Goal: Task Accomplishment & Management: Manage account settings

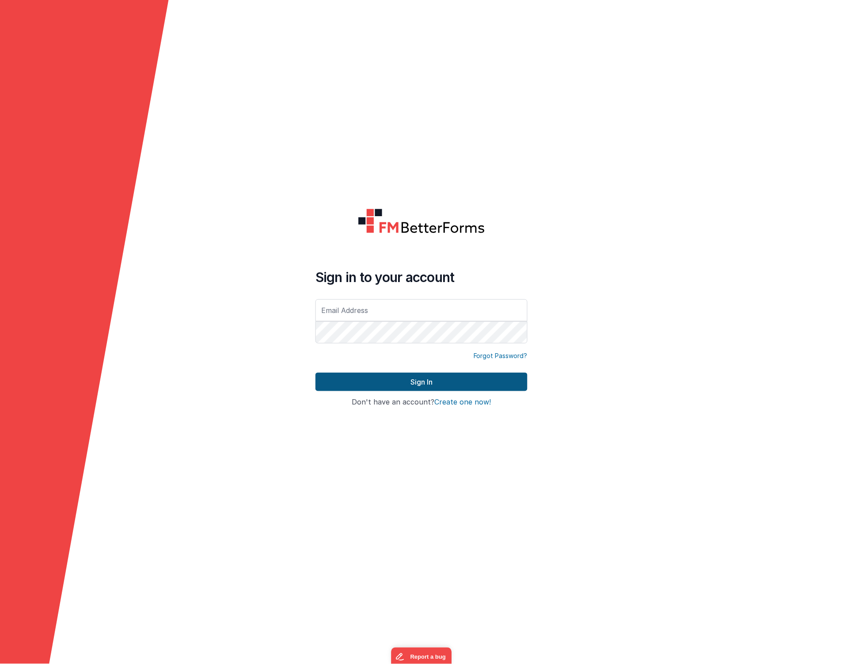
type input "[EMAIL_ADDRESS][DOMAIN_NAME]"
click at [352, 374] on button "Sign In" at bounding box center [422, 382] width 212 height 19
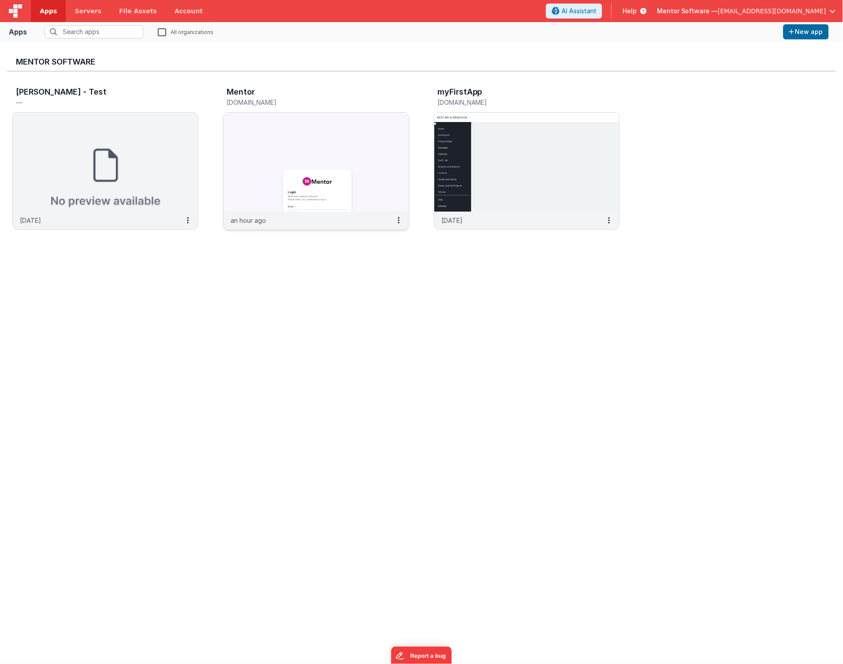
click at [290, 202] on img at bounding box center [316, 162] width 185 height 99
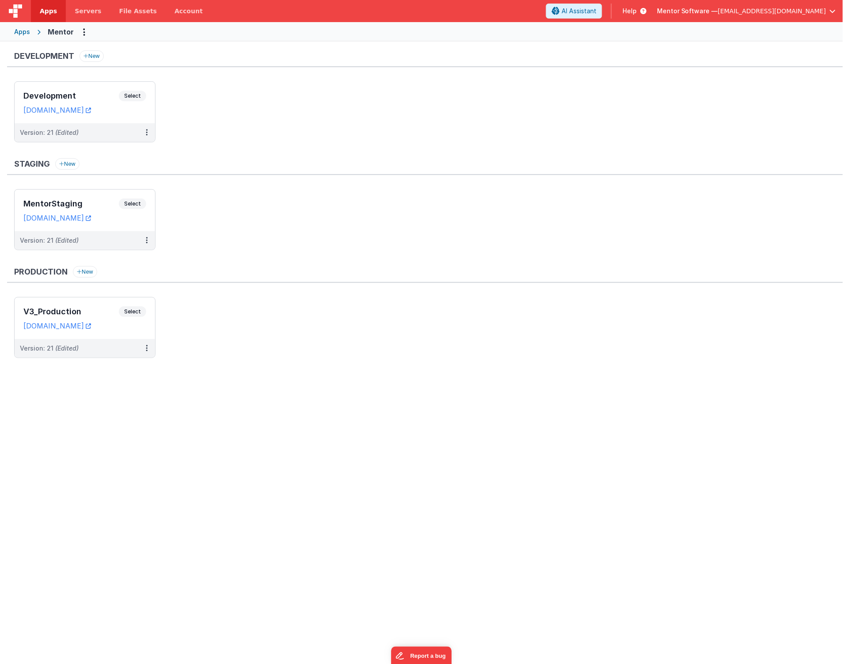
click at [537, 385] on div "Development New Development Select URLs mentordev.fmbetterforms.com Version: 21…" at bounding box center [421, 352] width 843 height 620
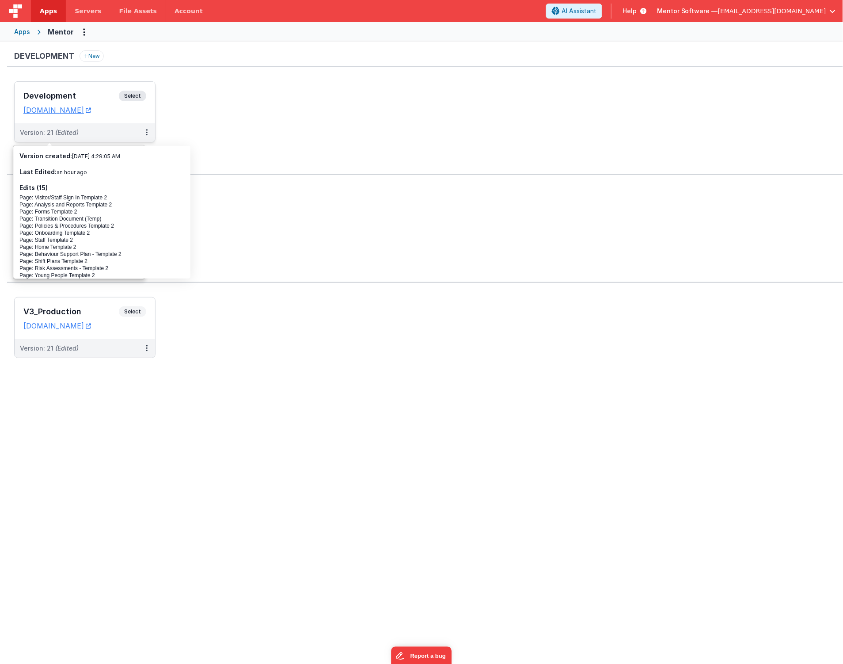
click at [99, 95] on h3 "Development" at bounding box center [70, 96] width 95 height 9
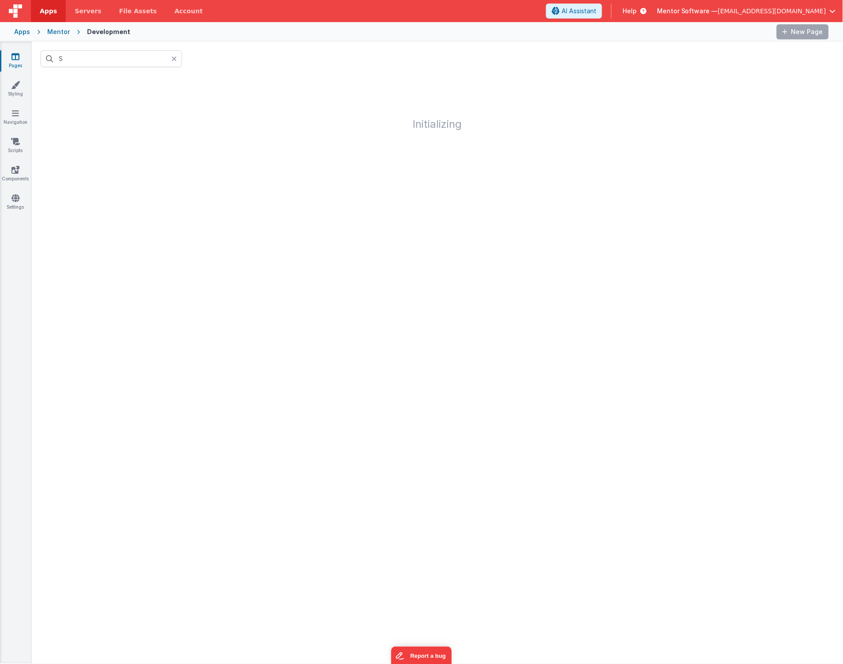
click at [174, 61] on icon at bounding box center [174, 58] width 5 height 7
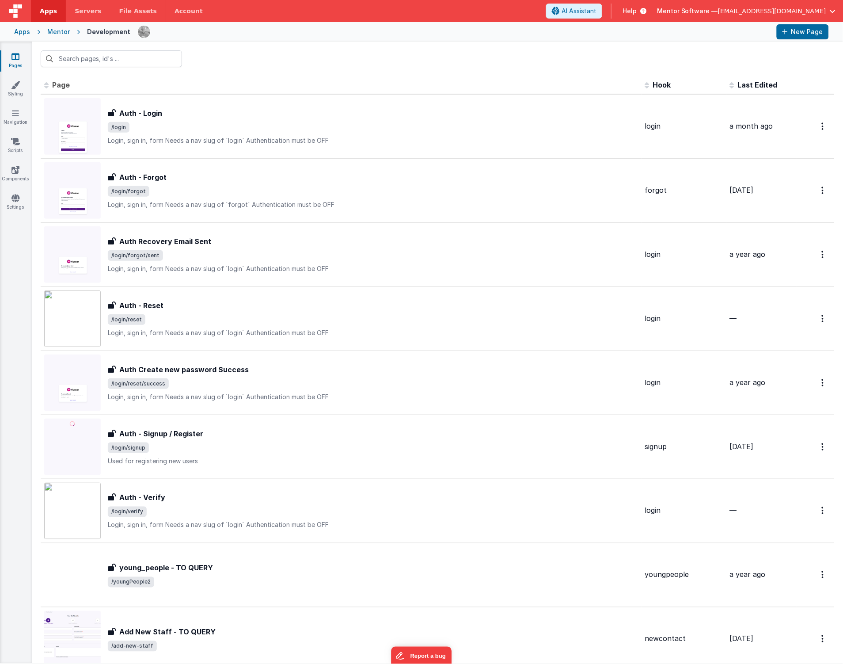
click at [23, 191] on div "Pages Styling Navigation Scripts Components Settings" at bounding box center [16, 353] width 32 height 622
click at [15, 201] on icon at bounding box center [15, 198] width 8 height 9
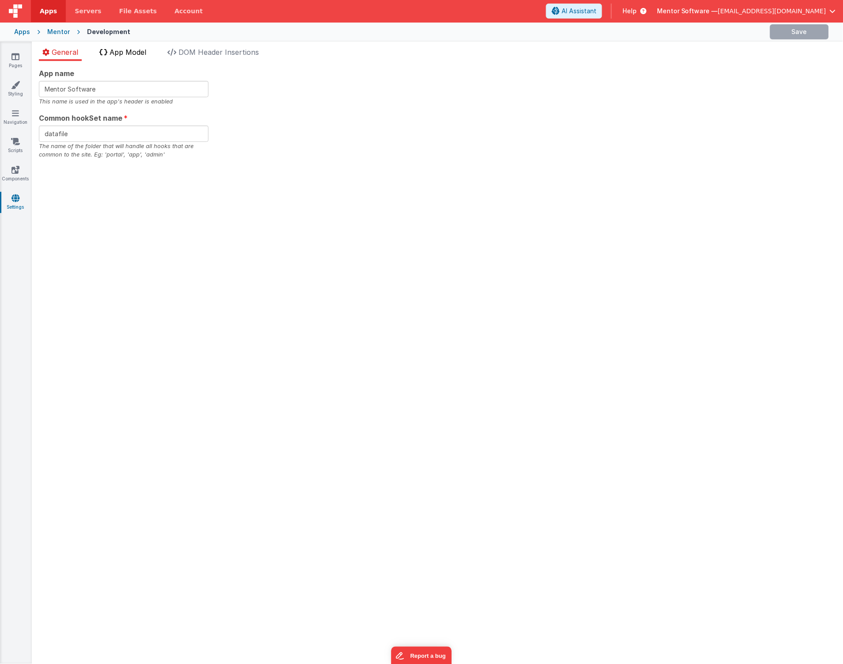
click at [136, 53] on span "App Model" at bounding box center [128, 52] width 37 height 9
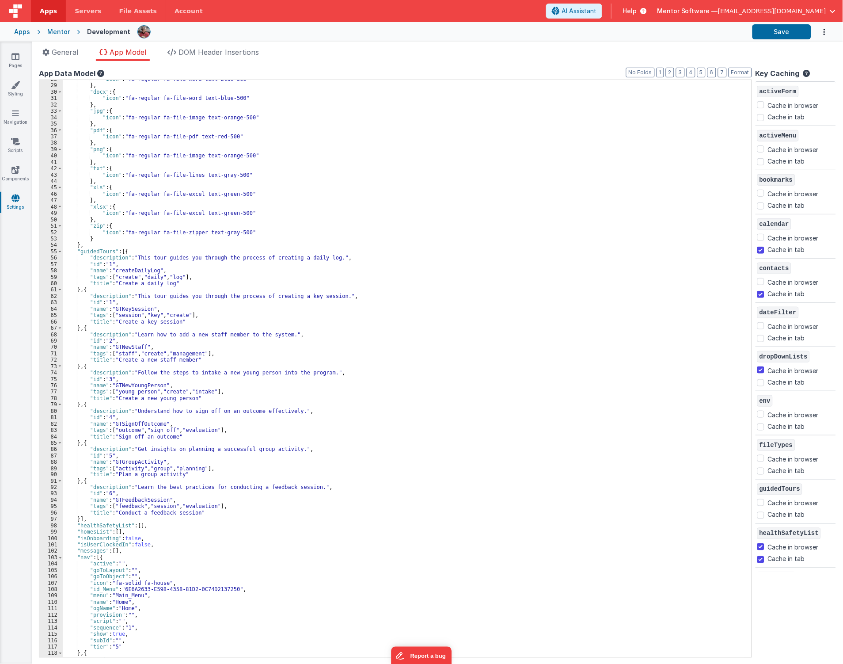
scroll to position [176, 0]
click at [666, 72] on button "2" at bounding box center [670, 73] width 8 height 10
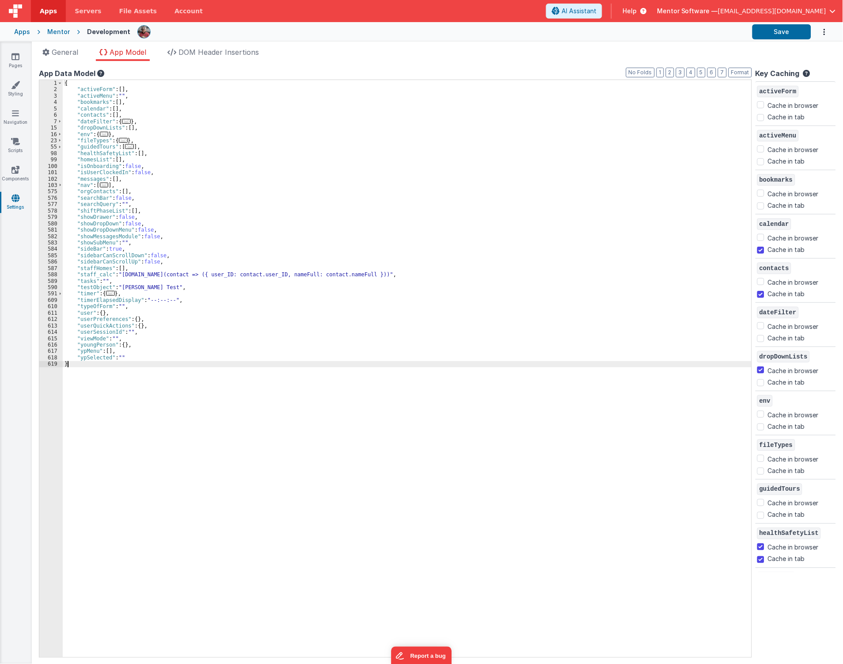
click at [153, 366] on div "{ "activeForm" : [ ] , "activeMenu" : "" , "bookmarks" : [ ] , "calendar" : [ ]…" at bounding box center [407, 375] width 689 height 590
click at [151, 362] on div "{ "activeForm" : [ ] , "activeMenu" : "" , "bookmarks" : [ ] , "calendar" : [ ]…" at bounding box center [407, 375] width 689 height 590
click at [149, 359] on div "{ "activeForm" : [ ] , "activeMenu" : "" , "bookmarks" : [ ] , "calendar" : [ ]…" at bounding box center [407, 375] width 689 height 590
click at [184, 423] on div "{ "activeForm" : [ ] , "activeMenu" : "" , "bookmarks" : [ ] , "calendar" : [ ]…" at bounding box center [407, 375] width 689 height 590
click at [792, 33] on button "Save" at bounding box center [782, 31] width 59 height 15
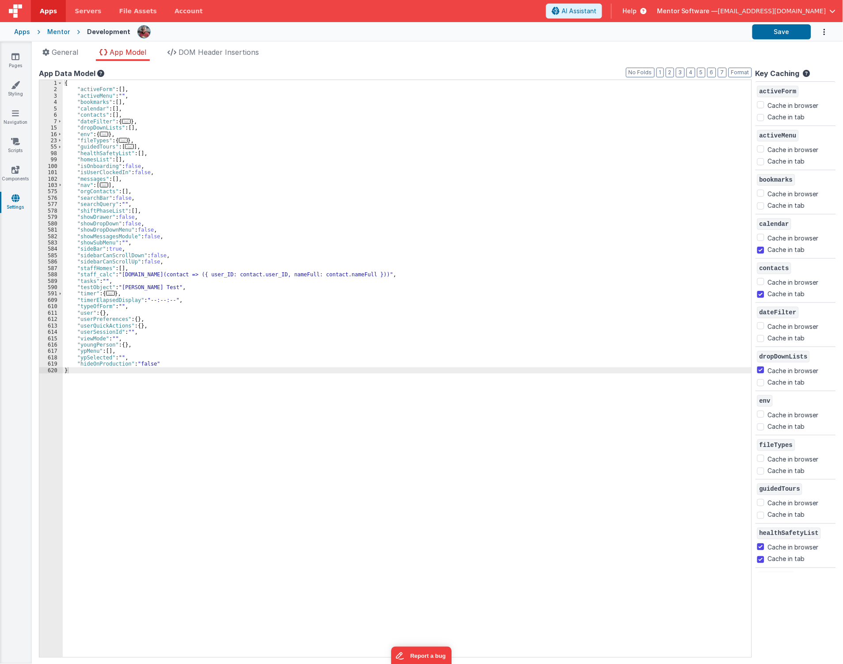
click at [157, 368] on div "{ "activeForm" : [ ] , "activeMenu" : "" , "bookmarks" : [ ] , "calendar" : [ ]…" at bounding box center [407, 375] width 689 height 590
click at [158, 360] on div "{ "activeForm" : [ ] , "activeMenu" : "" , "bookmarks" : [ ] , "calendar" : [ ]…" at bounding box center [407, 375] width 689 height 590
click at [181, 363] on div "{ "activeForm" : [ ] , "activeMenu" : "" , "bookmarks" : [ ] , "calendar" : [ ]…" at bounding box center [407, 375] width 689 height 590
click at [157, 371] on div "{ "activeForm" : [ ] , "activeMenu" : "" , "bookmarks" : [ ] , "calendar" : [ ]…" at bounding box center [407, 375] width 689 height 590
drag, startPoint x: 170, startPoint y: 363, endPoint x: 169, endPoint y: 368, distance: 4.5
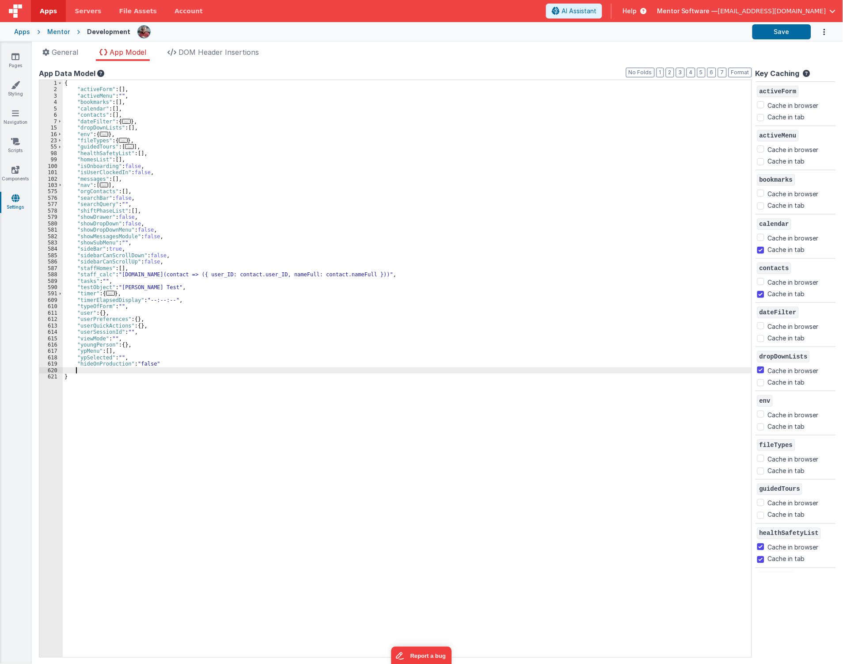
click at [169, 368] on div "{ "activeForm" : [ ] , "activeMenu" : "" , "bookmarks" : [ ] , "calendar" : [ ]…" at bounding box center [407, 375] width 689 height 590
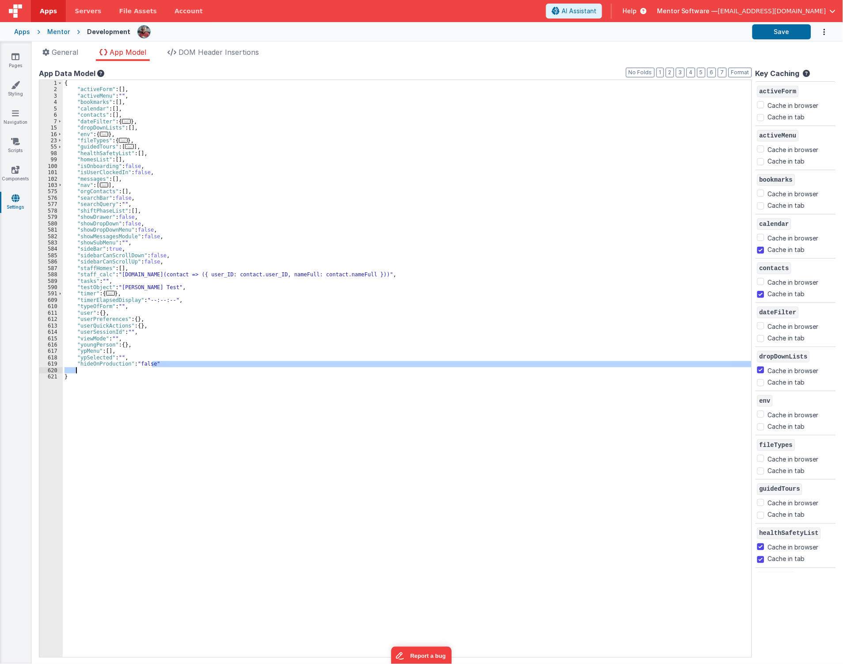
click at [167, 367] on div "{ "activeForm" : [ ] , "activeMenu" : "" , "bookmarks" : [ ] , "calendar" : [ ]…" at bounding box center [407, 368] width 689 height 577
click at [762, 38] on button "Save" at bounding box center [782, 31] width 59 height 15
click at [448, 531] on div "{ "activeForm" : [ ] , "activeMenu" : "" , "bookmarks" : [ ] , "calendar" : [ ]…" at bounding box center [407, 375] width 689 height 590
click at [152, 501] on div "{ "activeForm" : [ ] , "activeMenu" : "" , "bookmarks" : [ ] , "calendar" : [ ]…" at bounding box center [407, 375] width 689 height 590
click at [175, 370] on div "{ "activeForm" : [ ] , "activeMenu" : "" , "bookmarks" : [ ] , "calendar" : [ ]…" at bounding box center [407, 375] width 689 height 590
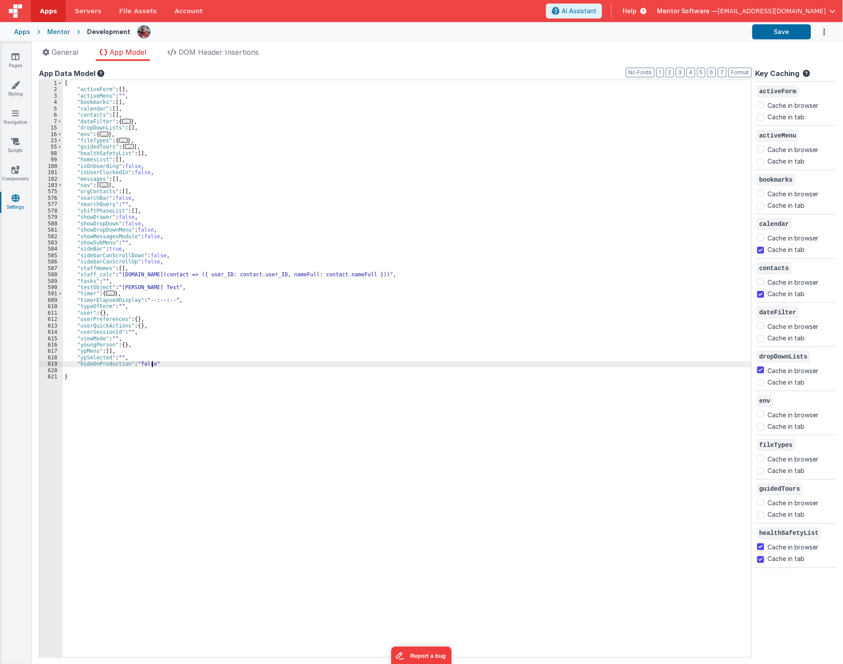
click at [170, 363] on div "{ "activeForm" : [ ] , "activeMenu" : "" , "bookmarks" : [ ] , "calendar" : [ ]…" at bounding box center [407, 375] width 689 height 590
click at [151, 387] on div "{ "activeForm" : [ ] , "activeMenu" : "" , "bookmarks" : [ ] , "calendar" : [ ]…" at bounding box center [407, 375] width 689 height 590
click at [6, 60] on link "Pages" at bounding box center [16, 61] width 32 height 18
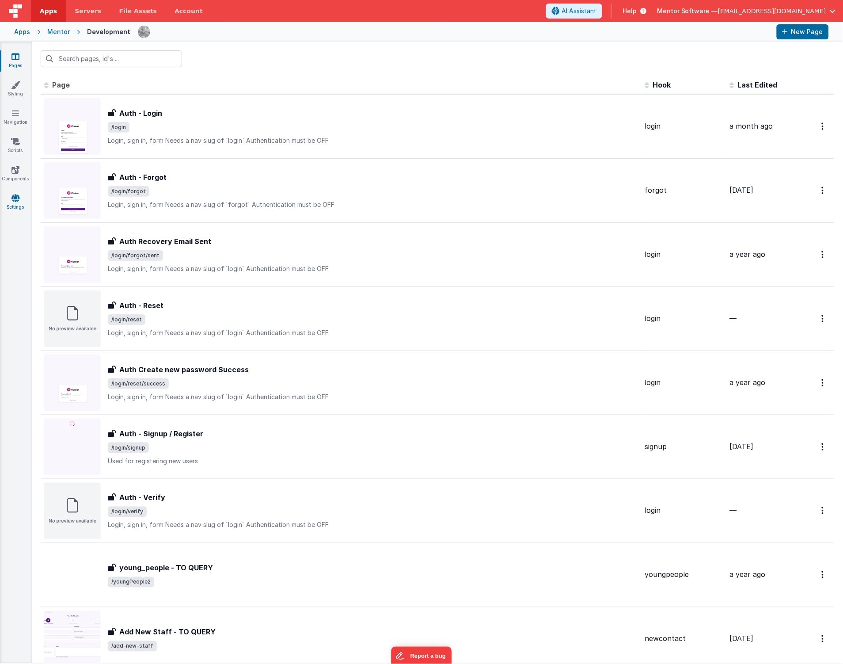
click at [13, 204] on link "Settings" at bounding box center [16, 203] width 32 height 18
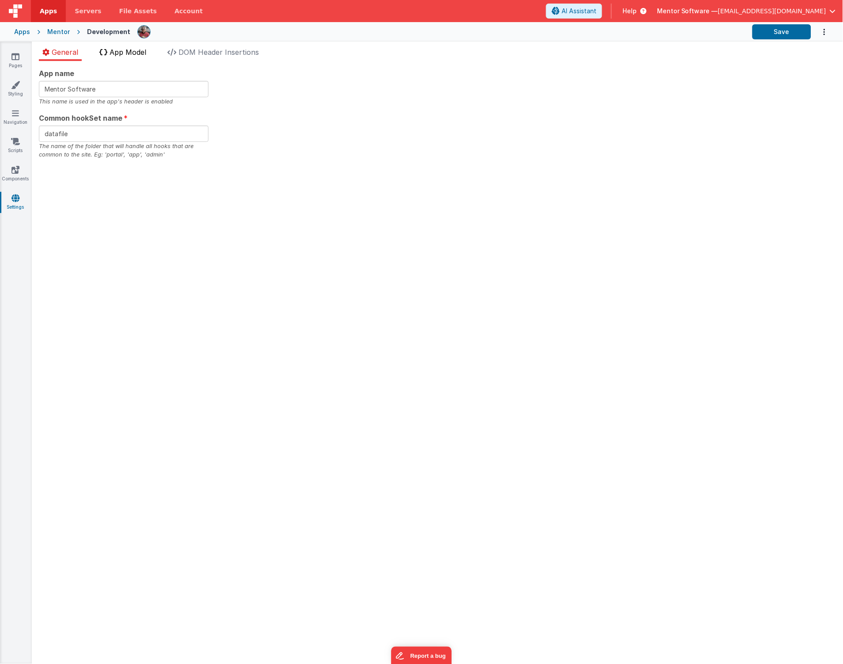
click at [127, 56] on li "App Model" at bounding box center [123, 54] width 54 height 14
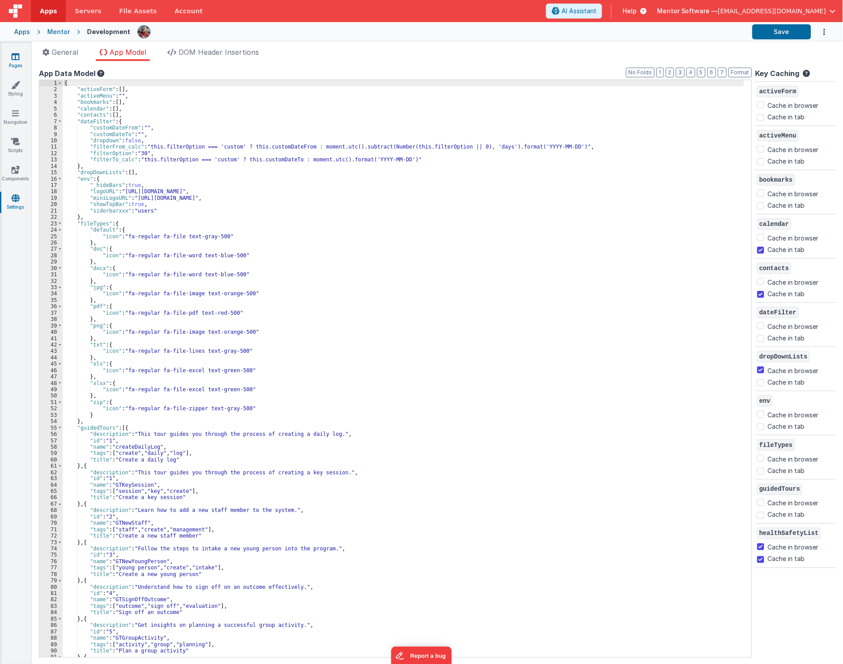
checkbox input "false"
checkbox input "true"
checkbox input "false"
checkbox input "true"
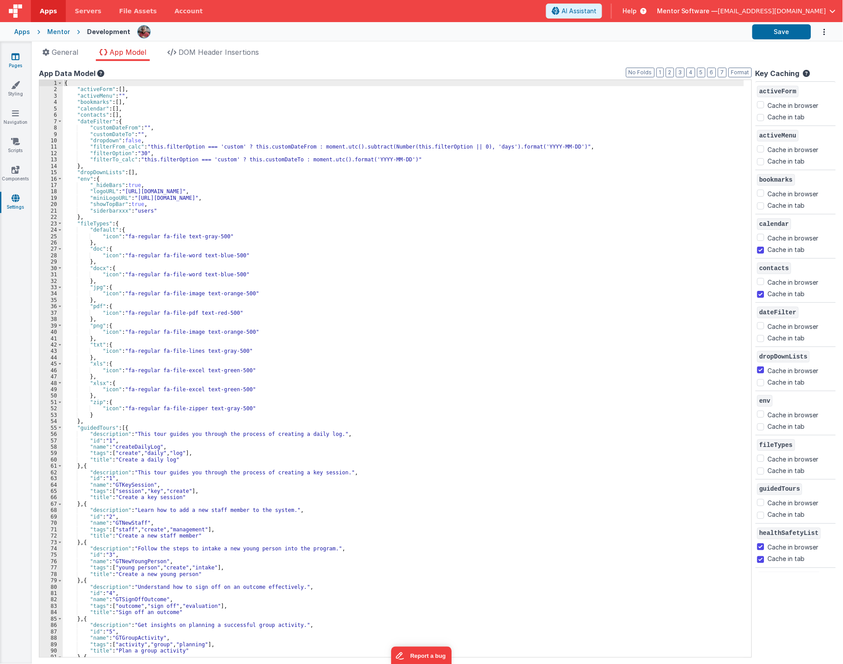
checkbox input "false"
checkbox input "true"
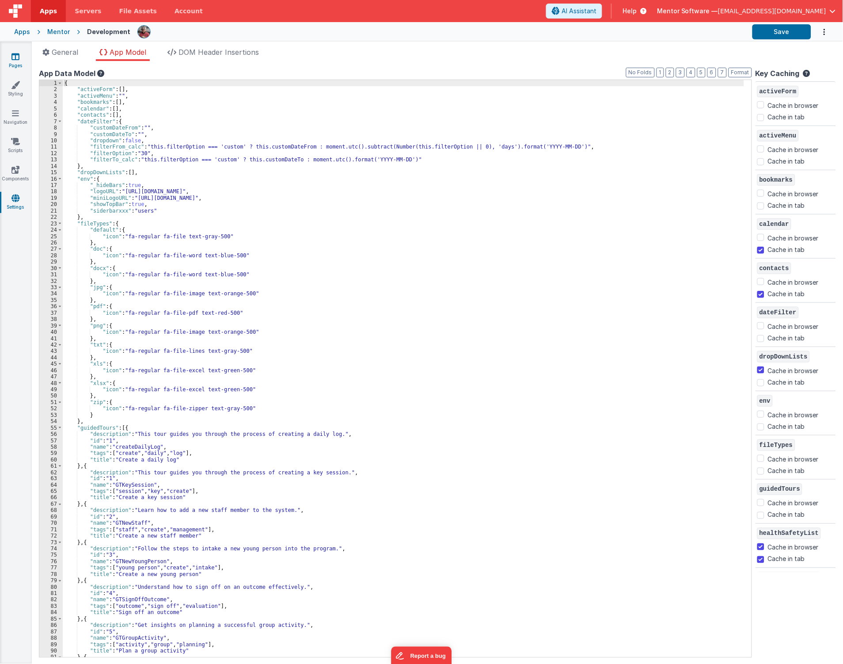
checkbox input "true"
checkbox input "false"
checkbox input "true"
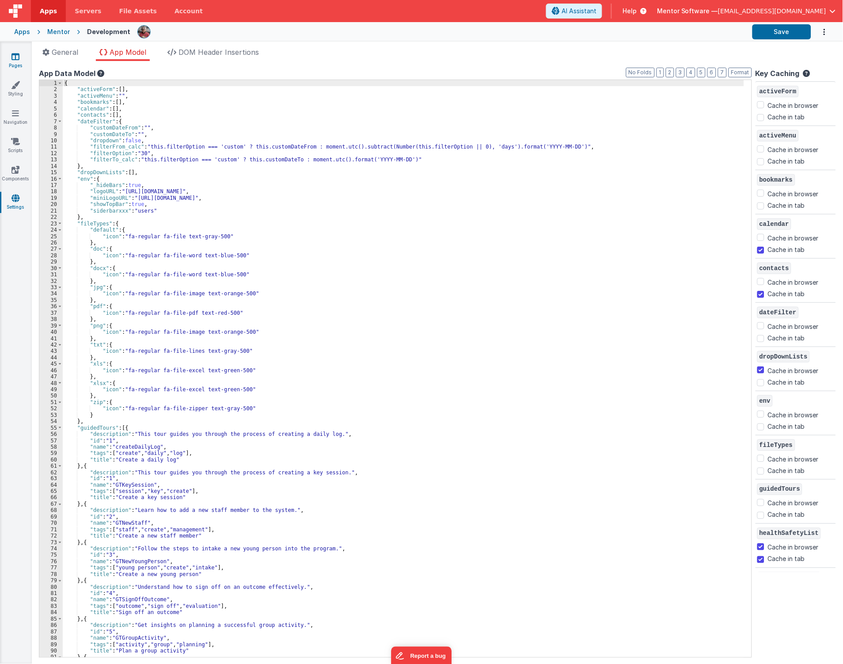
checkbox input "false"
checkbox input "true"
checkbox input "false"
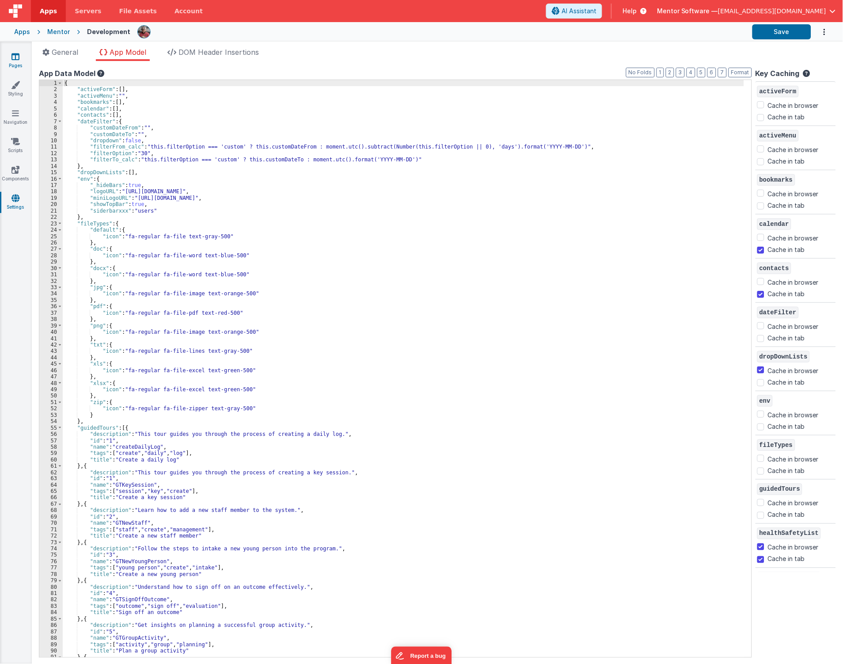
checkbox input "true"
checkbox input "false"
checkbox input "true"
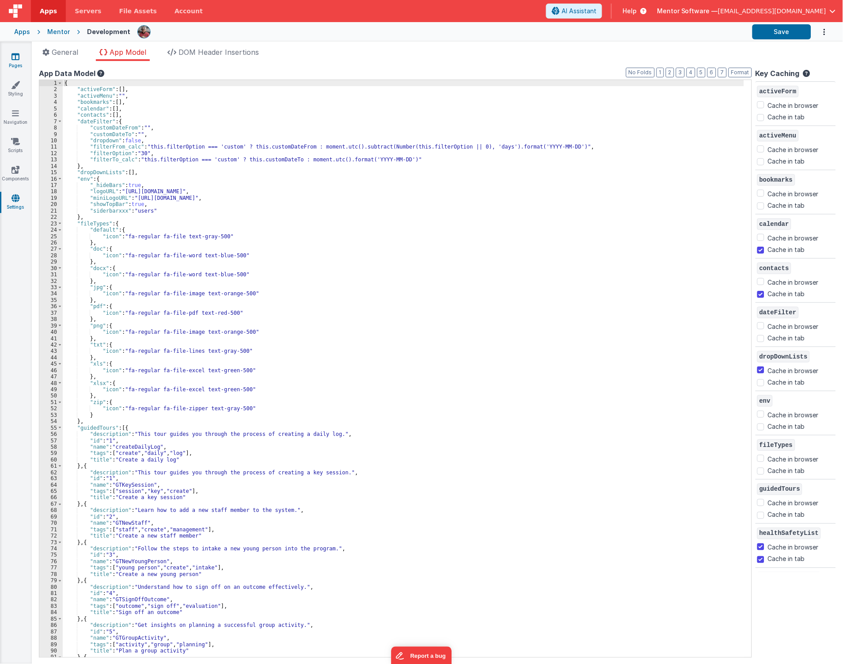
checkbox input "false"
checkbox input "true"
click at [11, 63] on link "Pages" at bounding box center [16, 61] width 32 height 18
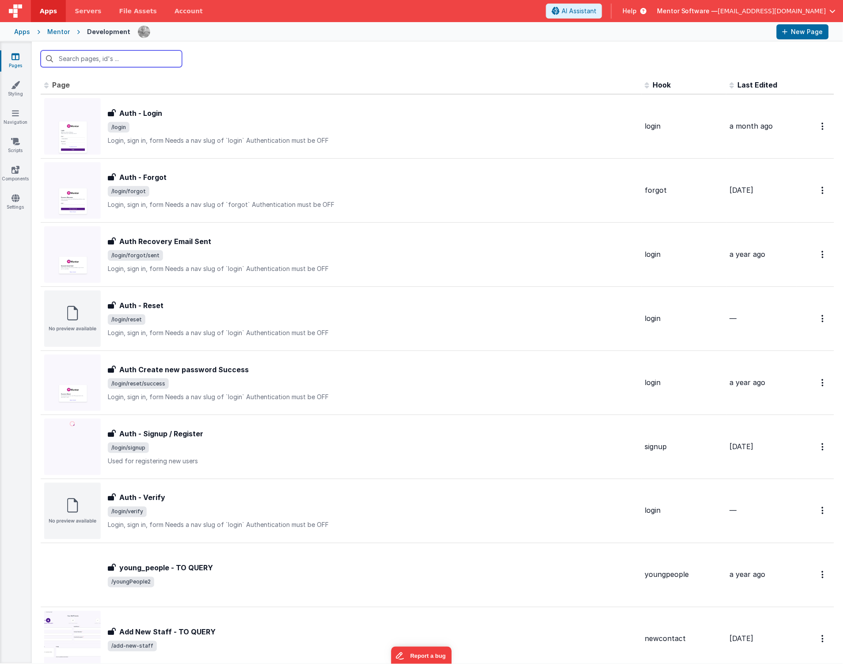
click at [102, 57] on input "text" at bounding box center [111, 58] width 141 height 17
click at [61, 54] on input "text" at bounding box center [111, 58] width 141 height 17
click at [24, 202] on link "Settings" at bounding box center [16, 203] width 32 height 18
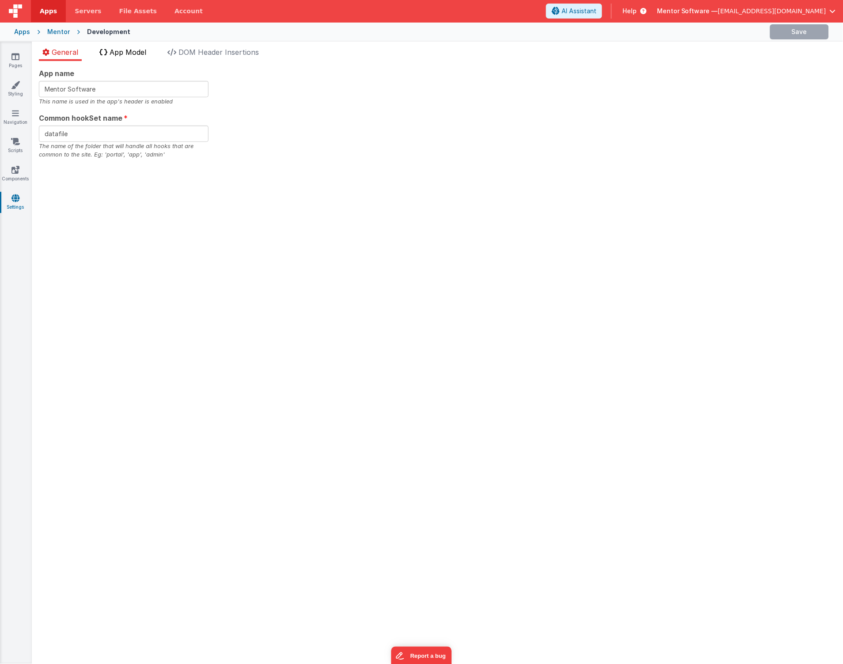
click at [125, 57] on li "App Model" at bounding box center [123, 54] width 54 height 14
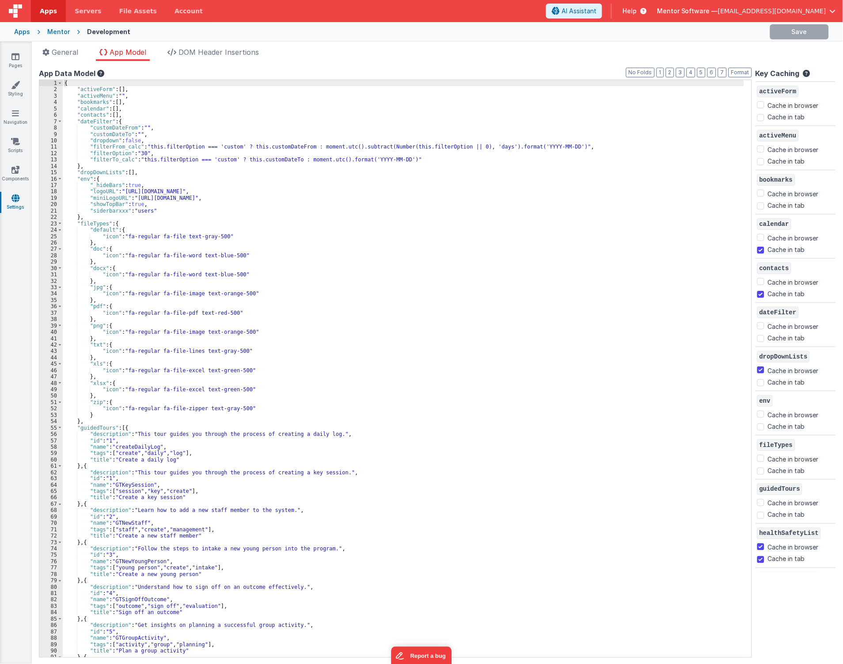
checkbox input "false"
checkbox input "true"
checkbox input "false"
checkbox input "true"
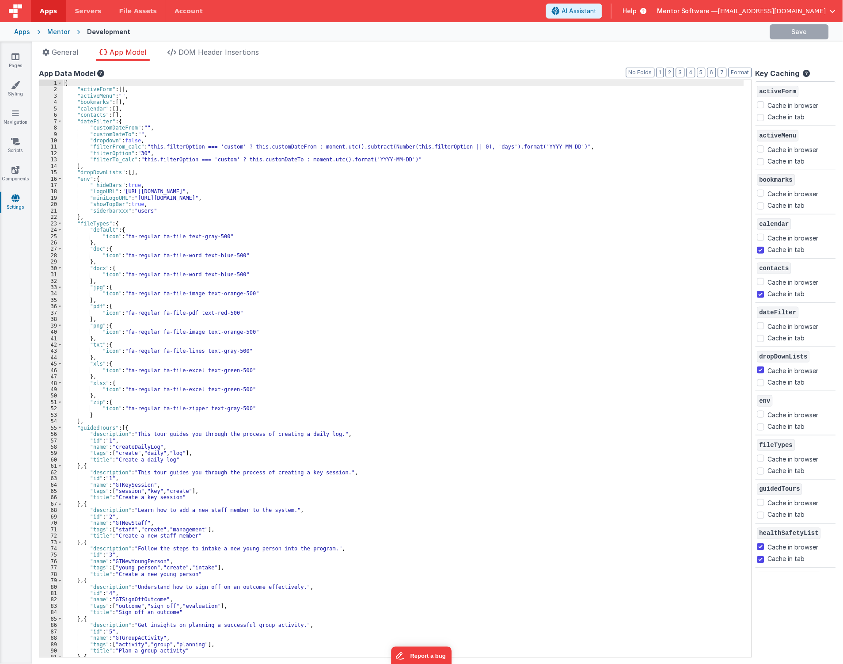
checkbox input "false"
checkbox input "true"
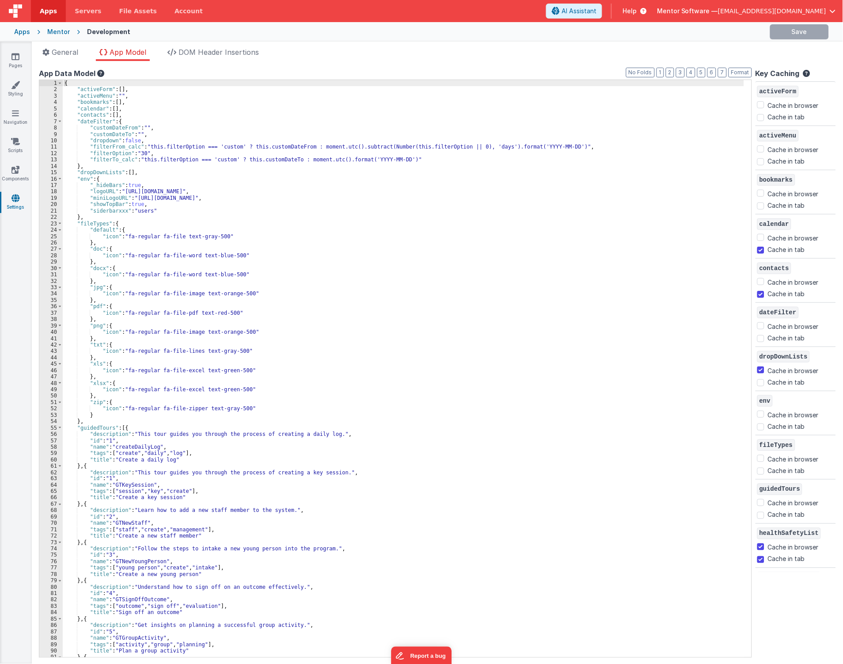
checkbox input "true"
checkbox input "false"
checkbox input "true"
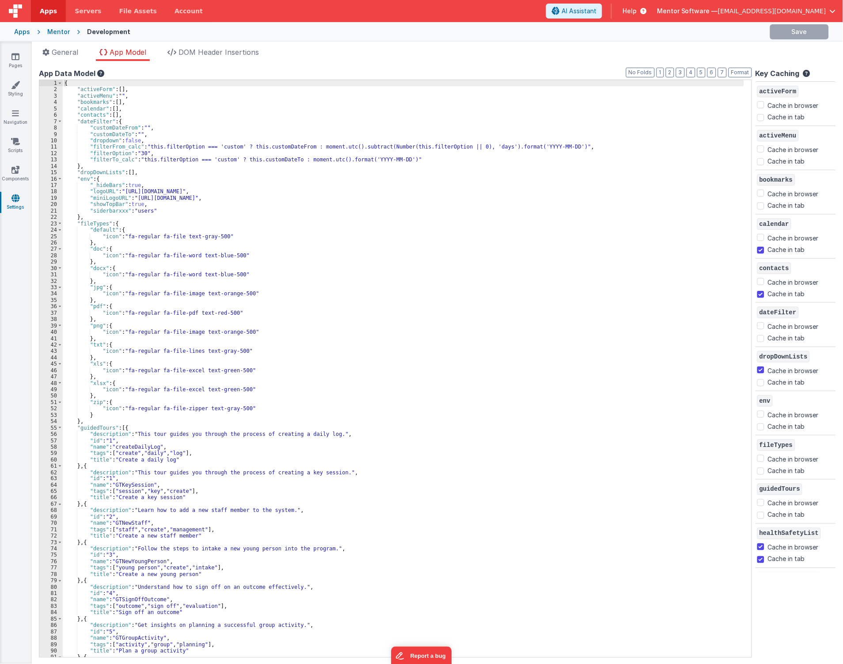
checkbox input "false"
checkbox input "true"
checkbox input "false"
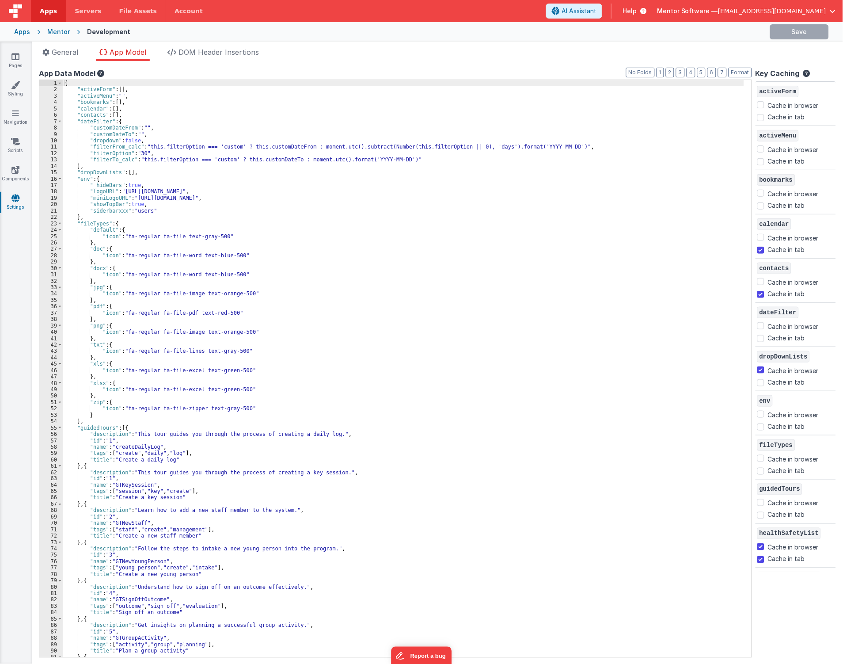
checkbox input "true"
checkbox input "false"
checkbox input "true"
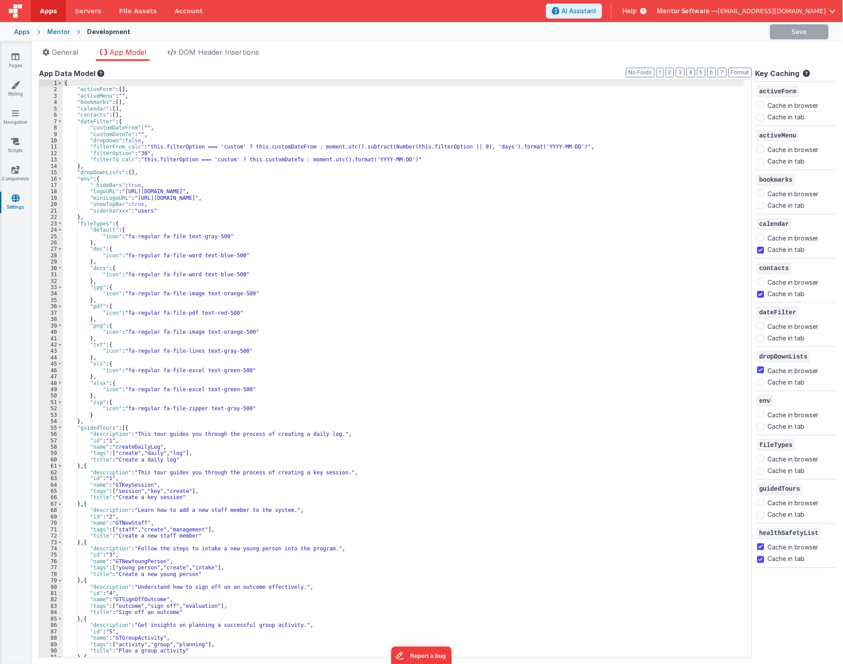
checkbox input "false"
checkbox input "true"
click at [671, 70] on button "2" at bounding box center [670, 73] width 8 height 10
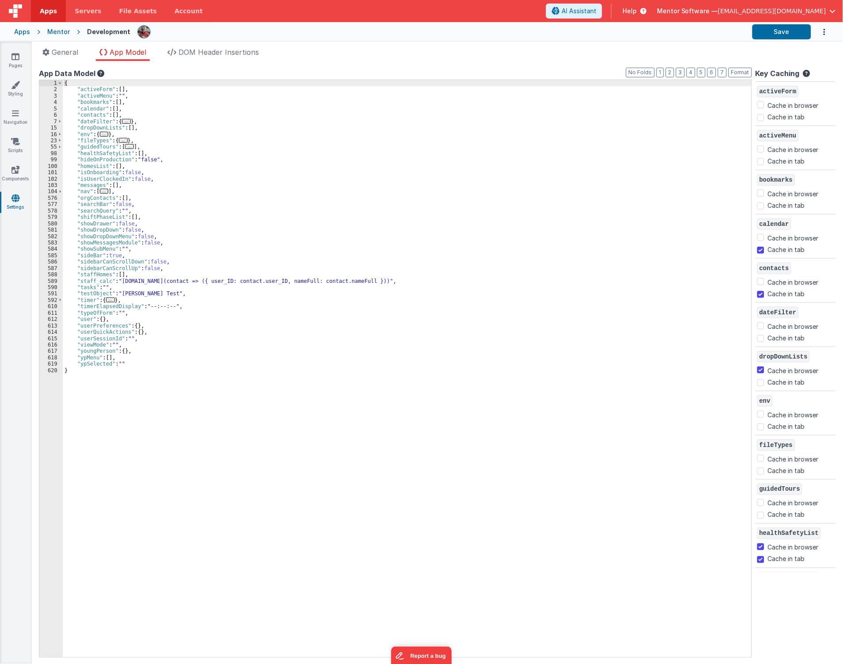
click at [392, 182] on div "{ "activeForm" : [ ] , "activeMenu" : "" , "bookmarks" : [ ] , "calendar" : [ ]…" at bounding box center [407, 375] width 689 height 590
click at [103, 194] on span "..." at bounding box center [104, 191] width 9 height 5
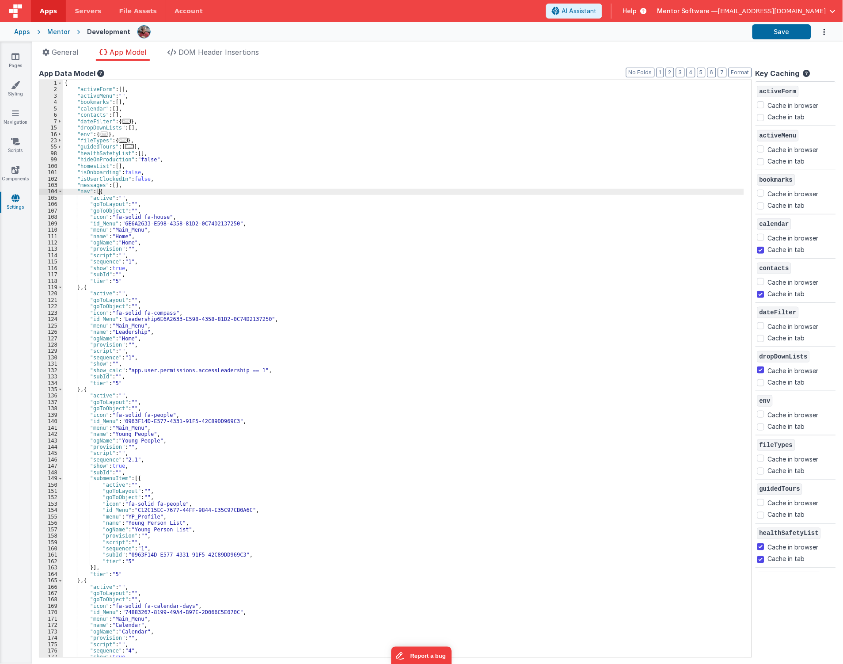
click at [198, 248] on div "{ "activeForm" : [ ] , "activeMenu" : "" , "bookmarks" : [ ] , "calendar" : [ ]…" at bounding box center [404, 375] width 682 height 590
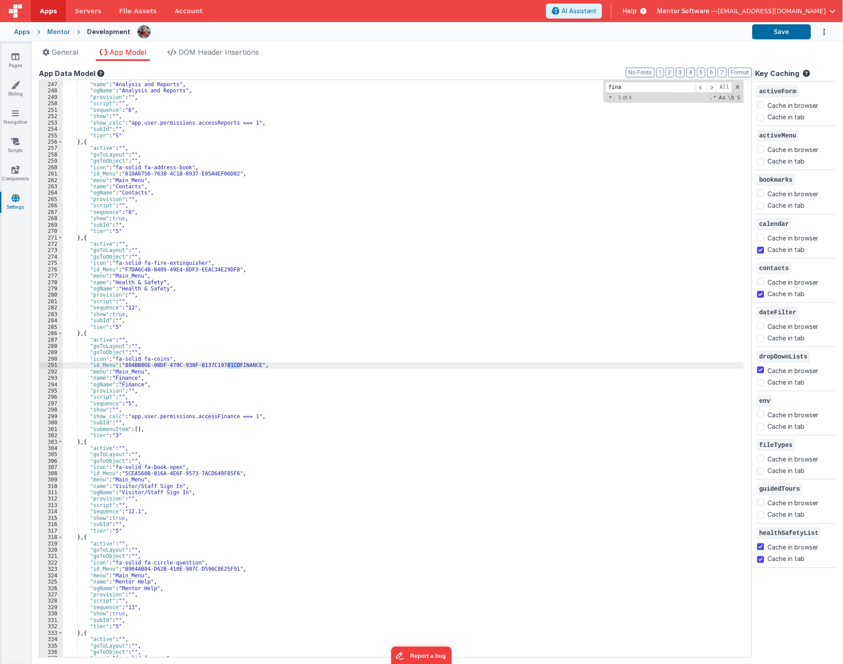
scroll to position [1020, 0]
type input "finance"
click at [164, 443] on div ""menu" : "Main_Menu" , "name" : "Analysis and Reports" , "ogName" : "Analysis a…" at bounding box center [404, 370] width 682 height 590
click at [119, 398] on div ""menu" : "Main_Menu" , "name" : "Analysis and Reports" , "ogName" : "Analysis a…" at bounding box center [404, 370] width 682 height 590
click at [113, 413] on div ""menu" : "Main_Menu" , "name" : "Analysis and Reports" , "ogName" : "Analysis a…" at bounding box center [404, 370] width 682 height 590
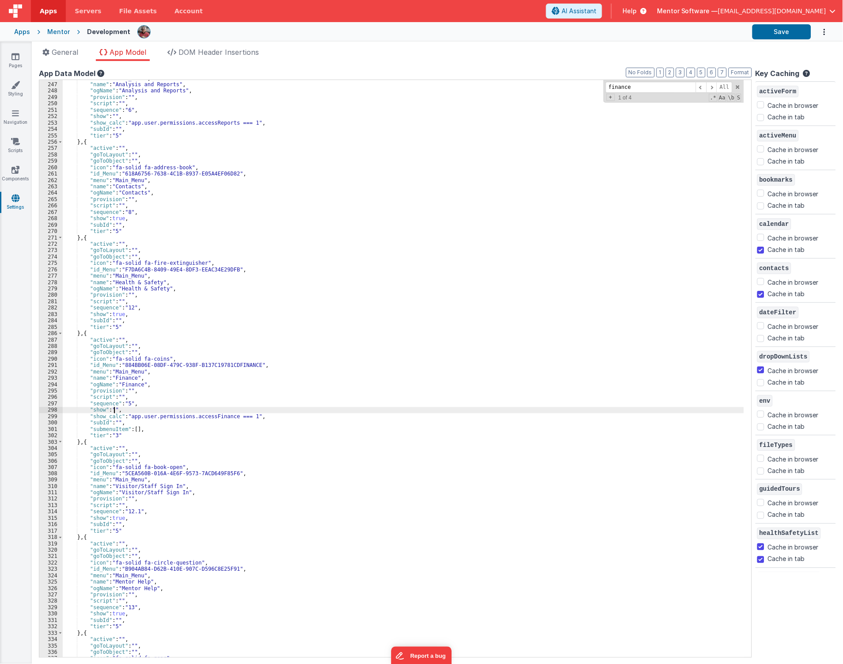
click at [248, 418] on div ""menu" : "Main_Menu" , "name" : "Analysis and Reports" , "ogName" : "Analysis a…" at bounding box center [404, 370] width 682 height 590
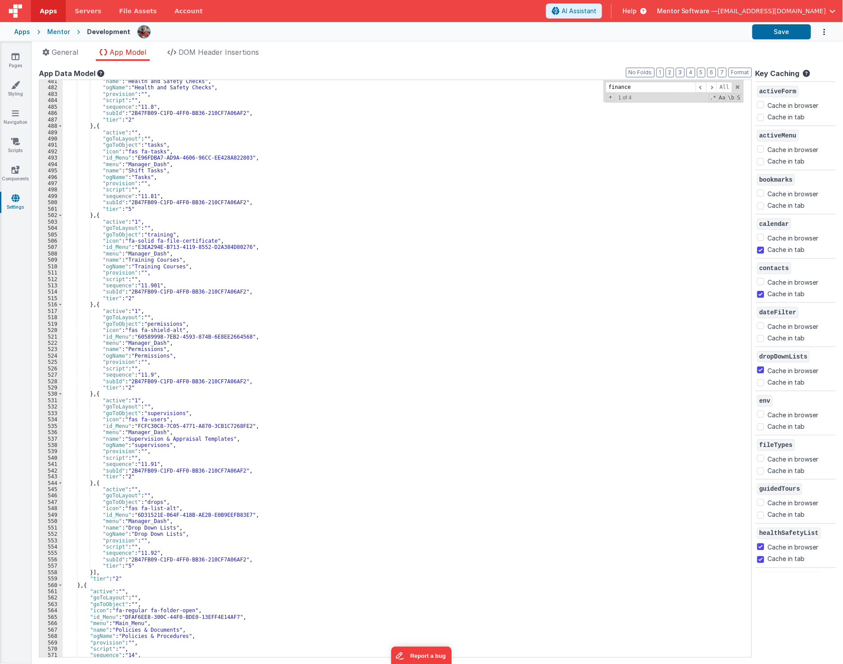
scroll to position [2518, 0]
click at [628, 83] on input "finance" at bounding box center [651, 87] width 90 height 11
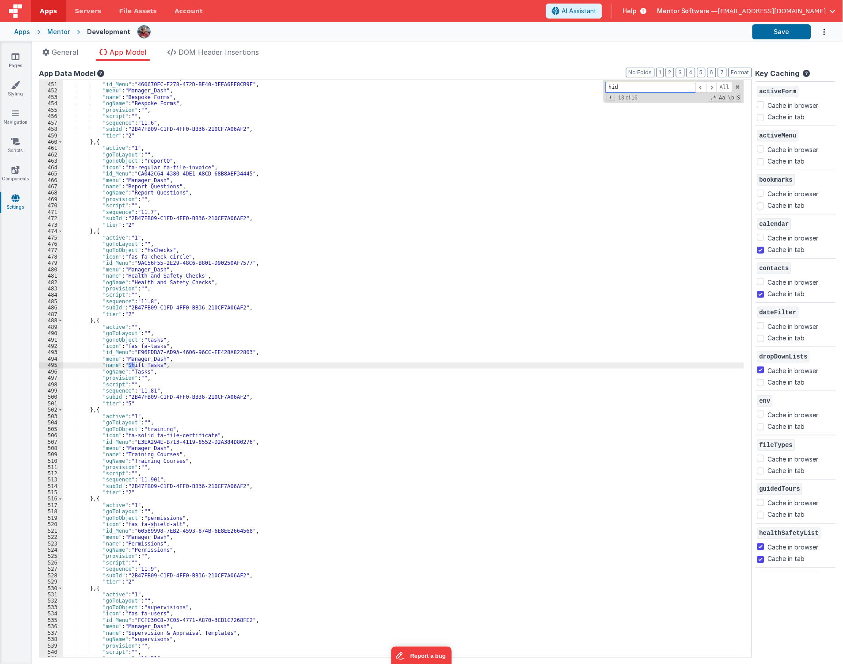
scroll to position [0, 0]
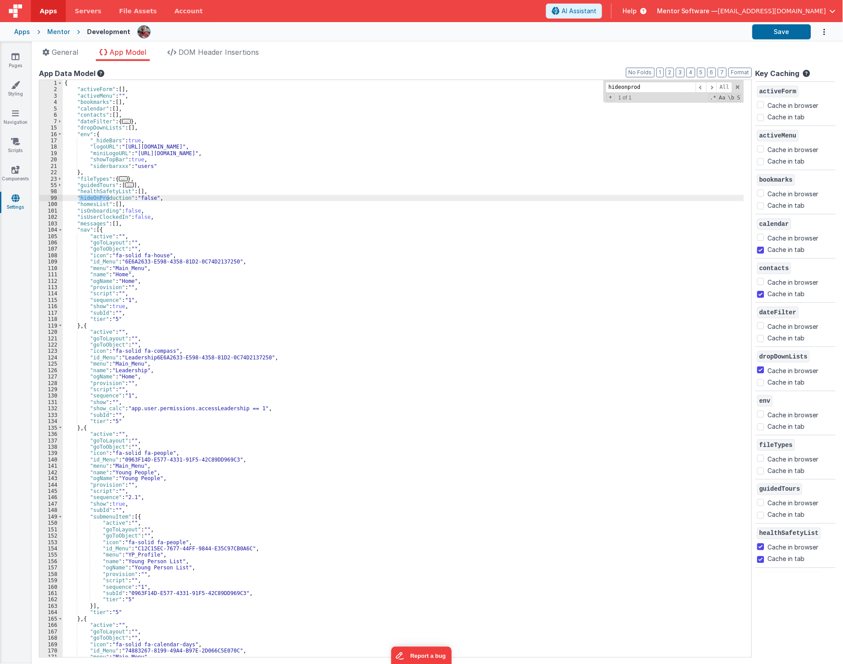
click at [95, 197] on div "{ "activeForm" : [ ] , "activeMenu" : "" , "bookmarks" : [ ] , "calendar" : [ ]…" at bounding box center [404, 368] width 682 height 577
click at [95, 197] on div "{ "activeForm" : [ ] , "activeMenu" : "" , "bookmarks" : [ ] , "calendar" : [ ]…" at bounding box center [404, 375] width 682 height 590
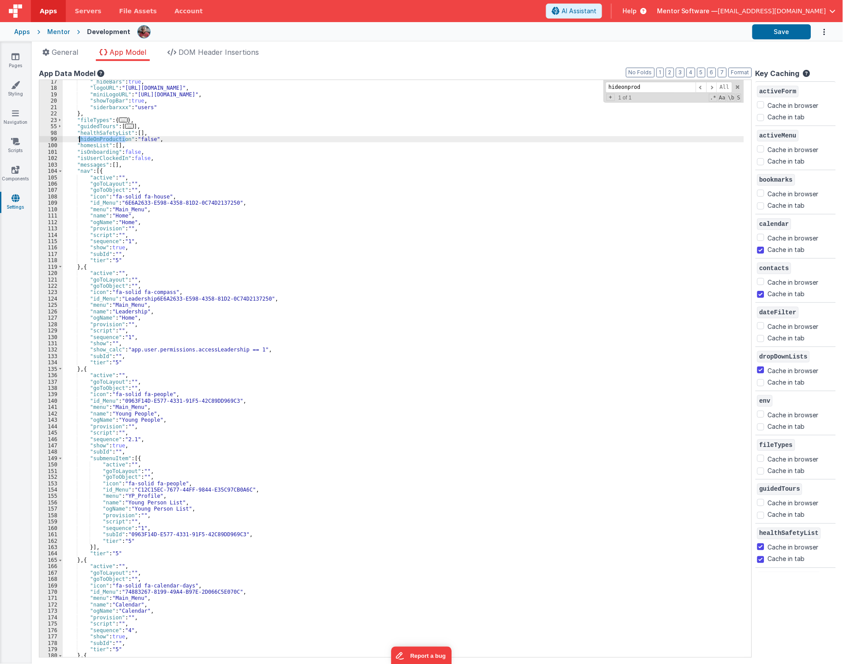
scroll to position [59, 0]
click at [198, 431] on div ""_hideBars" : true , "logoURL" : "https://ucarecdn.com/21958b08-510f-4216-9a95-…" at bounding box center [404, 374] width 682 height 590
click at [620, 91] on input "hideonprod" at bounding box center [651, 87] width 90 height 11
click at [619, 91] on input "hideonprod" at bounding box center [651, 87] width 90 height 11
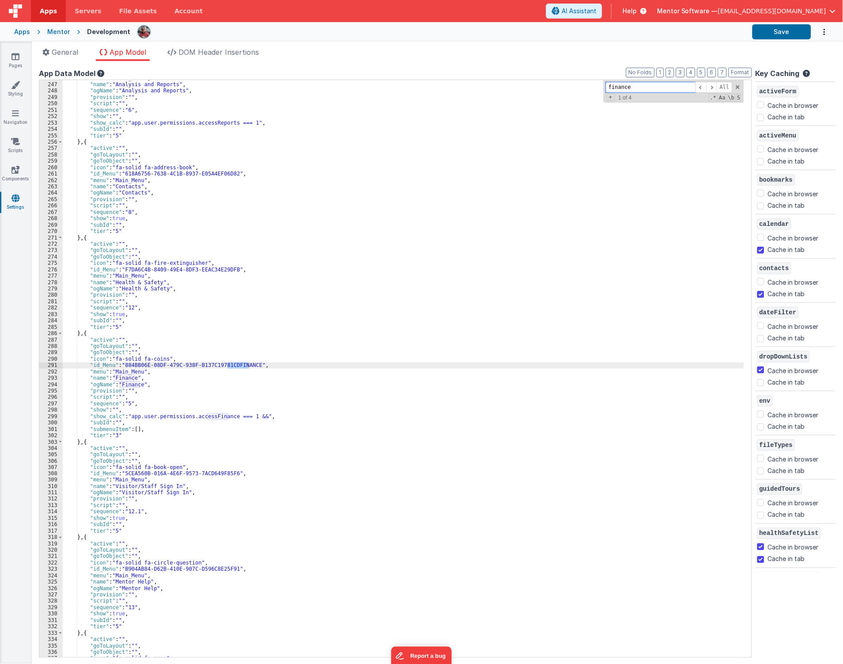
type input "finance"
click at [254, 416] on div ""menu" : "Main_Menu" , "name" : "Analysis and Reports" , "ogName" : "Analysis a…" at bounding box center [404, 370] width 682 height 590
paste textarea
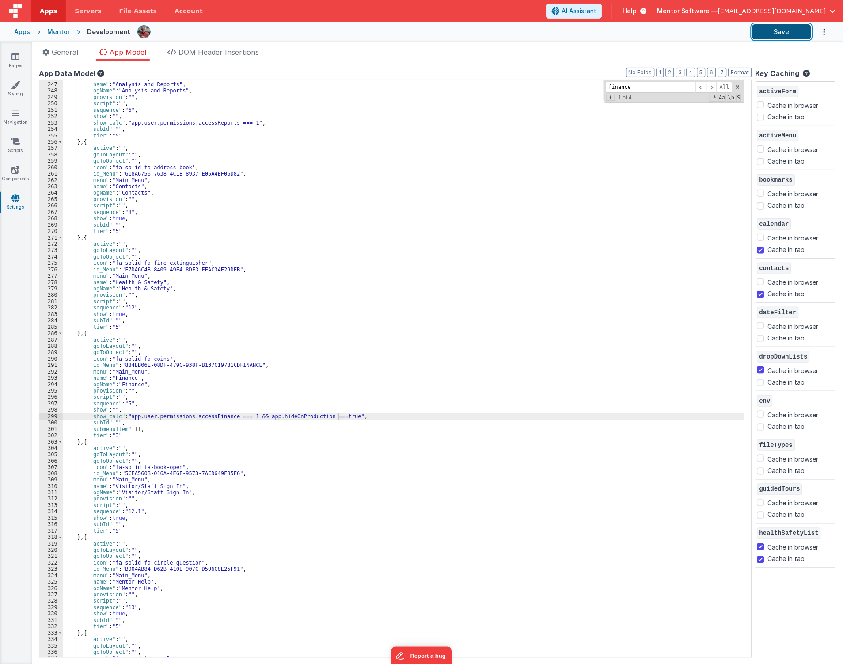
click at [782, 37] on button "Save" at bounding box center [782, 31] width 59 height 15
click at [383, 347] on div ""menu" : "Main_Menu" , "name" : "Analysis and Reports" , "ogName" : "Analysis a…" at bounding box center [404, 370] width 682 height 590
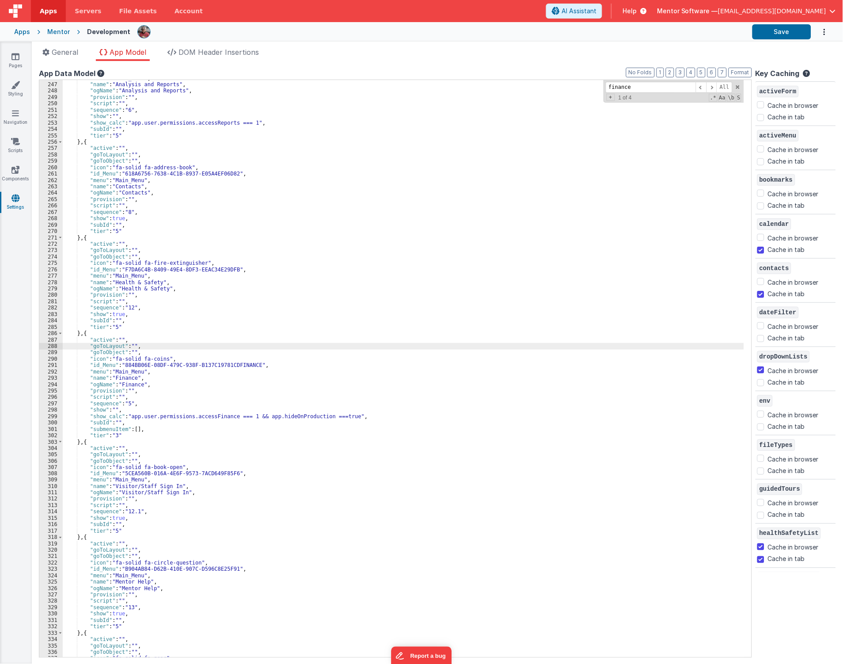
click at [326, 418] on div ""menu" : "Main_Menu" , "name" : "Analysis and Reports" , "ogName" : "Analysis a…" at bounding box center [404, 370] width 682 height 590
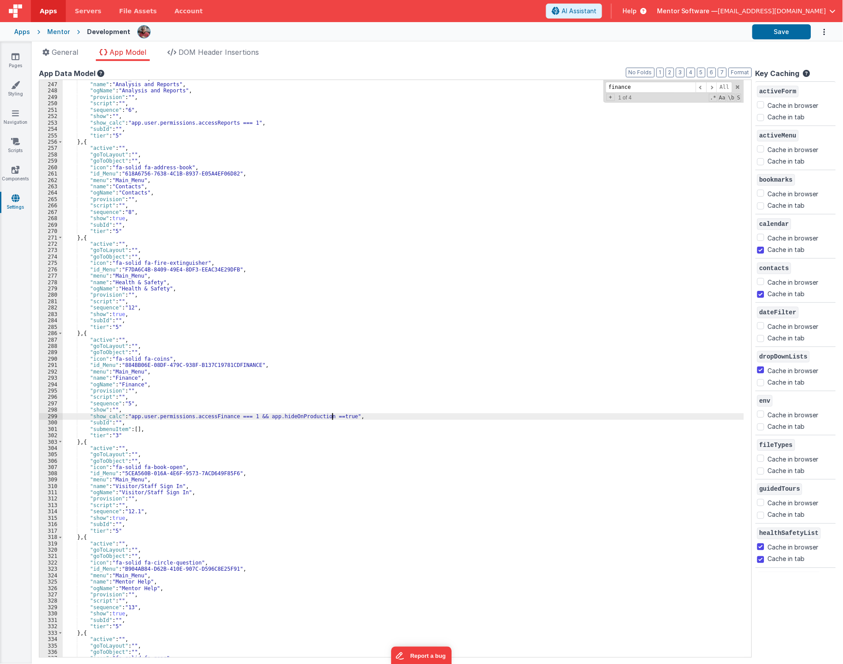
click at [334, 414] on div ""menu" : "Main_Menu" , "name" : "Analysis and Reports" , "ogName" : "Analysis a…" at bounding box center [404, 370] width 682 height 590
click at [781, 36] on button "Save" at bounding box center [782, 31] width 59 height 15
click at [762, 31] on button "Save" at bounding box center [782, 31] width 59 height 15
click at [317, 303] on div ""menu" : "Main_Menu" , "name" : "Analysis and Reports" , "ogName" : "Analysis a…" at bounding box center [404, 370] width 682 height 590
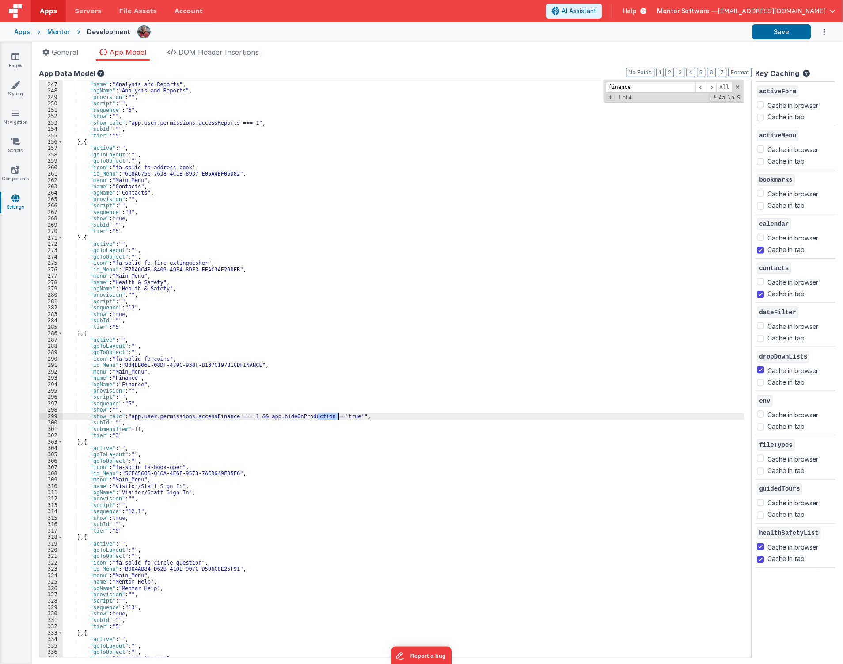
drag, startPoint x: 318, startPoint y: 417, endPoint x: 339, endPoint y: 415, distance: 20.5
click at [339, 415] on div ""menu" : "Main_Menu" , "name" : "Analysis and Reports" , "ogName" : "Analysis a…" at bounding box center [404, 370] width 682 height 590
click at [780, 37] on button "Save" at bounding box center [782, 31] width 59 height 15
click at [641, 86] on input "finance" at bounding box center [651, 87] width 90 height 11
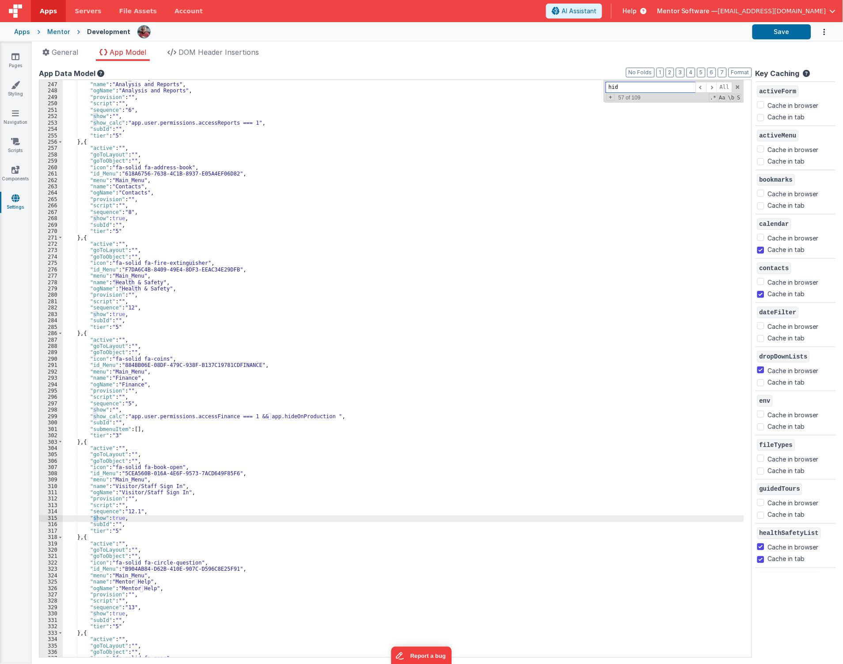
scroll to position [0, 0]
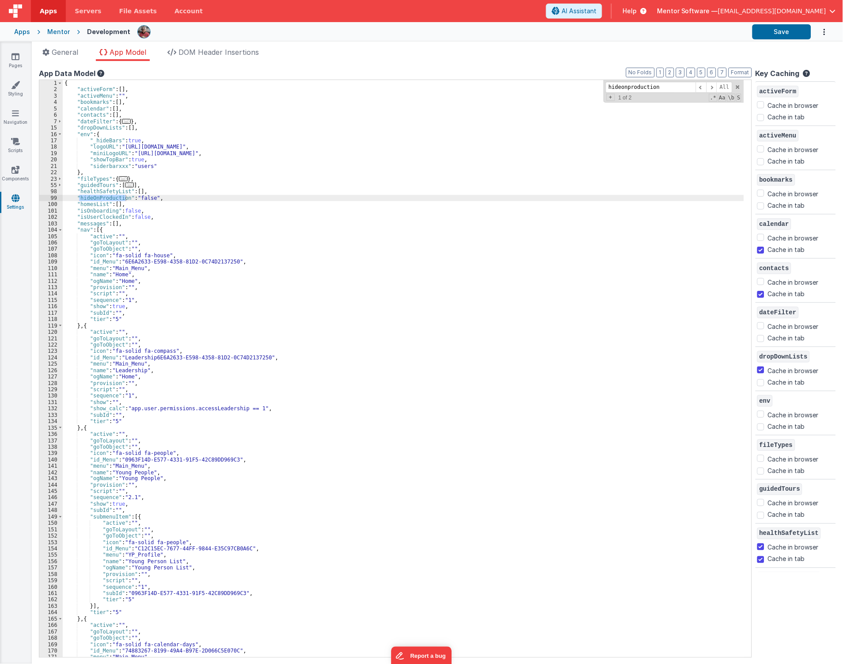
click at [142, 193] on div "{ "activeForm" : [ ] , "activeMenu" : "" , "bookmarks" : [ ] , "calendar" : [ ]…" at bounding box center [404, 375] width 682 height 590
click at [131, 202] on div "{ "activeForm" : [ ] , "activeMenu" : "" , "bookmarks" : [ ] , "calendar" : [ ]…" at bounding box center [404, 375] width 682 height 590
click at [134, 200] on div "{ "activeForm" : [ ] , "activeMenu" : "" , "bookmarks" : [ ] , "calendar" : [ ]…" at bounding box center [404, 375] width 682 height 590
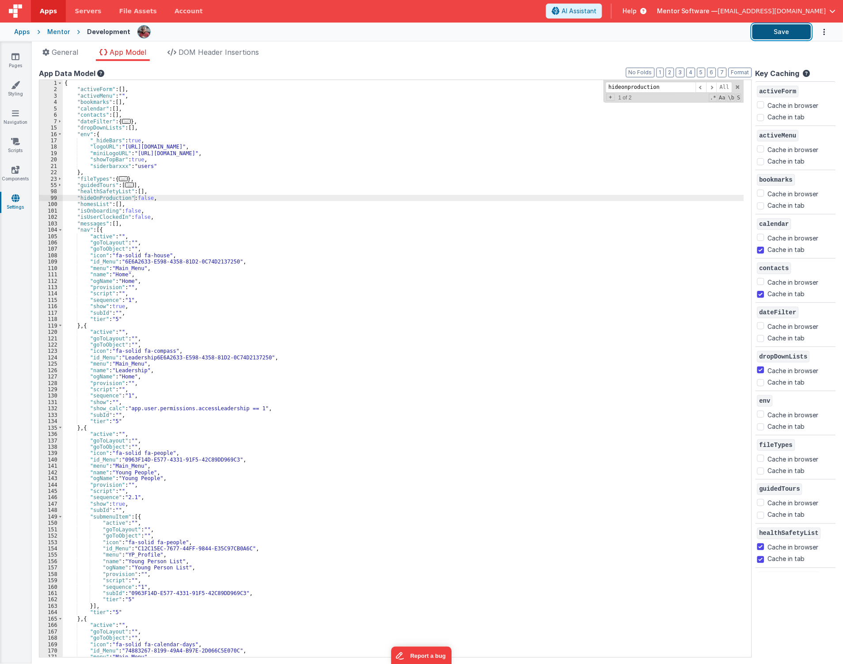
click at [783, 34] on button "Save" at bounding box center [782, 31] width 59 height 15
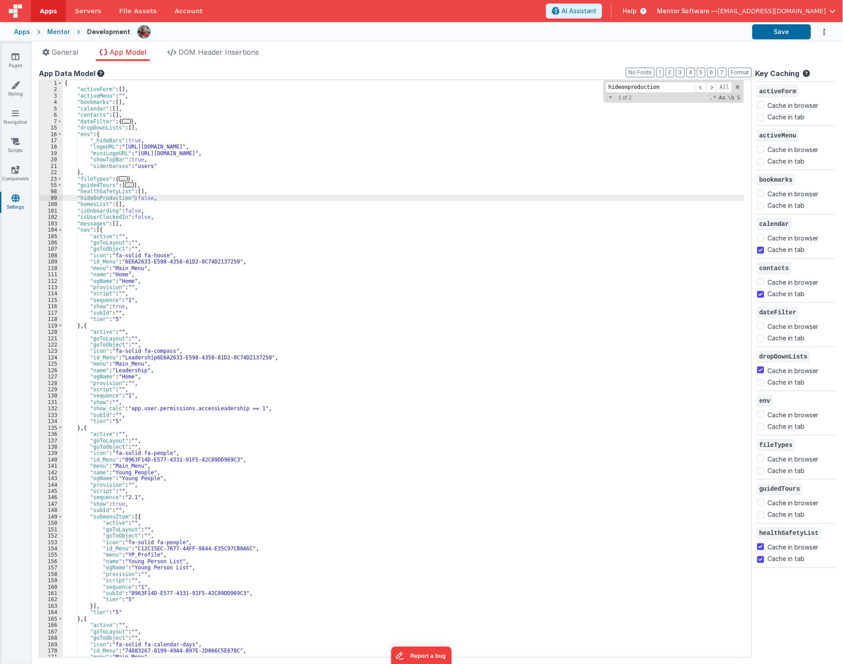
click at [360, 237] on div "{ "activeForm" : [ ] , "activeMenu" : "" , "bookmarks" : [ ] , "calendar" : [ ]…" at bounding box center [404, 375] width 682 height 590
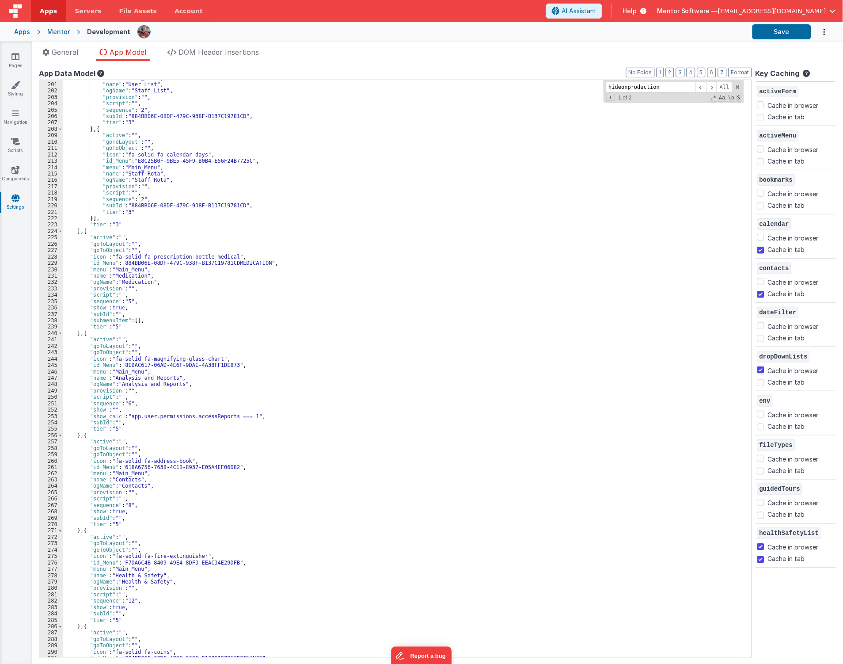
scroll to position [765, 0]
click at [331, 296] on div ""menu" : "Main_Menu" , "name" : "User List" , "ogName" : "Staff List" , "provis…" at bounding box center [404, 370] width 682 height 590
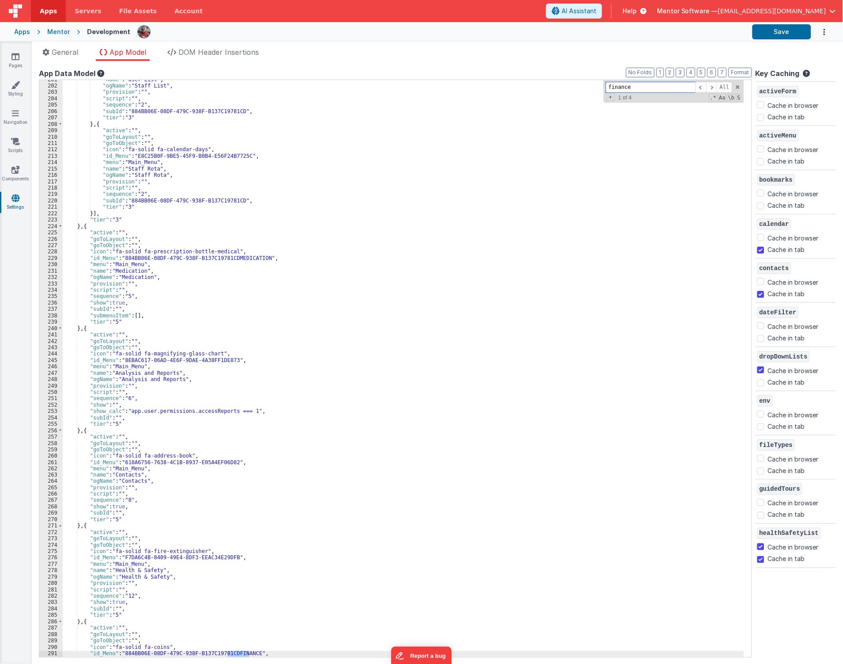
scroll to position [887, 0]
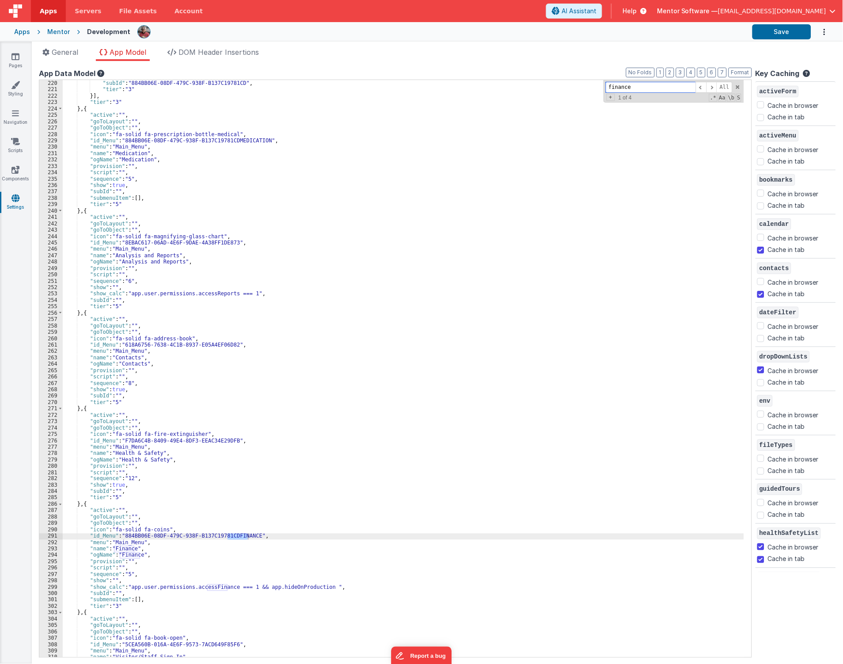
type input "finance"
click at [409, 496] on div ""subId" : "884BB06E-08DF-479C-938F-B137C19781CD" , "tier" : "3" }] , "tier" : "…" at bounding box center [404, 375] width 682 height 590
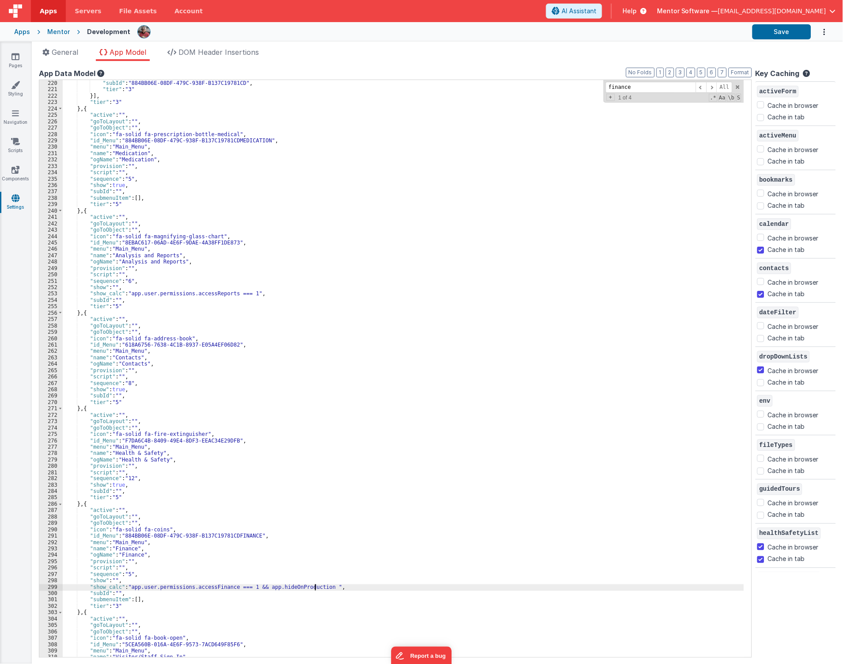
click at [316, 585] on div ""subId" : "884BB06E-08DF-479C-938F-B137C19781CD" , "tier" : "3" }] , "tier" : "…" at bounding box center [404, 375] width 682 height 590
click at [775, 32] on button "Save" at bounding box center [782, 31] width 59 height 15
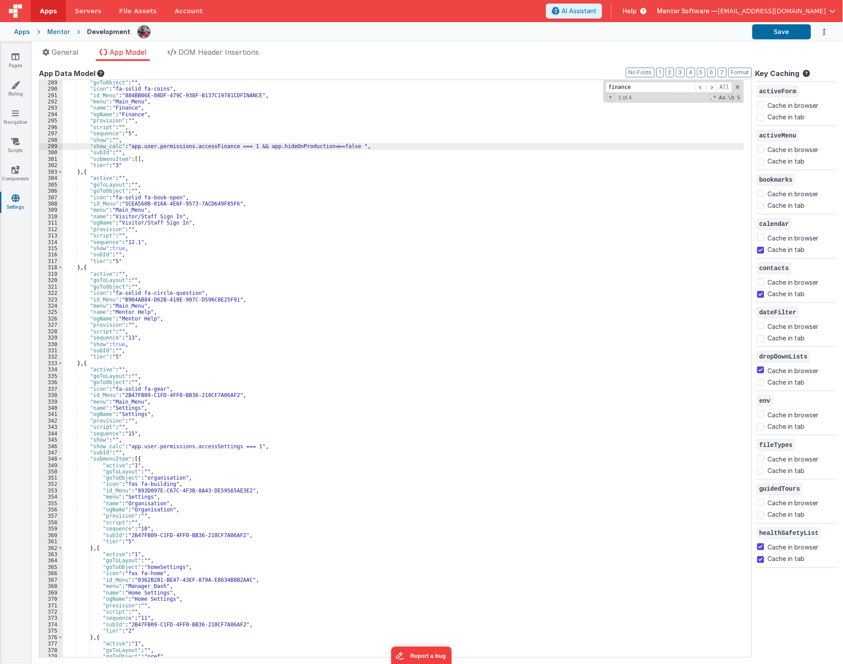
scroll to position [1535, 0]
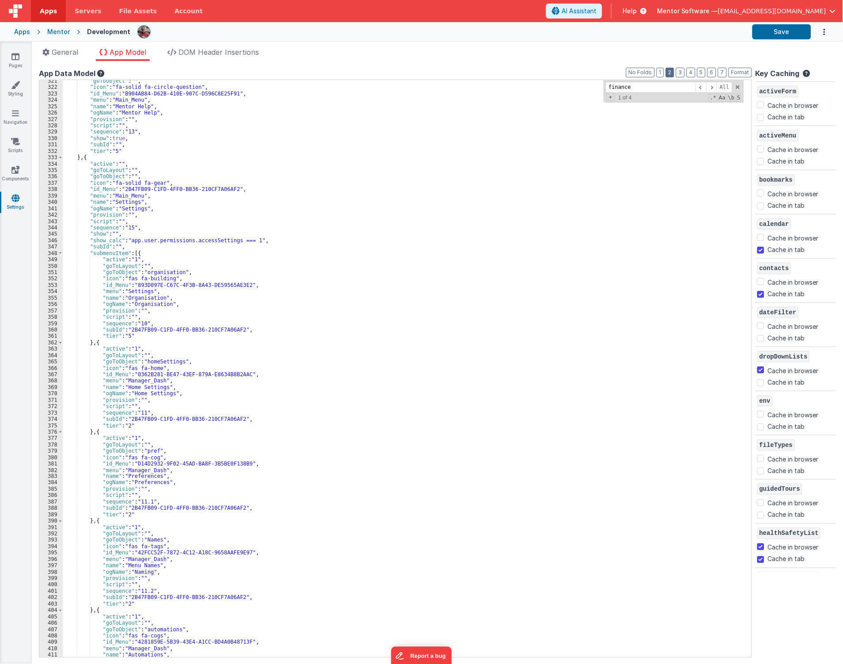
click at [668, 74] on button "2" at bounding box center [670, 73] width 8 height 10
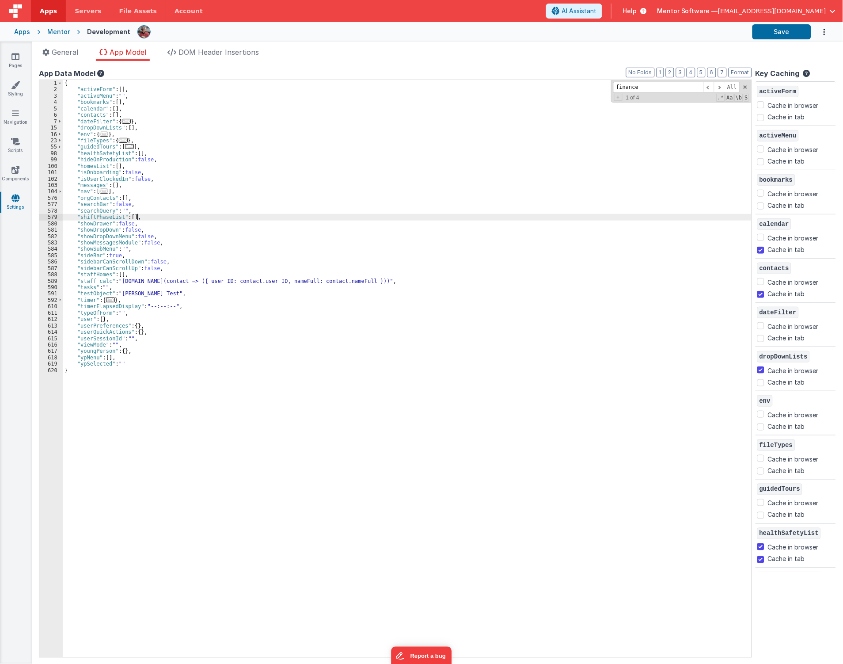
click at [239, 218] on div "{ "activeForm" : [ ] , "activeMenu" : "" , "bookmarks" : [ ] , "calendar" : [ ]…" at bounding box center [407, 375] width 689 height 590
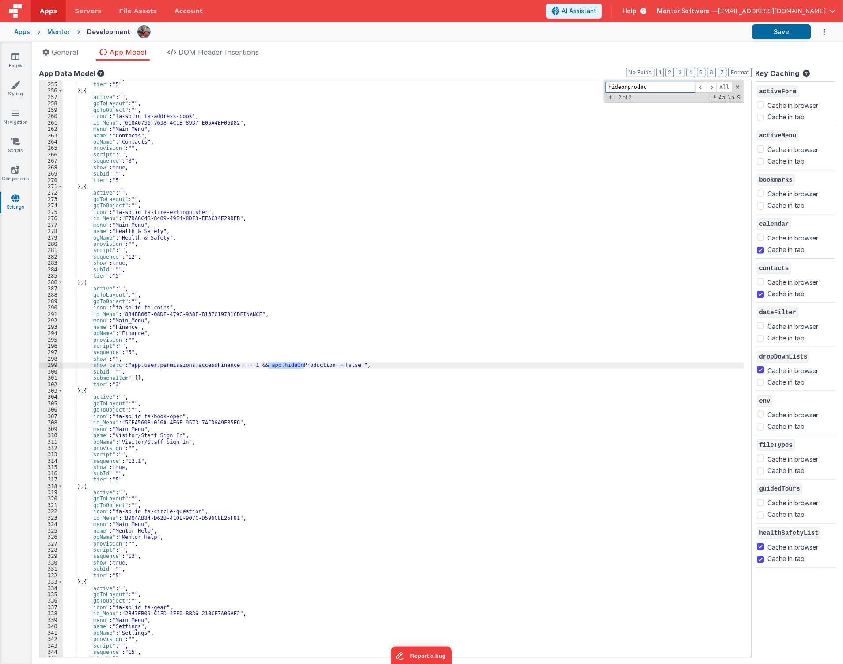
scroll to position [1110, 0]
type input "hideonproduc"
click at [257, 368] on div ""subId" : "" , "tier" : "5" } , { "active" : "" , "goToLayout" : "" , "goToObje…" at bounding box center [404, 370] width 682 height 590
click at [775, 33] on button "Save" at bounding box center [782, 31] width 59 height 15
click at [150, 365] on div ""subId" : "" , "tier" : "5" } , { "active" : "" , "goToLayout" : "" , "goToObje…" at bounding box center [404, 370] width 682 height 590
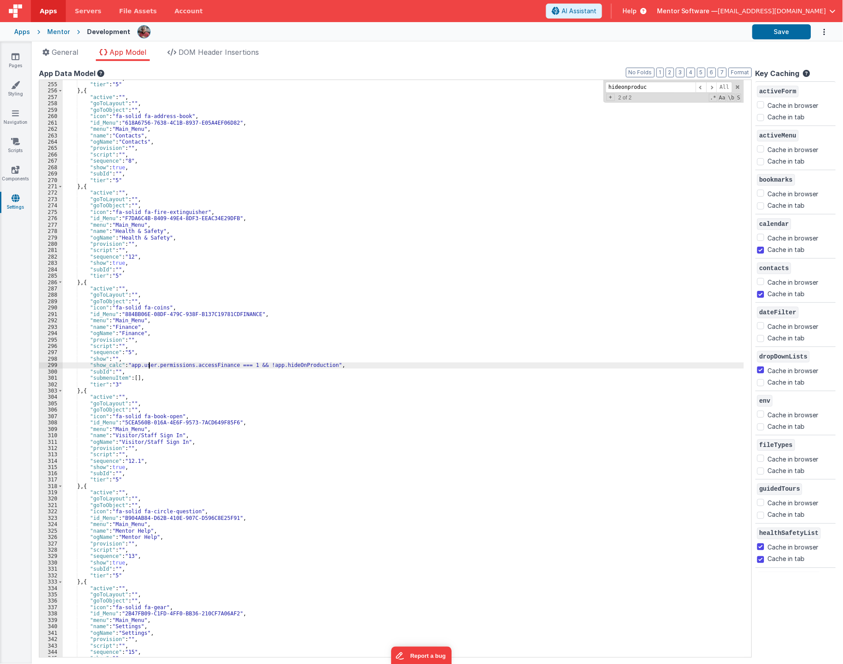
click at [150, 365] on div ""subId" : "" , "tier" : "5" } , { "active" : "" , "goToLayout" : "" , "goToObje…" at bounding box center [404, 370] width 682 height 590
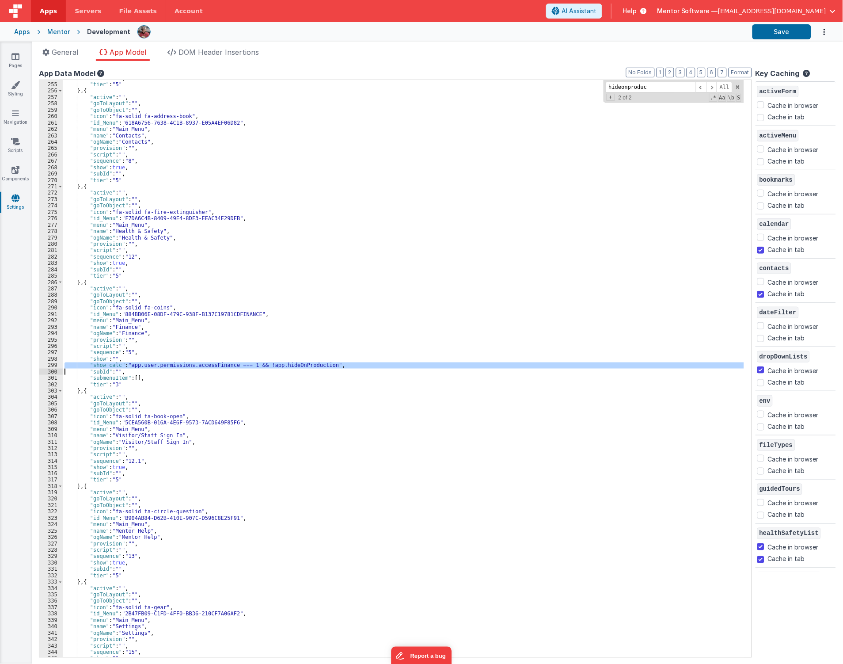
click at [150, 365] on div ""subId" : "" , "tier" : "5" } , { "active" : "" , "goToLayout" : "" , "goToObje…" at bounding box center [404, 370] width 682 height 590
click at [703, 83] on span at bounding box center [701, 87] width 11 height 11
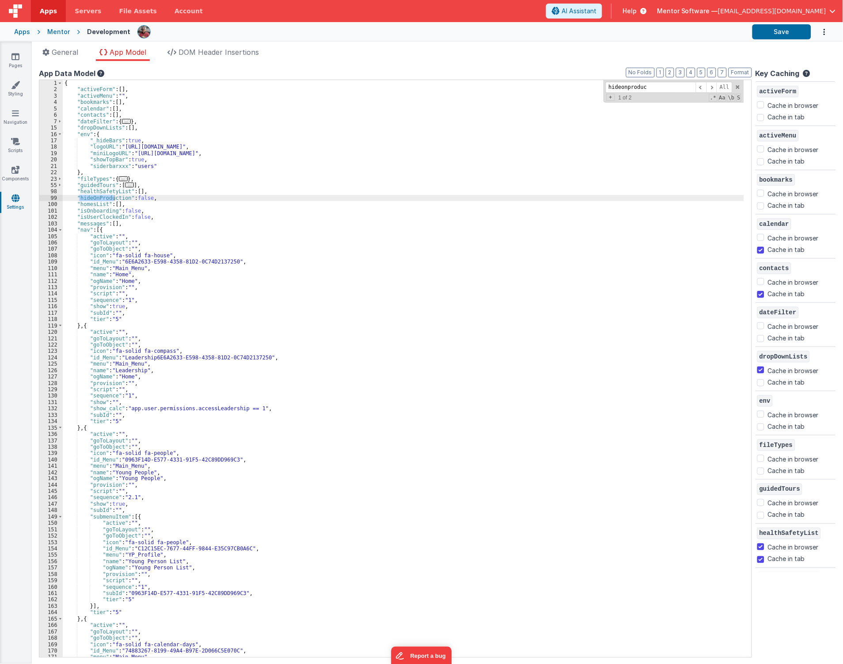
click at [144, 199] on div "{ "activeForm" : [ ] , "activeMenu" : "" , "bookmarks" : [ ] , "calendar" : [ ]…" at bounding box center [404, 375] width 682 height 590
click at [768, 30] on button "Save" at bounding box center [782, 31] width 59 height 15
click at [139, 199] on div "{ "activeForm" : [ ] , "activeMenu" : "" , "bookmarks" : [ ] , "calendar" : [ ]…" at bounding box center [404, 375] width 682 height 590
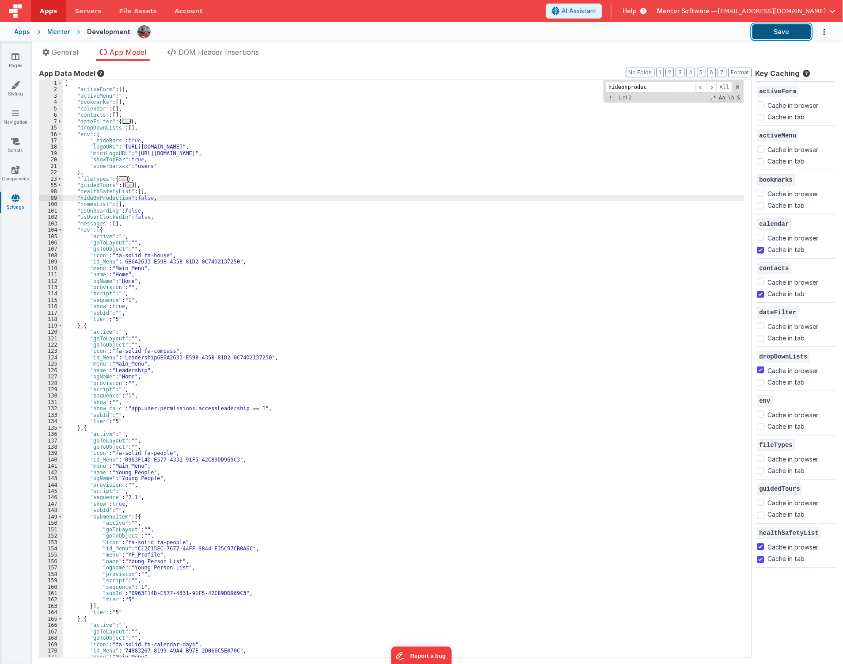
click at [774, 32] on button "Save" at bounding box center [782, 31] width 59 height 15
drag, startPoint x: 165, startPoint y: 196, endPoint x: 73, endPoint y: 200, distance: 92.5
click at [73, 200] on div "{ "activeForm" : [ ] , "activeMenu" : "" , "bookmarks" : [ ] , "calendar" : [ ]…" at bounding box center [404, 375] width 682 height 590
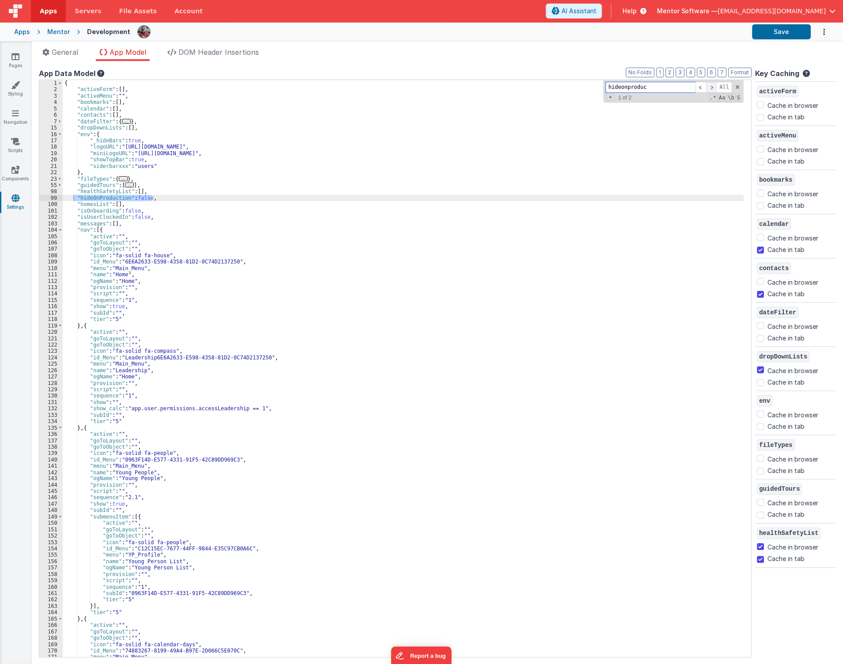
click at [710, 87] on span at bounding box center [712, 87] width 11 height 11
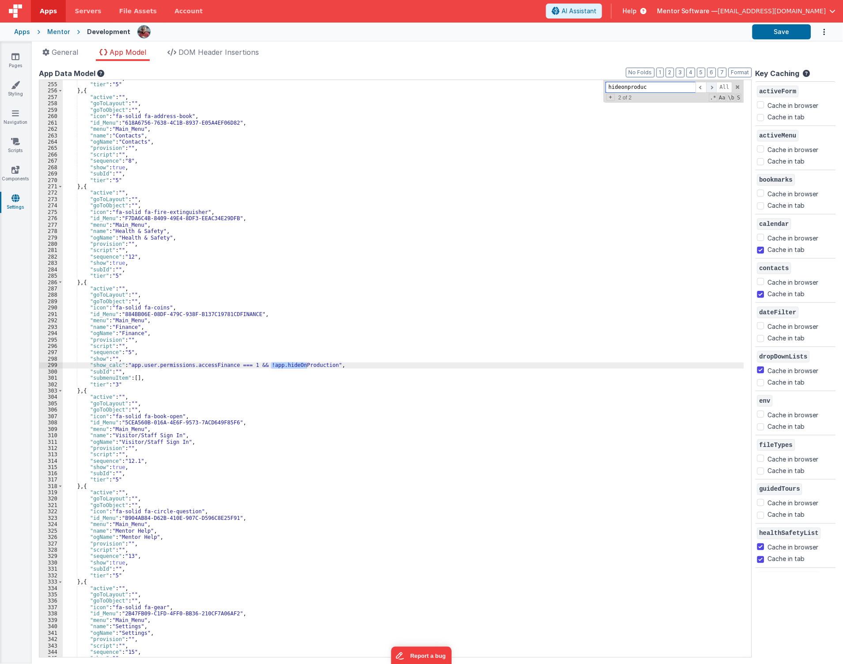
scroll to position [1110, 0]
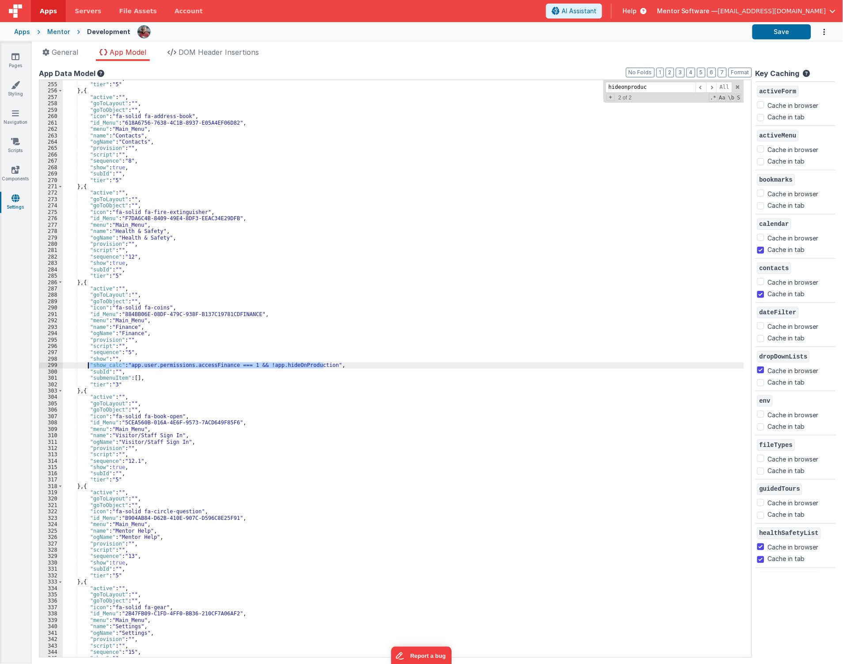
drag, startPoint x: 332, startPoint y: 366, endPoint x: 87, endPoint y: 368, distance: 244.9
click at [87, 368] on div ""subId" : "" , "tier" : "5" } , { "active" : "" , "goToLayout" : "" , "goToObje…" at bounding box center [404, 370] width 682 height 590
click at [702, 86] on span at bounding box center [701, 87] width 11 height 11
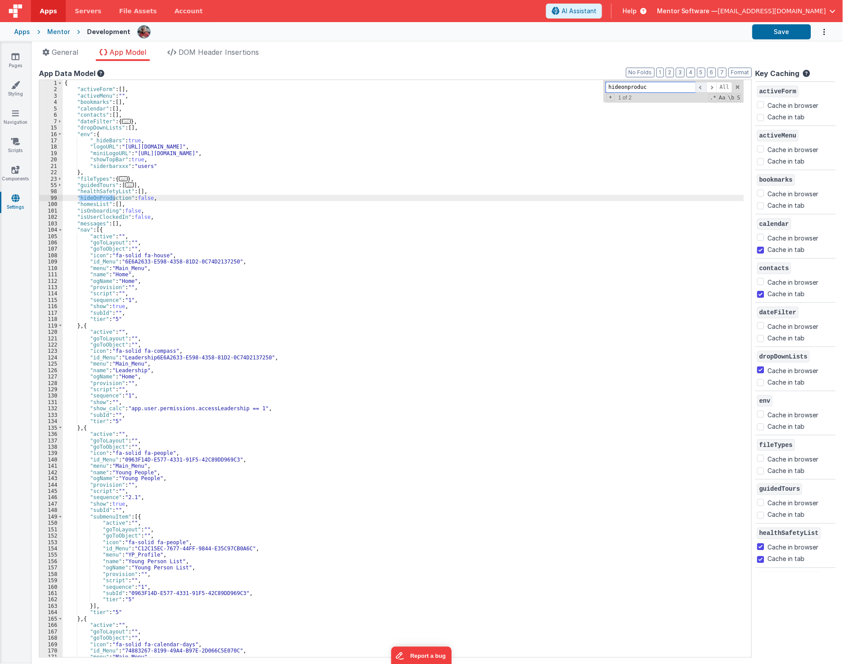
scroll to position [0, 0]
click at [14, 139] on icon at bounding box center [15, 141] width 9 height 9
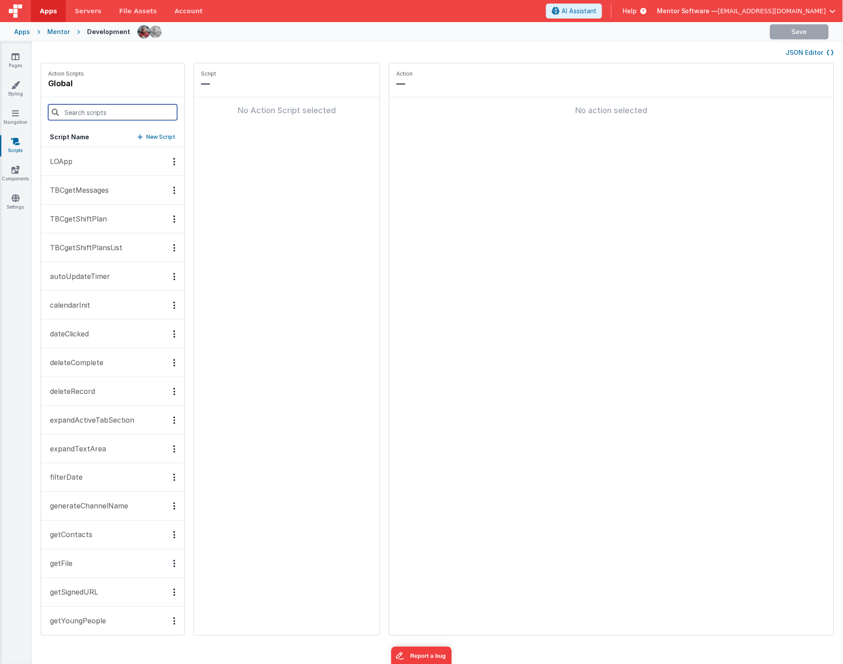
click at [80, 116] on input at bounding box center [112, 112] width 129 height 16
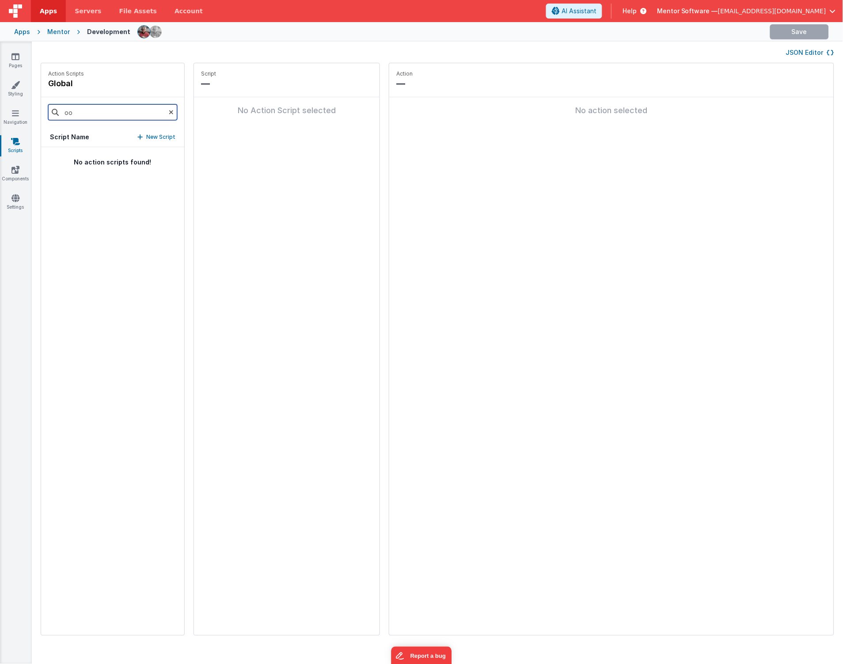
type input "o"
type input "applo"
click at [57, 163] on p "onAppLoad" at bounding box center [67, 161] width 44 height 11
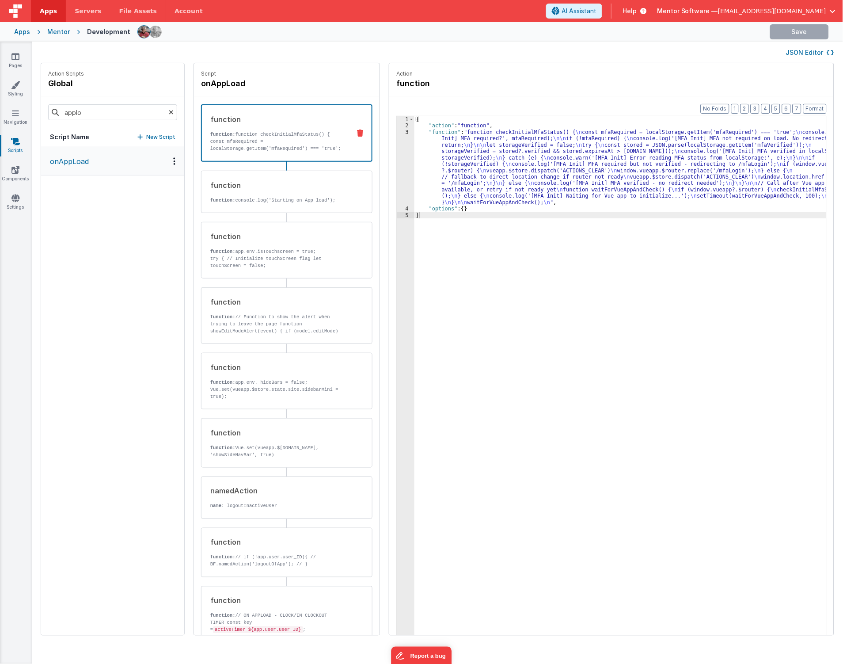
click at [801, 54] on button "JSON Editor" at bounding box center [810, 52] width 48 height 9
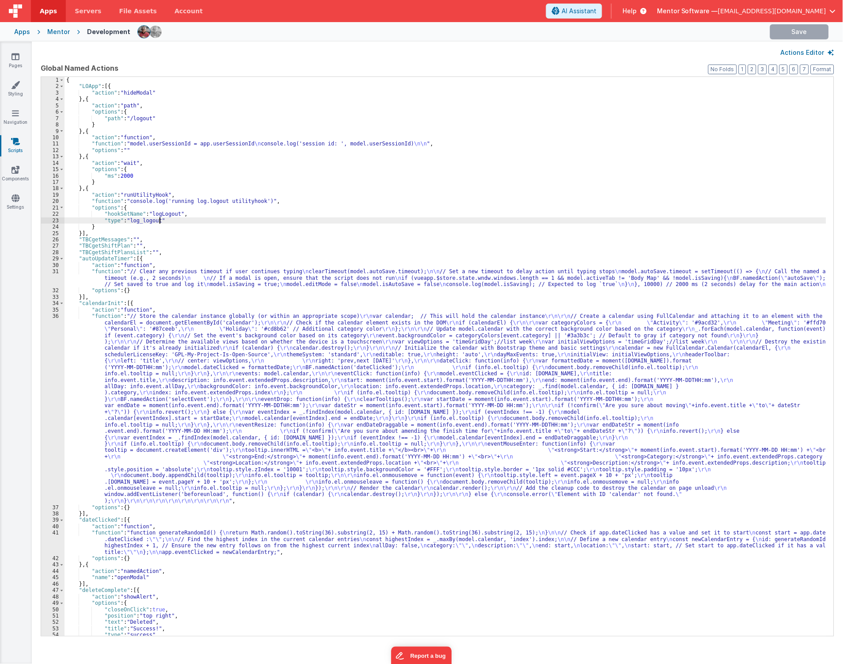
click at [324, 219] on div "{ "LOApp" : [{ "action" : "hideModal" } , { "action" : "path" , "options" : { "…" at bounding box center [446, 363] width 763 height 572
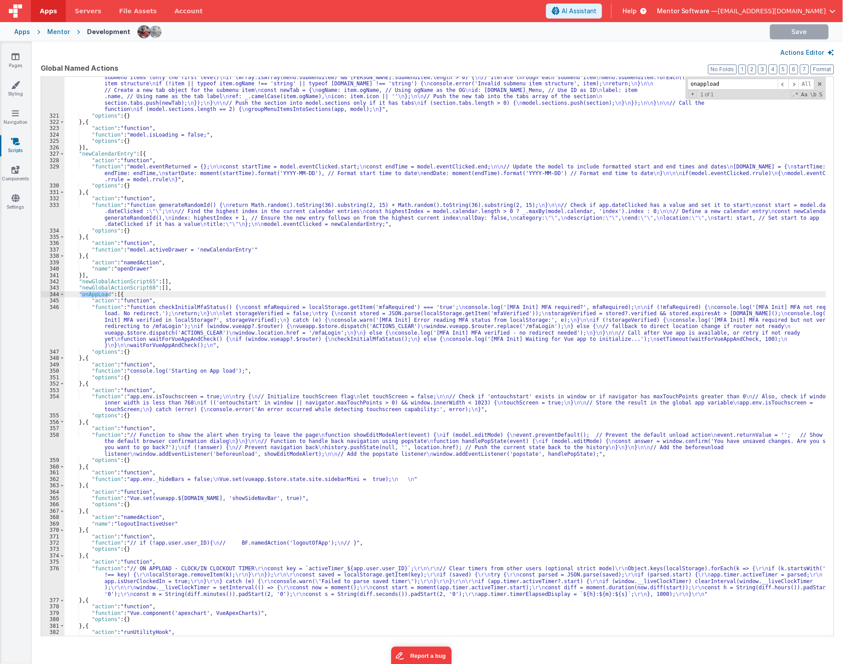
scroll to position [3056, 0]
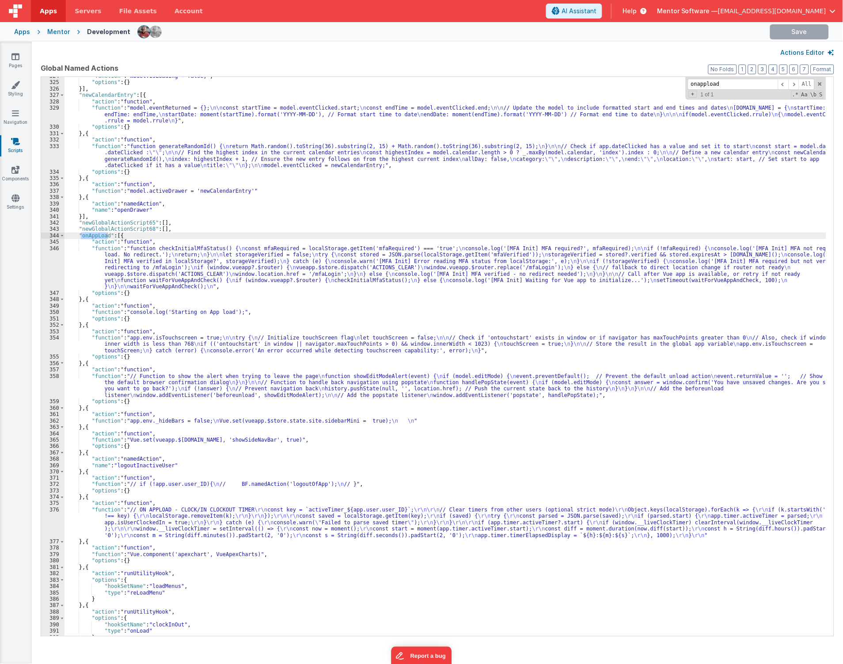
type input "onappload"
click at [87, 328] on div ""function" : "model.isLoading = false;" , "options" : { } }] , "newCalendarEntr…" at bounding box center [446, 359] width 763 height 572
click at [85, 329] on div ""function" : "model.isLoading = false;" , "options" : { } }] , "newCalendarEntr…" at bounding box center [446, 359] width 763 height 572
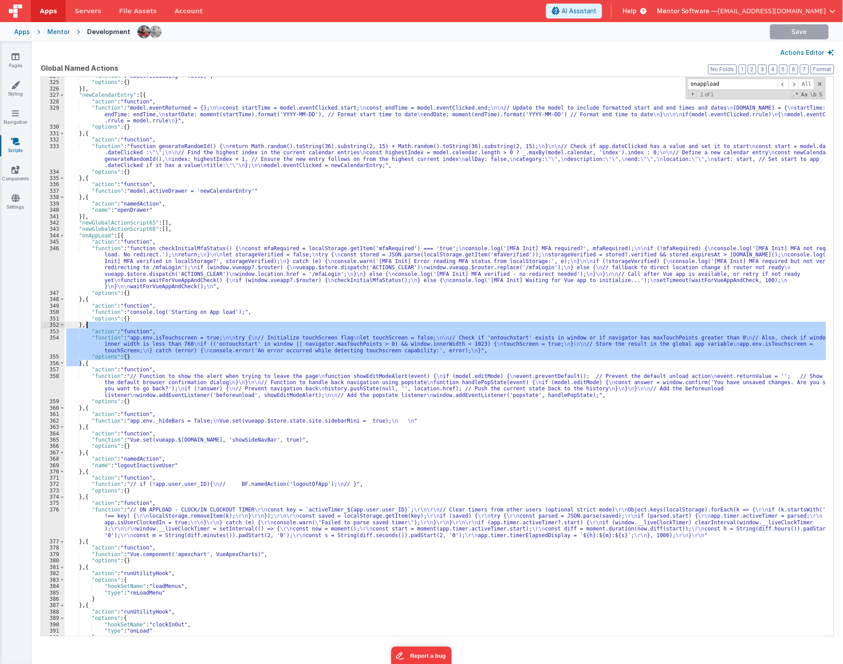
click at [89, 302] on div ""function" : "model.isLoading = false;" , "options" : { } }] , "newCalendarEntr…" at bounding box center [446, 359] width 763 height 572
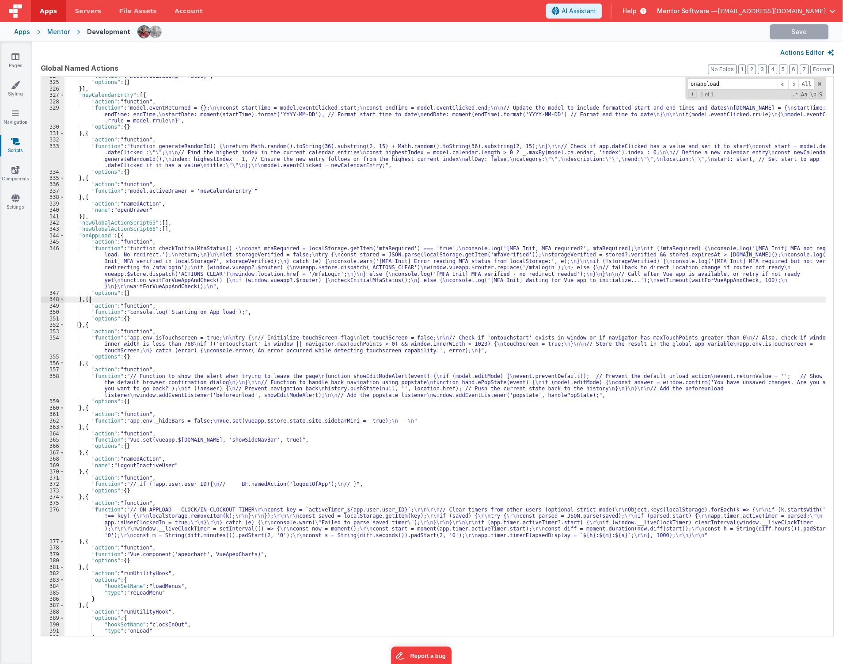
click at [88, 302] on div ""function" : "model.isLoading = false;" , "options" : { } }] , "newCalendarEntr…" at bounding box center [446, 359] width 763 height 572
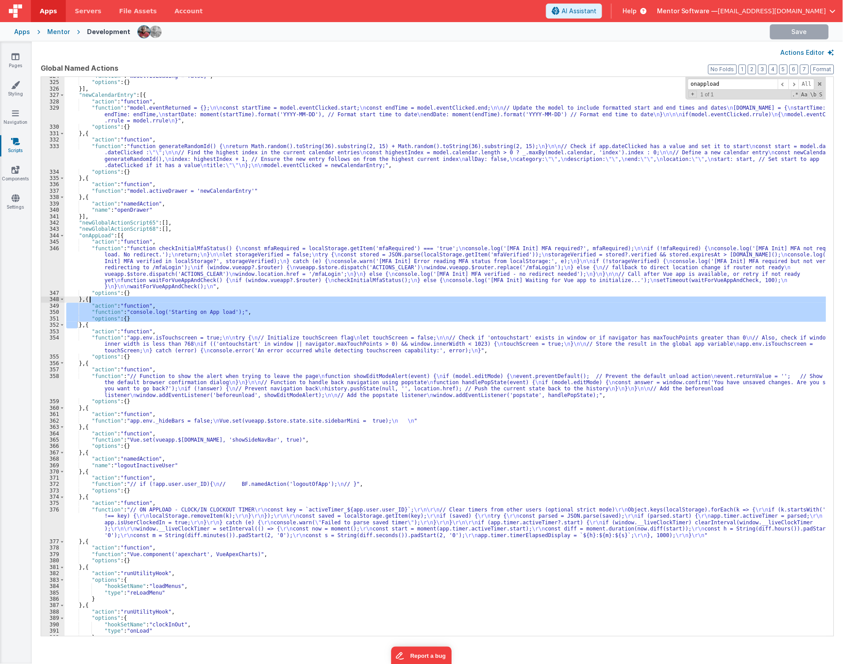
click at [86, 300] on div ""function" : "model.isLoading = false;" , "options" : { } }] , "newCalendarEntr…" at bounding box center [446, 359] width 763 height 572
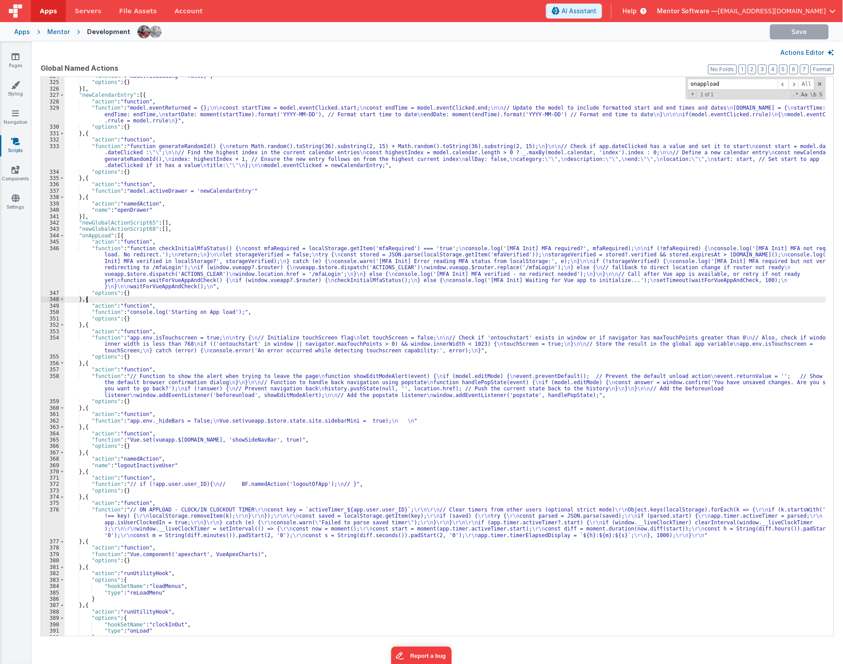
click at [86, 300] on div ""function" : "model.isLoading = false;" , "options" : { } }] , "newCalendarEntr…" at bounding box center [446, 359] width 763 height 572
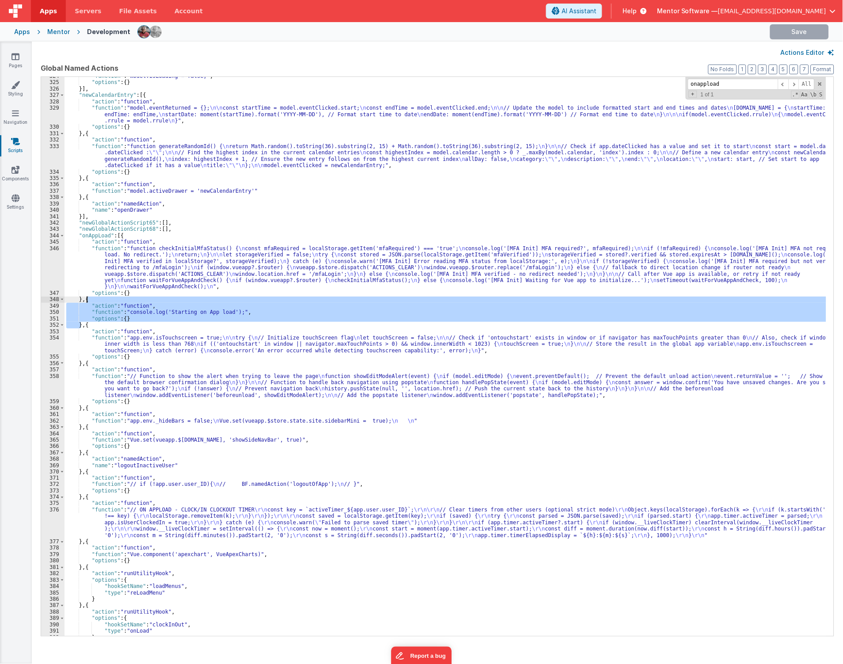
click at [87, 325] on div ""function" : "model.isLoading = false;" , "options" : { } }] , "newCalendarEntr…" at bounding box center [446, 359] width 763 height 572
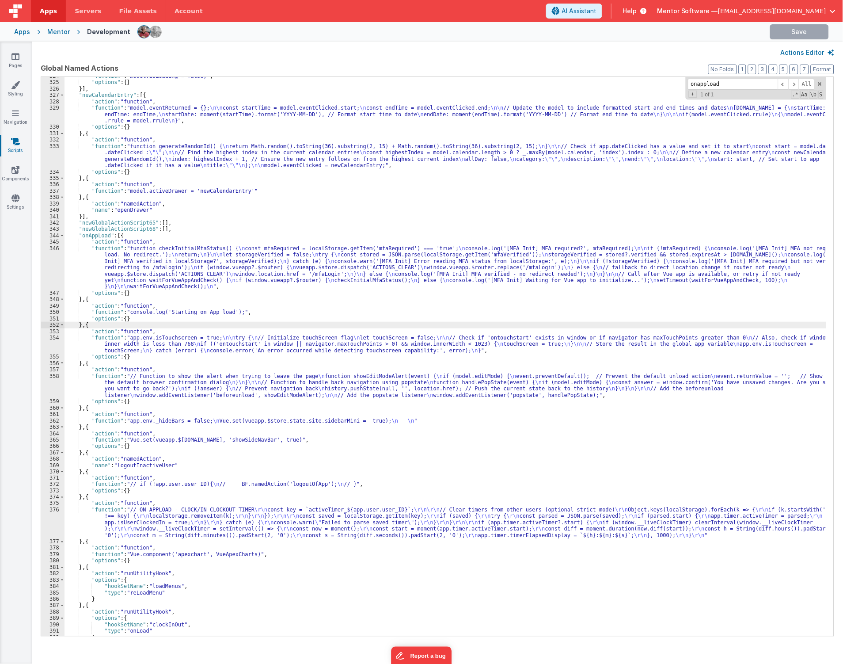
paste textarea
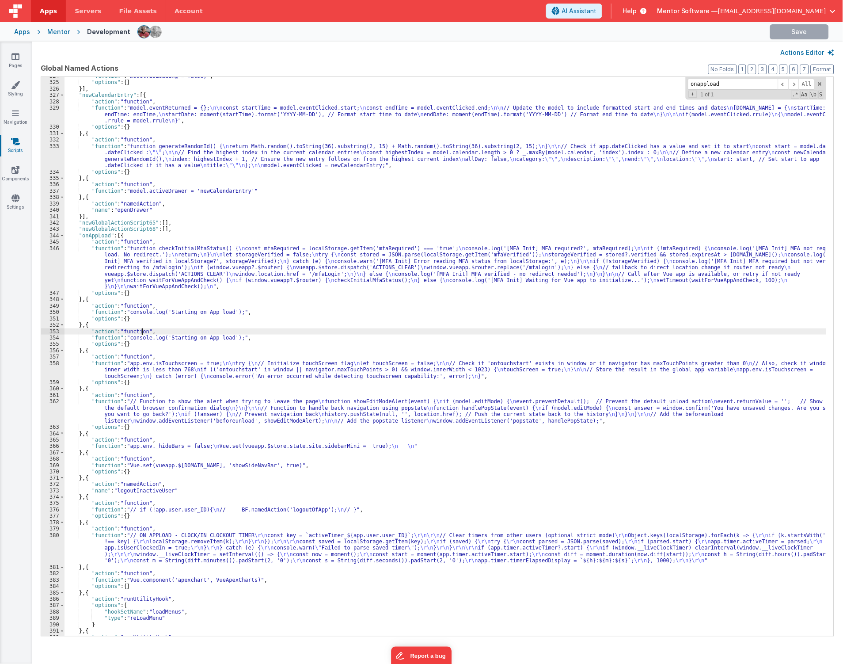
click at [142, 334] on div ""function" : "model.isLoading = false;" , "options" : { } }] , "newCalendarEntr…" at bounding box center [446, 359] width 763 height 572
click at [126, 339] on div ""function" : "model.isLoading = false;" , "options" : { } }] , "newCalendarEntr…" at bounding box center [446, 359] width 763 height 572
click at [52, 339] on div "354" at bounding box center [52, 338] width 23 height 6
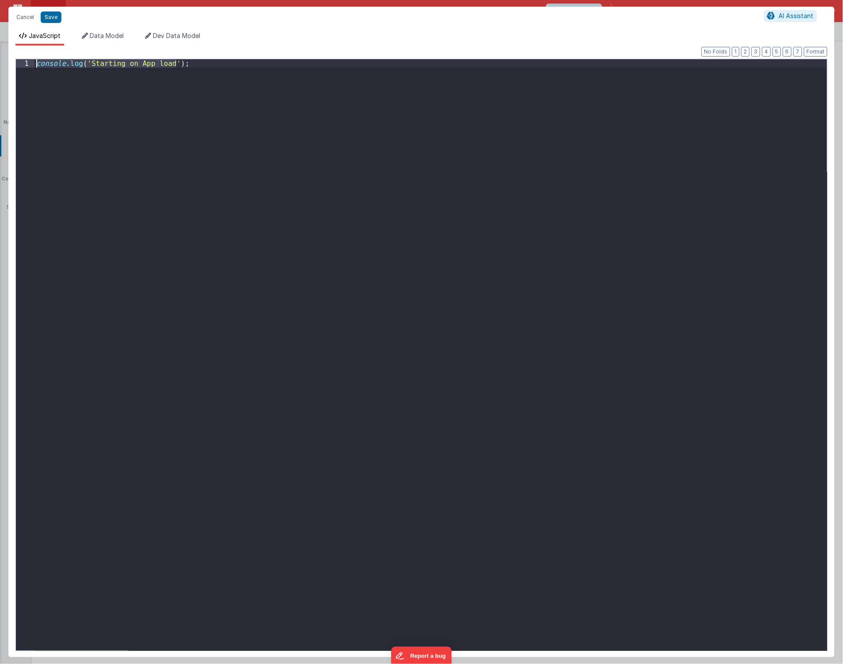
drag, startPoint x: 205, startPoint y: 66, endPoint x: -135, endPoint y: 42, distance: 340.4
click at [0, 42] on html "Cancel Save AI Assistant JavaScript Data Model Dev Data Model Format 7 6 5 4 3 …" at bounding box center [421, 332] width 843 height 664
click at [88, 117] on div "if ( window . location . hostname === "homes.mentorsoftware.co.uk" ) { app . hi…" at bounding box center [430, 362] width 793 height 607
click at [52, 11] on div "Cancel Save" at bounding box center [388, 17] width 753 height 12
click at [52, 16] on button "Save" at bounding box center [51, 16] width 21 height 11
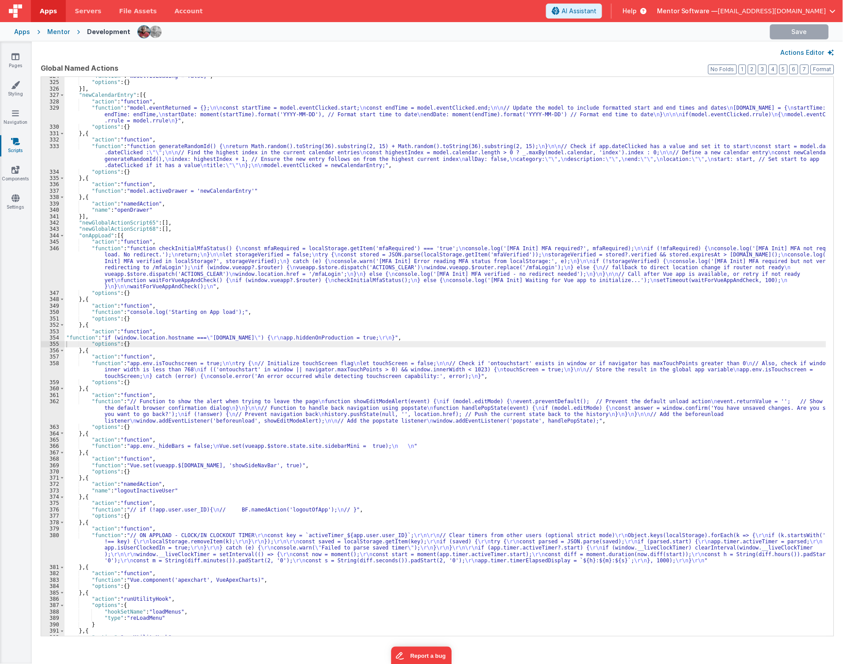
click at [500, 226] on div ""function" : "model.isLoading = false;" , "options" : { } }] , "newCalendarEntr…" at bounding box center [446, 359] width 763 height 572
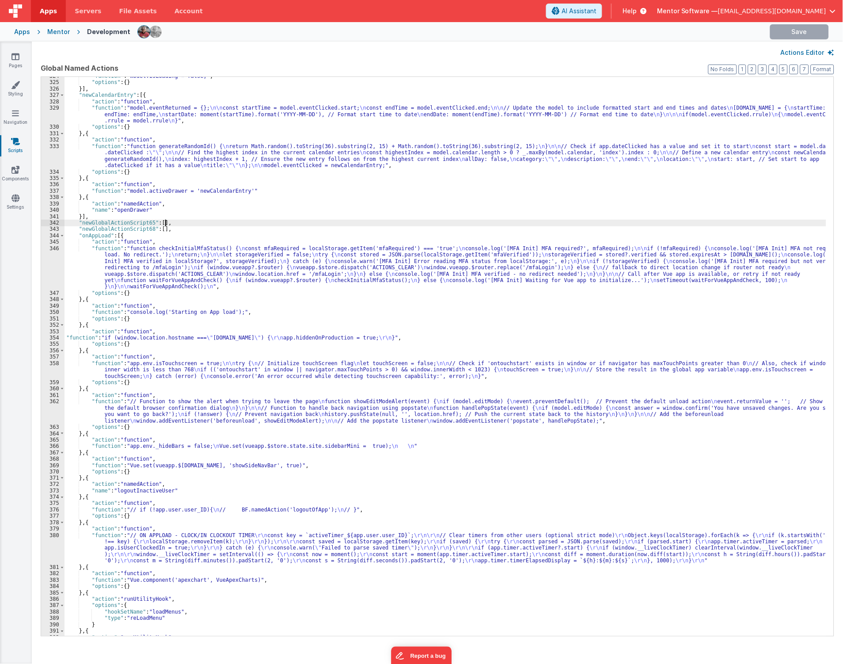
click at [196, 314] on div ""function" : "model.isLoading = false;" , "options" : { } }] , "newCalendarEntr…" at bounding box center [446, 359] width 763 height 572
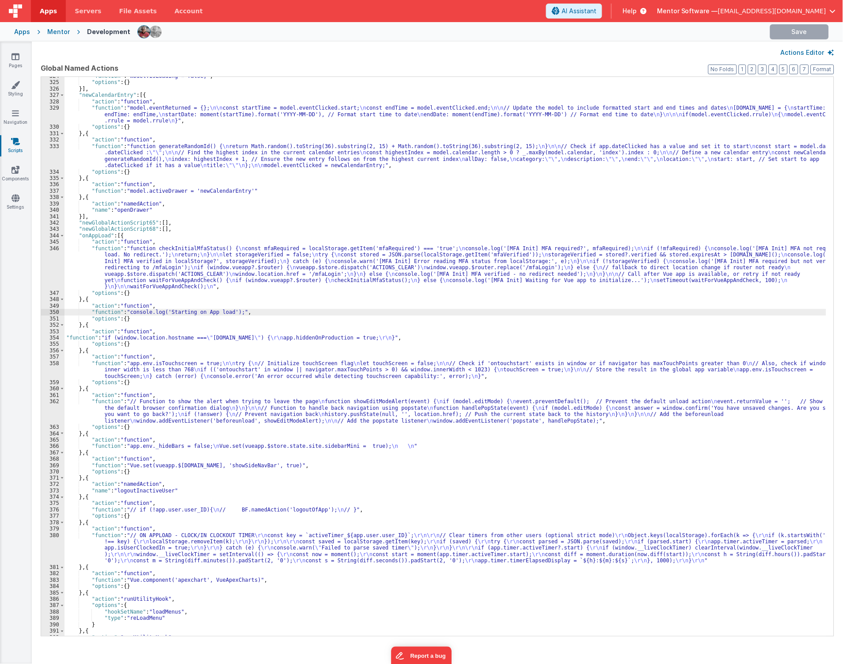
click at [42, 312] on div "350" at bounding box center [52, 312] width 23 height 6
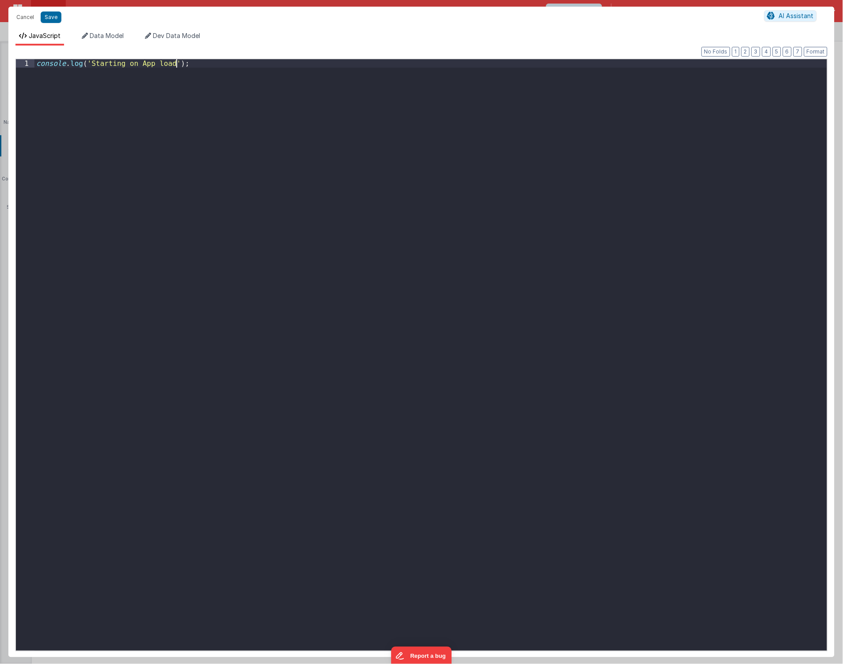
click at [42, 312] on div "console . log ( 'Starting on App load' ) ;" at bounding box center [430, 363] width 793 height 608
click at [53, 14] on button "Save" at bounding box center [51, 16] width 21 height 11
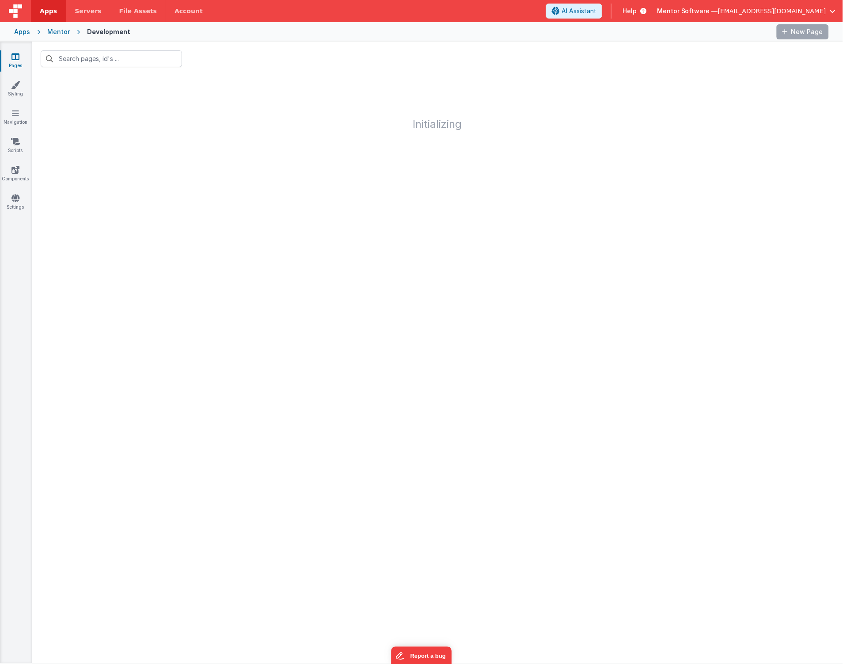
click at [60, 31] on div "Mentor" at bounding box center [58, 31] width 23 height 9
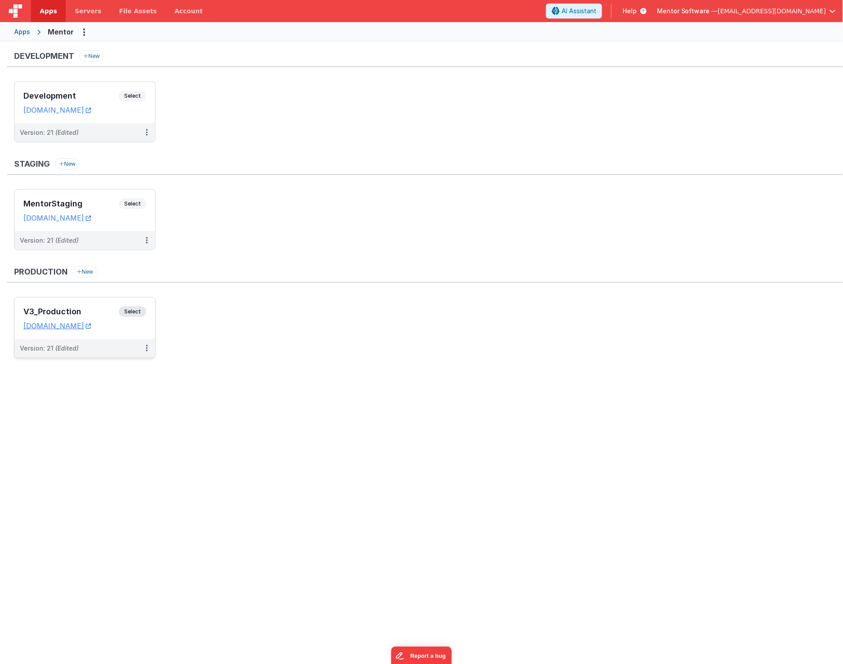
click at [98, 306] on div "V3_Production Select URLs homes.mentorsoftware.co.uk" at bounding box center [85, 319] width 141 height 42
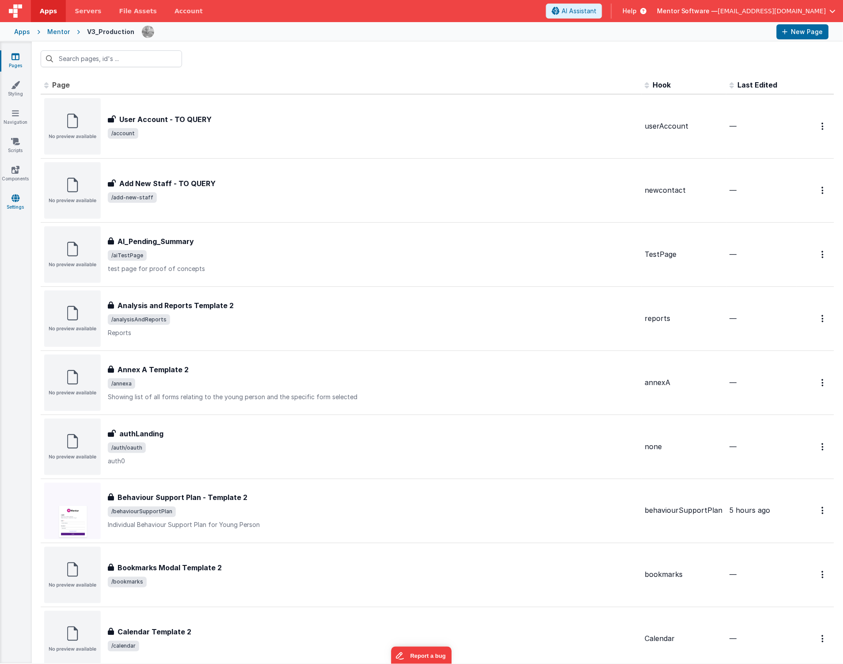
click at [14, 197] on icon at bounding box center [15, 198] width 8 height 9
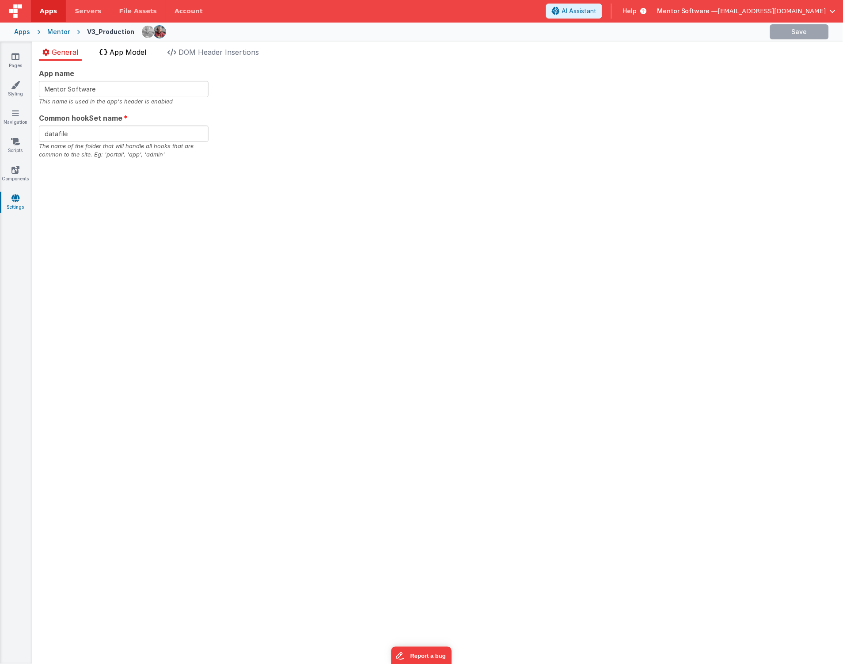
click at [118, 52] on span "App Model" at bounding box center [128, 52] width 37 height 9
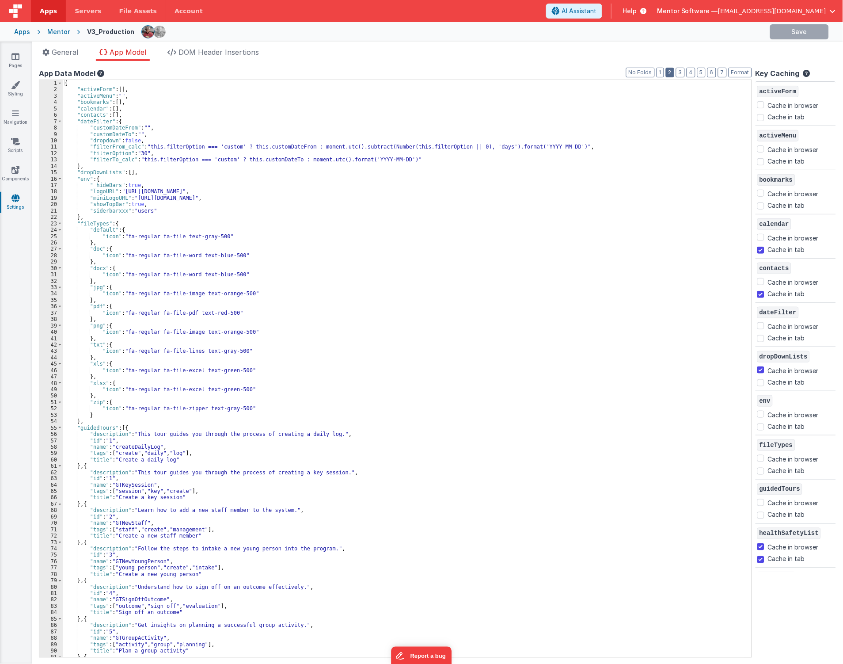
click at [668, 76] on button "2" at bounding box center [670, 73] width 8 height 10
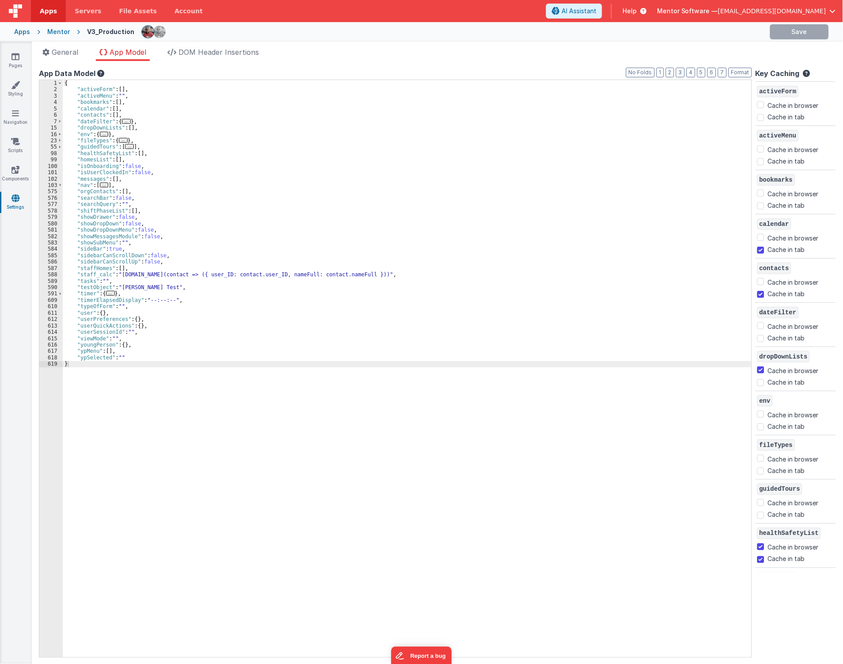
click at [187, 357] on div "{ "activeForm" : [ ] , "activeMenu" : "" , "bookmarks" : [ ] , "calendar" : [ ]…" at bounding box center [407, 375] width 689 height 590
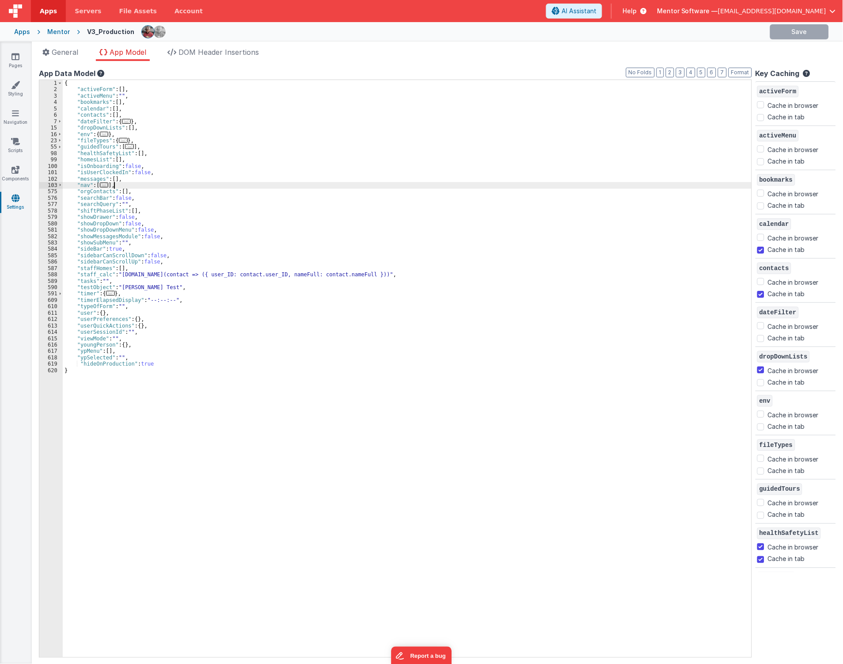
drag, startPoint x: 302, startPoint y: 186, endPoint x: 294, endPoint y: 186, distance: 8.0
click at [301, 186] on div "{ "activeForm" : [ ] , "activeMenu" : "" , "bookmarks" : [ ] , "calendar" : [ ]…" at bounding box center [407, 375] width 689 height 590
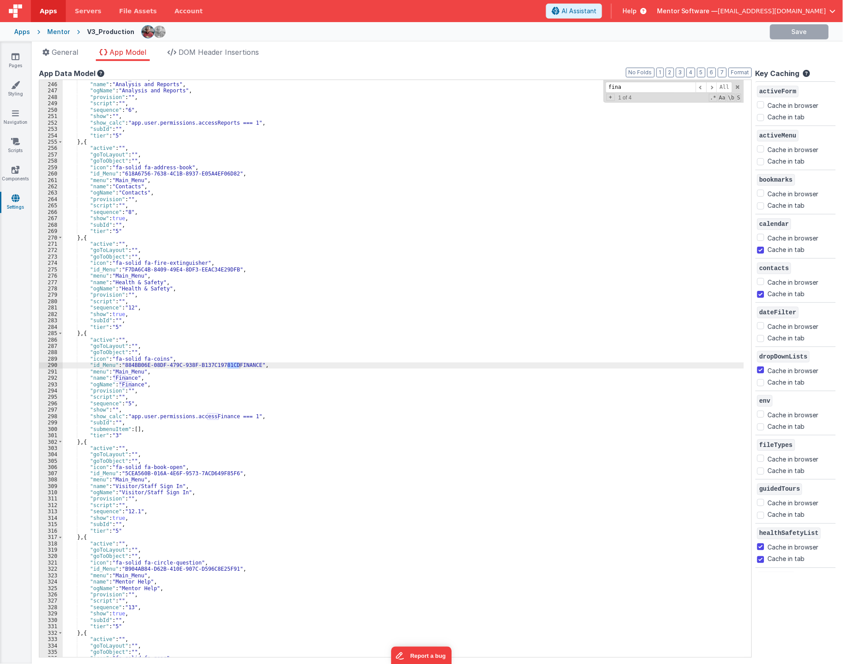
scroll to position [1014, 0]
click at [219, 451] on div ""menu" : "Main_Menu" , "name" : "Analysis and Reports" , "ogName" : "Analysis a…" at bounding box center [404, 370] width 682 height 590
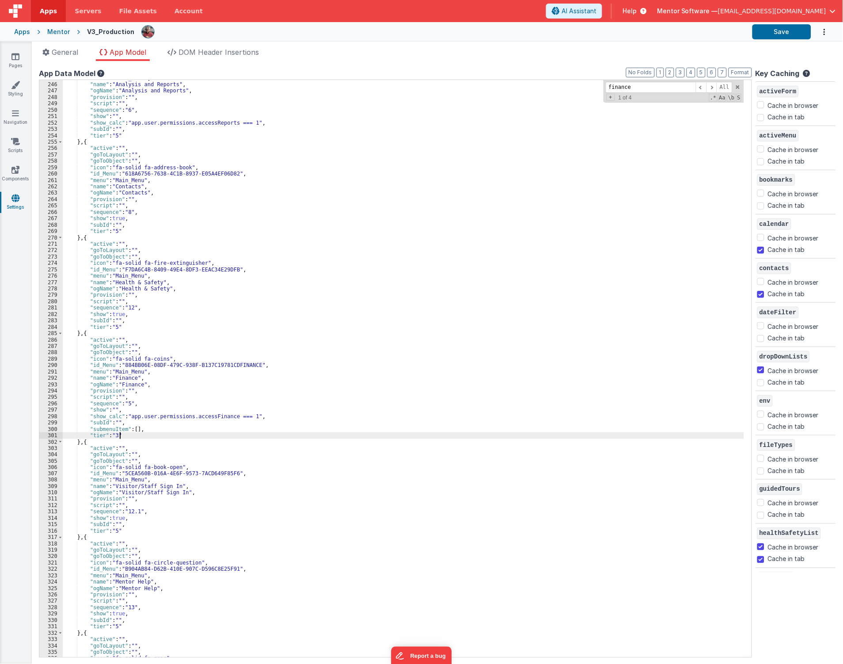
click at [171, 435] on div ""menu" : "Main_Menu" , "name" : "Analysis and Reports" , "ogName" : "Analysis a…" at bounding box center [404, 370] width 682 height 590
click at [245, 417] on div ""menu" : "Main_Menu" , "name" : "Analysis and Reports" , "ogName" : "Analysis a…" at bounding box center [404, 370] width 682 height 590
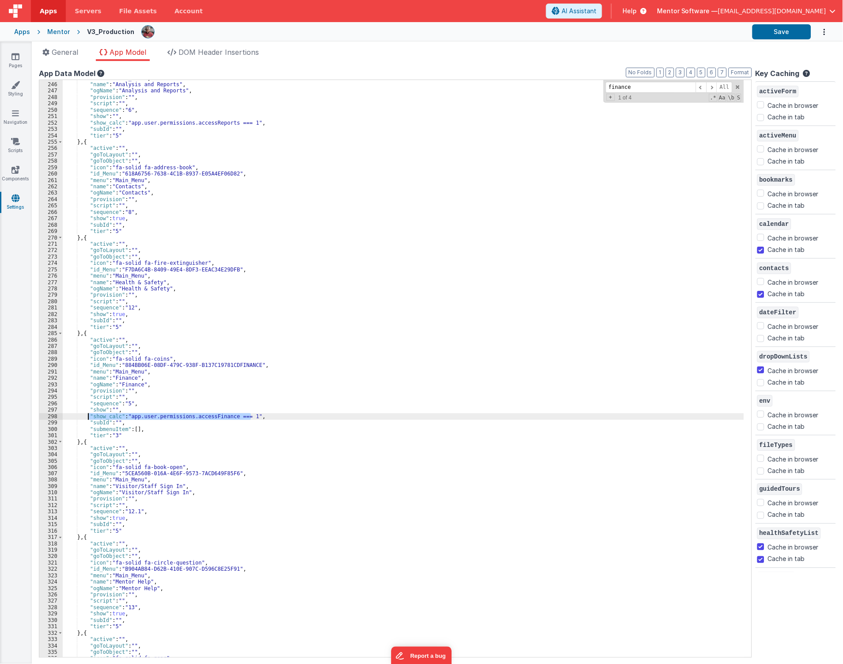
drag, startPoint x: 276, startPoint y: 417, endPoint x: 89, endPoint y: 417, distance: 187.4
click at [89, 417] on div ""menu" : "Main_Menu" , "name" : "Analysis and Reports" , "ogName" : "Analysis a…" at bounding box center [404, 370] width 682 height 590
click at [771, 33] on button "Save" at bounding box center [782, 31] width 59 height 15
click at [277, 321] on div ""menu" : "Main_Menu" , "name" : "Analysis and Reports" , "ogName" : "Analysis a…" at bounding box center [404, 370] width 682 height 590
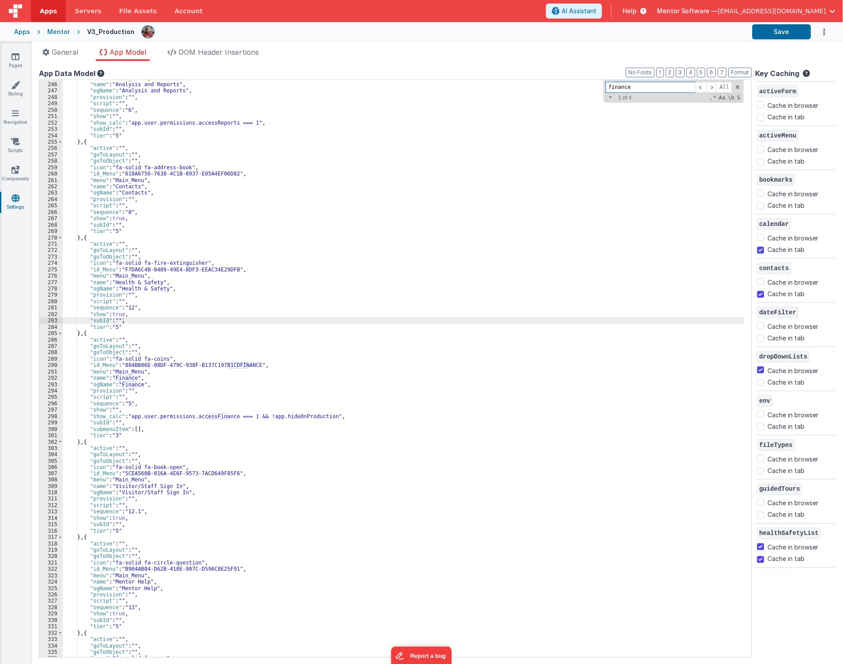
click at [671, 85] on input "finance" at bounding box center [651, 87] width 90 height 11
click at [671, 86] on input "finance" at bounding box center [651, 87] width 90 height 11
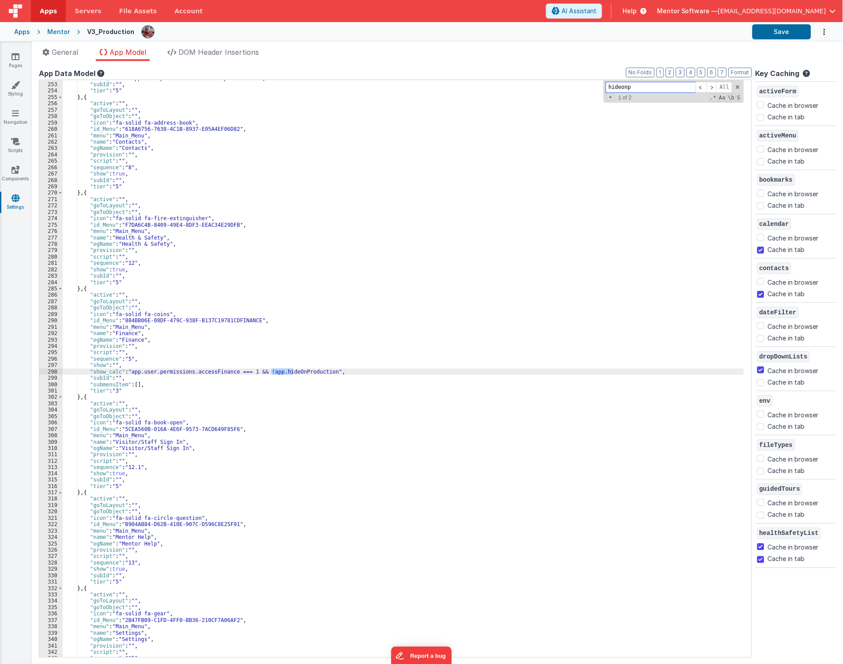
scroll to position [2832, 0]
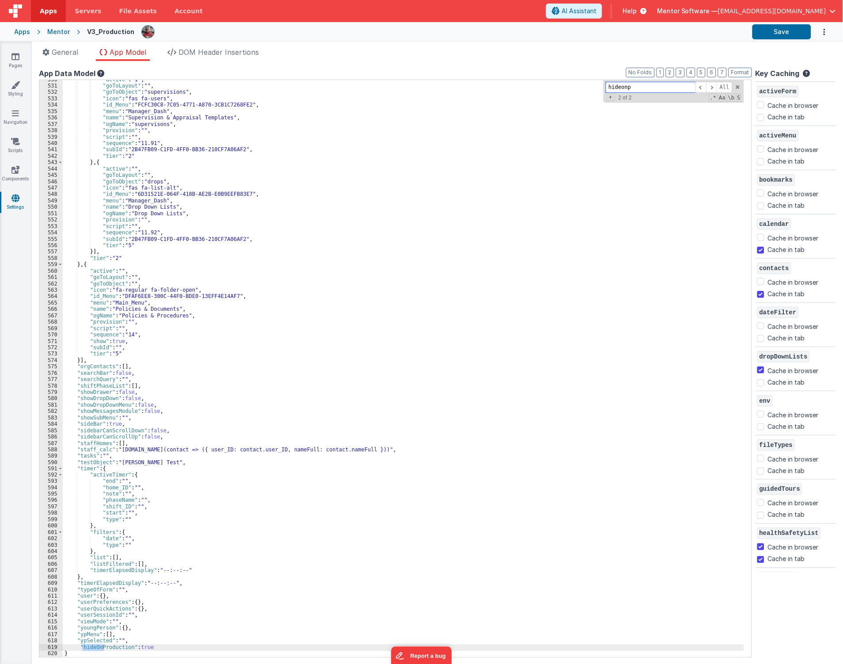
type input "hideonp"
click at [144, 650] on div ""active" : "1" , "goToLayout" : "" , "goToObject" : "supervisions" , "icon" : "…" at bounding box center [404, 371] width 682 height 590
click at [766, 34] on button "Save" at bounding box center [782, 31] width 59 height 15
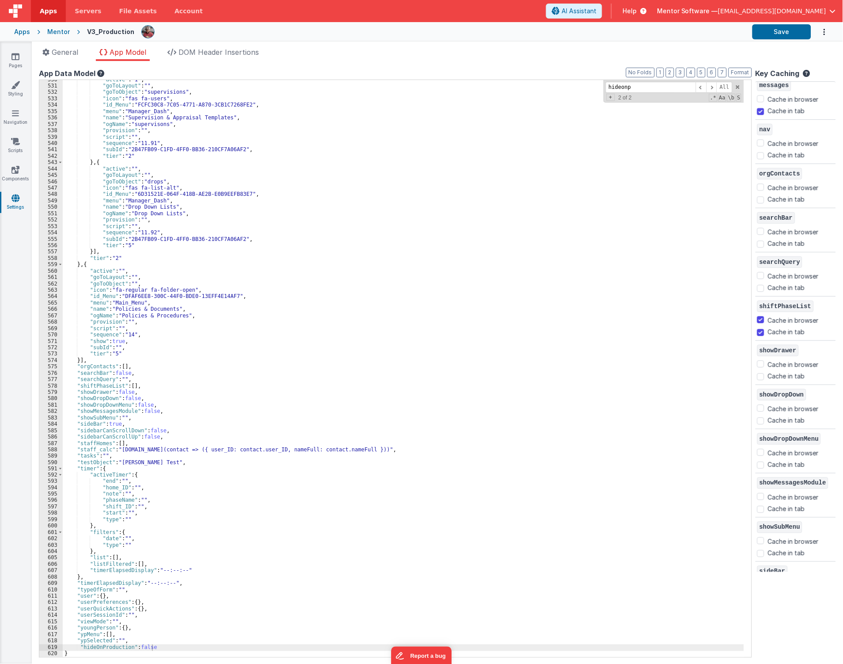
scroll to position [835, 0]
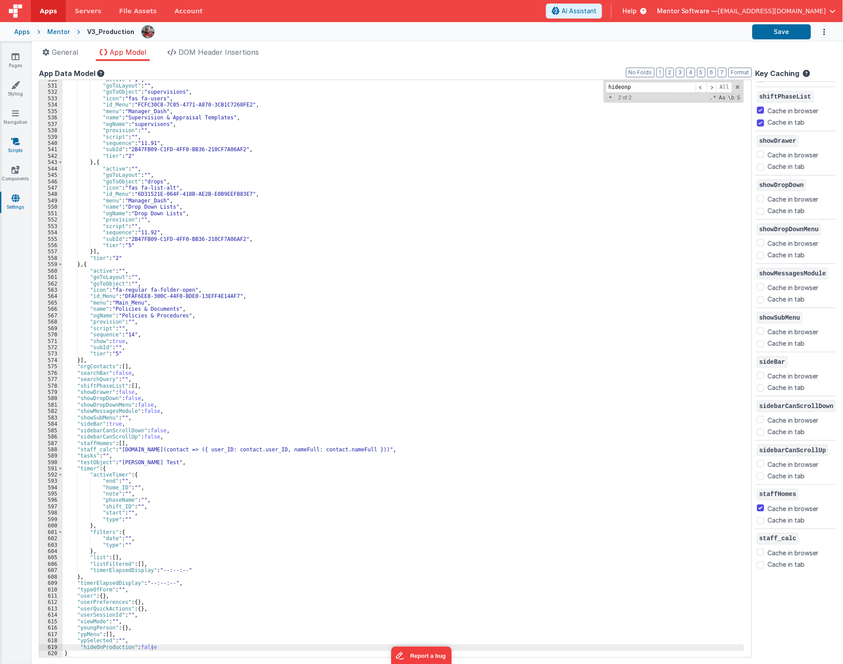
click at [14, 139] on icon at bounding box center [15, 141] width 9 height 9
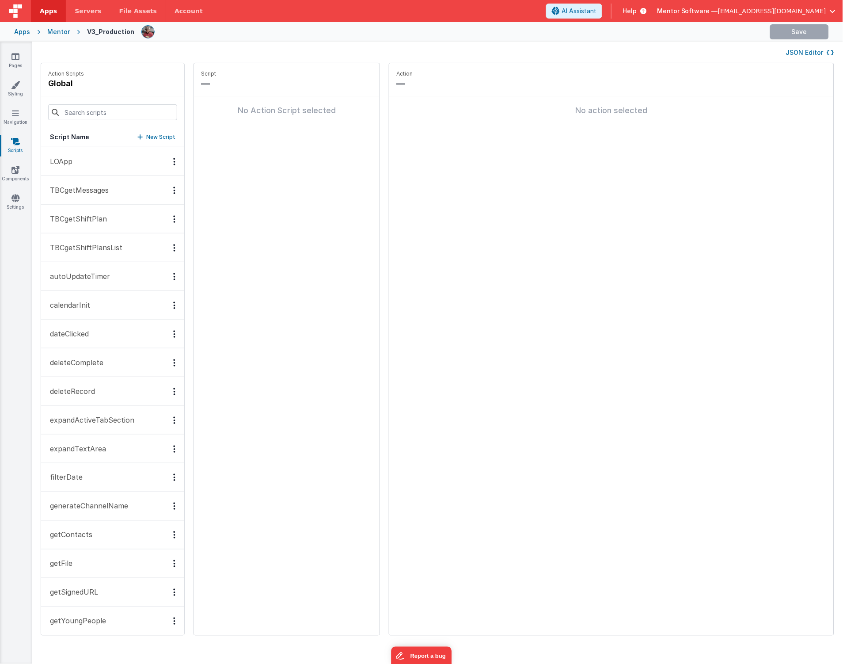
click at [798, 50] on button "JSON Editor" at bounding box center [810, 52] width 48 height 9
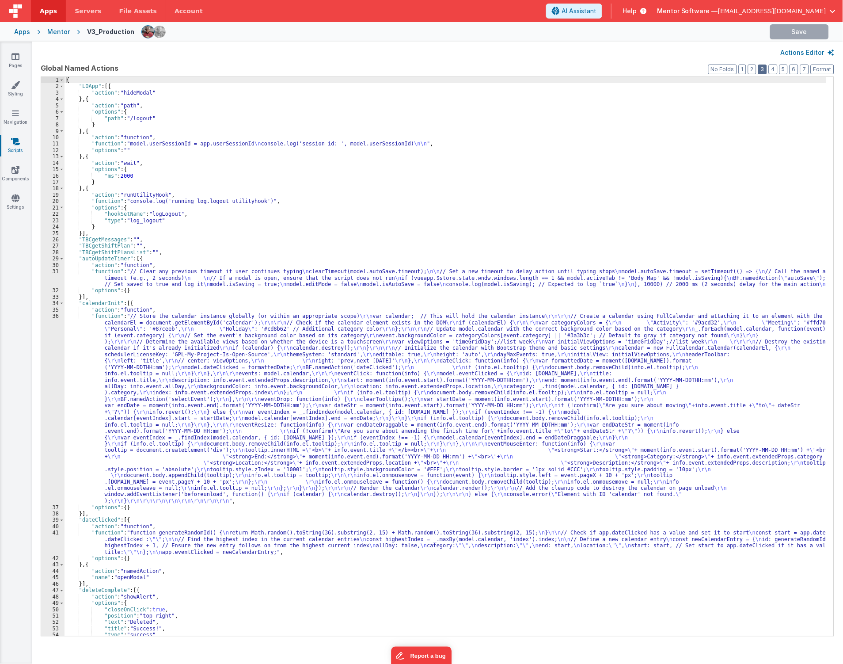
click at [767, 69] on button "3" at bounding box center [763, 70] width 9 height 10
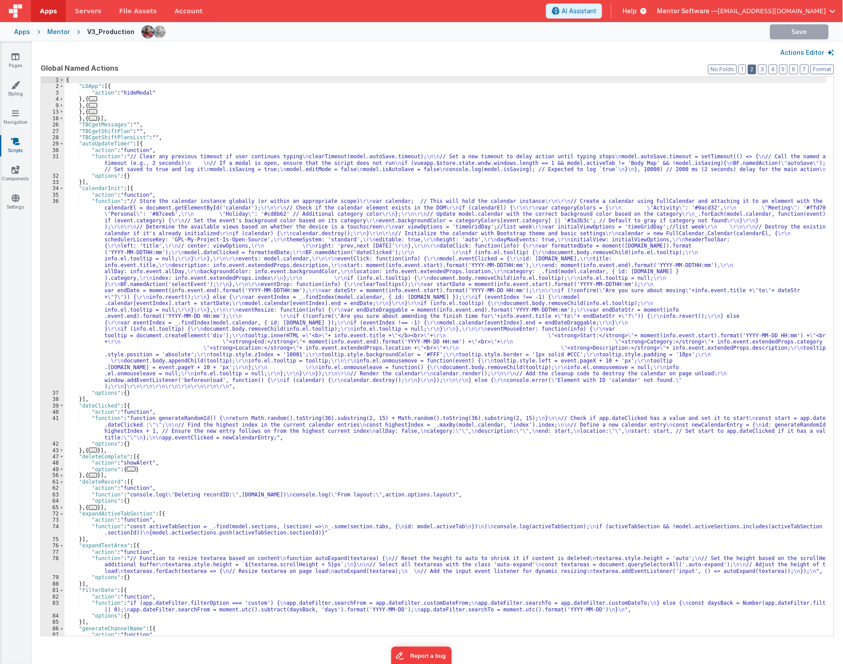
click at [752, 65] on button "2" at bounding box center [752, 70] width 8 height 10
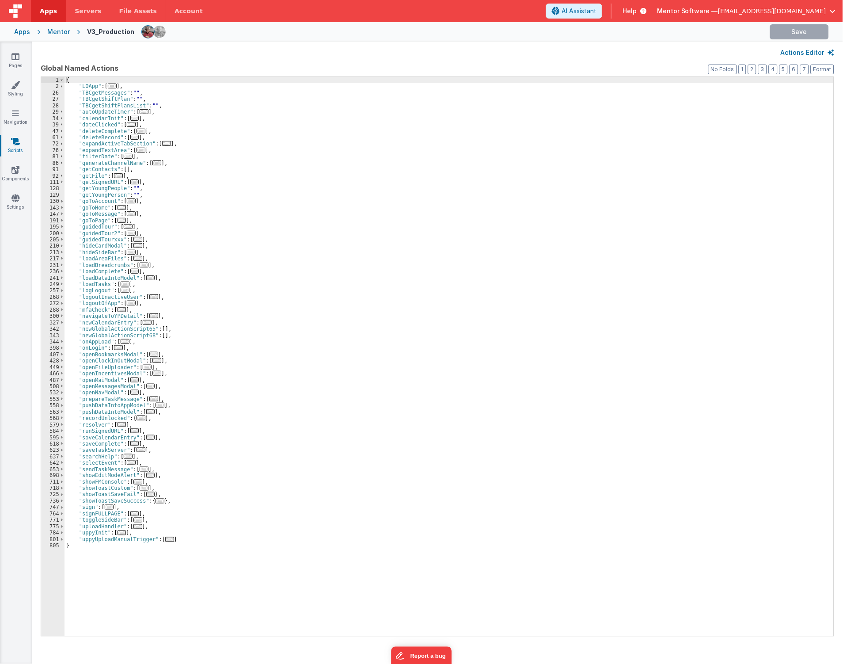
click at [123, 343] on span "..." at bounding box center [125, 341] width 9 height 5
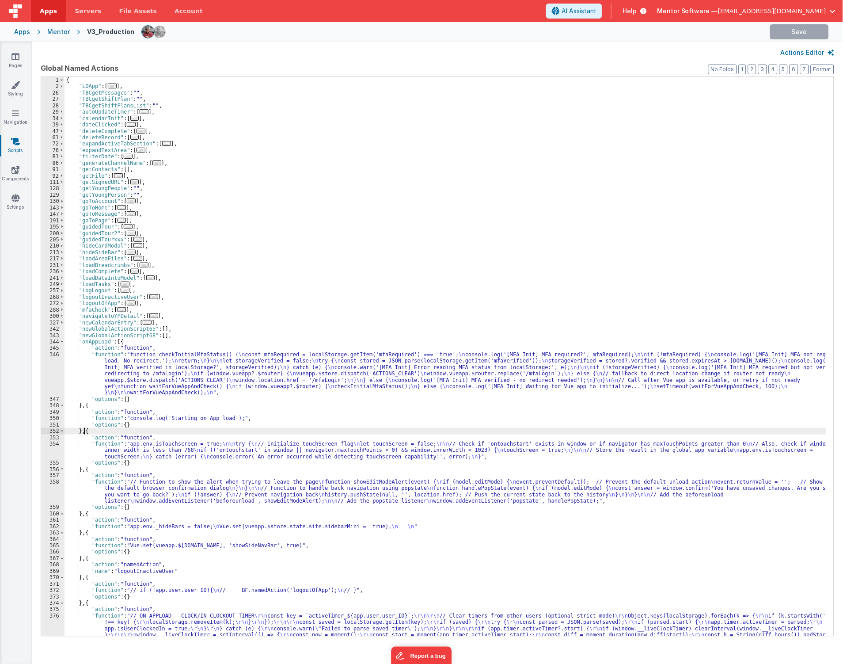
click at [83, 431] on div "{ "LOApp" : [ ... ] , "TBCgetMessages" : "" , "TBCgetShiftPlan" : "" , "TBCgetS…" at bounding box center [446, 376] width 763 height 598
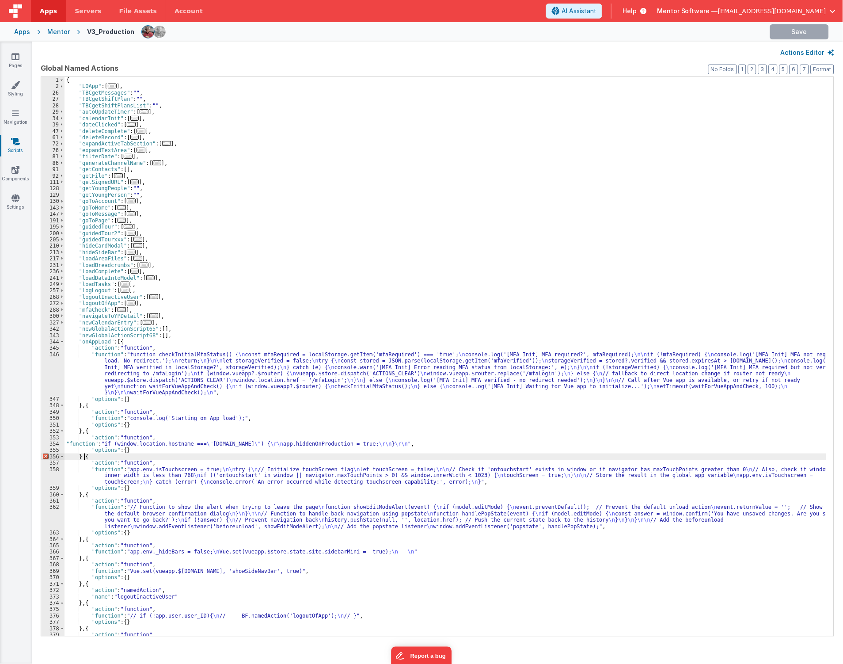
click at [83, 458] on div "{ "LOApp" : [ ... ] , "TBCgetMessages" : "" , "TBCgetShiftPlan" : "" , "TBCgetS…" at bounding box center [446, 376] width 763 height 598
click at [82, 459] on div "{ "LOApp" : [ ... ] , "TBCgetMessages" : "" , "TBCgetShiftPlan" : "" , "TBCgetS…" at bounding box center [446, 376] width 763 height 598
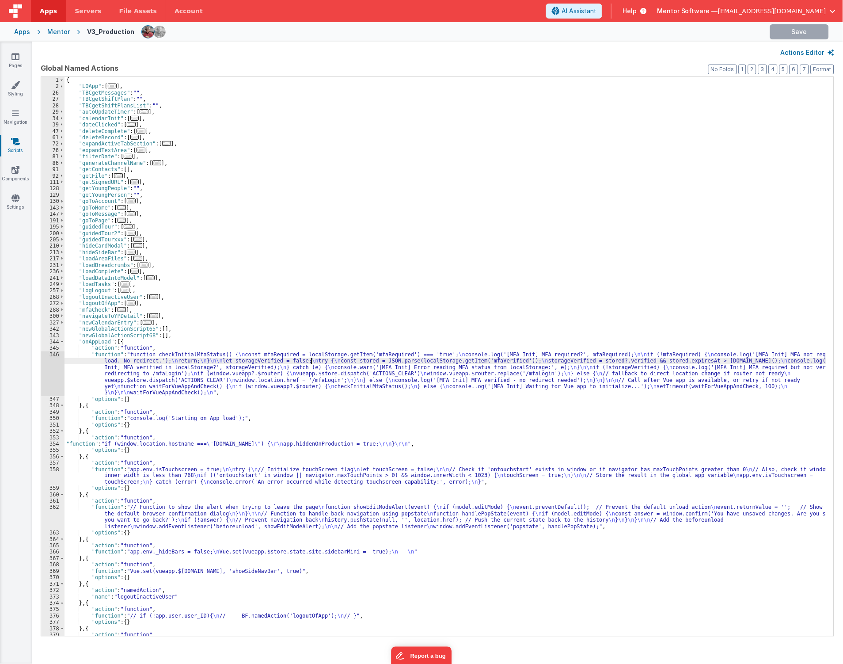
click at [310, 363] on div "{ "LOApp" : [ ... ] , "TBCgetMessages" : "" , "TBCgetShiftPlan" : "" , "TBCgetS…" at bounding box center [446, 376] width 763 height 598
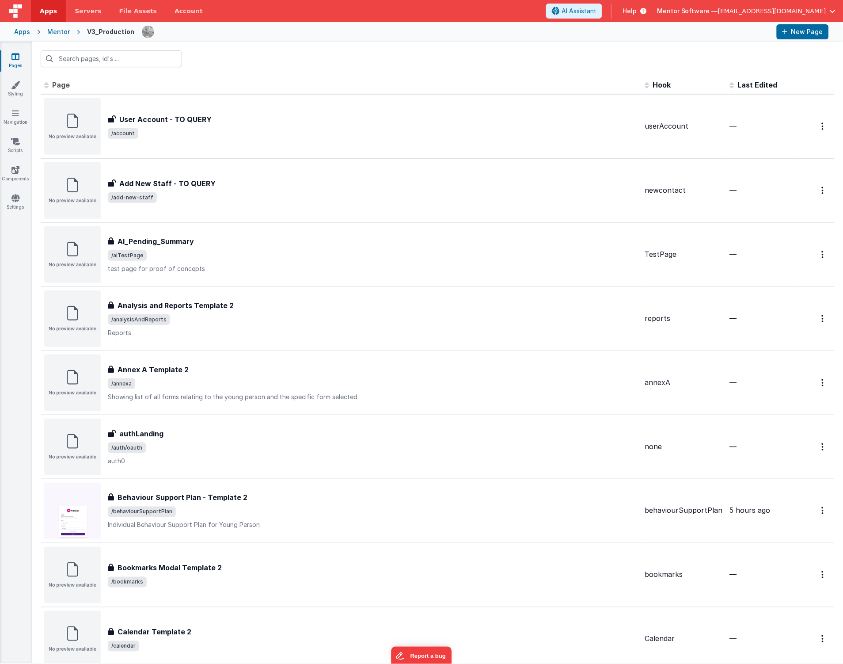
click at [60, 34] on div "Mentor" at bounding box center [58, 31] width 23 height 9
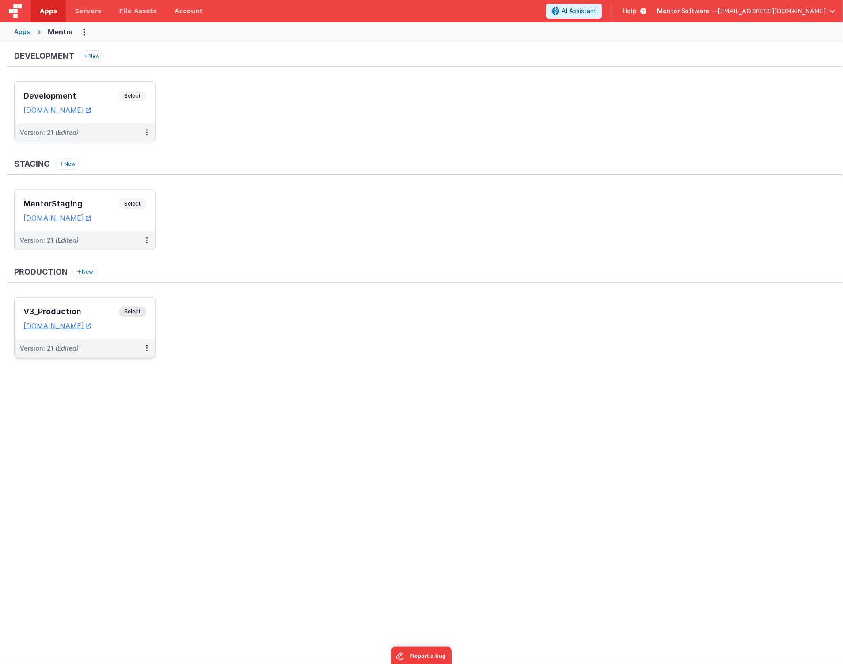
drag, startPoint x: 64, startPoint y: 336, endPoint x: 38, endPoint y: 322, distance: 29.7
click at [38, 322] on div "V3_Production Select URLs homes.mentorsoftware.co.uk" at bounding box center [85, 319] width 141 height 42
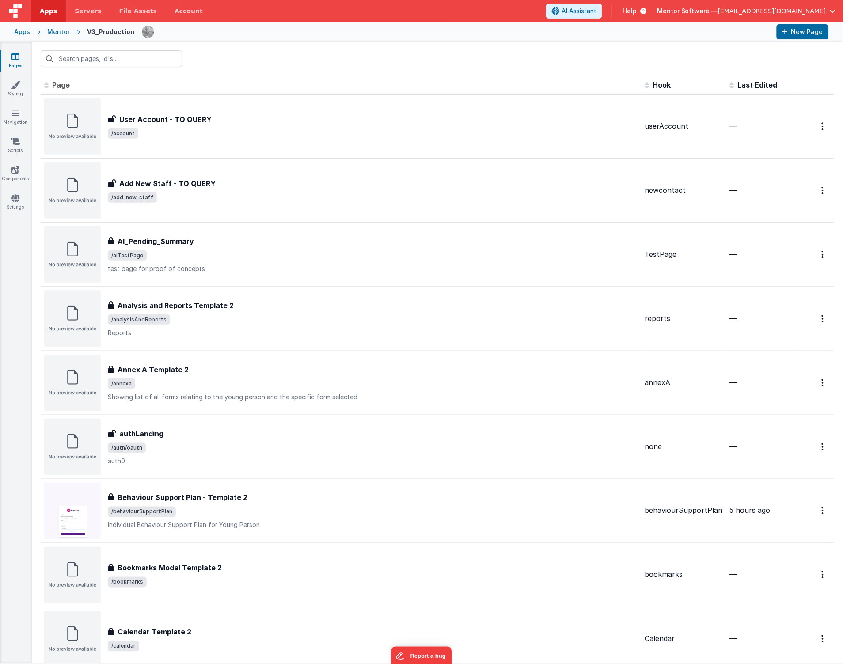
click at [19, 60] on link "Pages" at bounding box center [16, 61] width 32 height 18
click at [59, 33] on div "Mentor" at bounding box center [58, 31] width 23 height 9
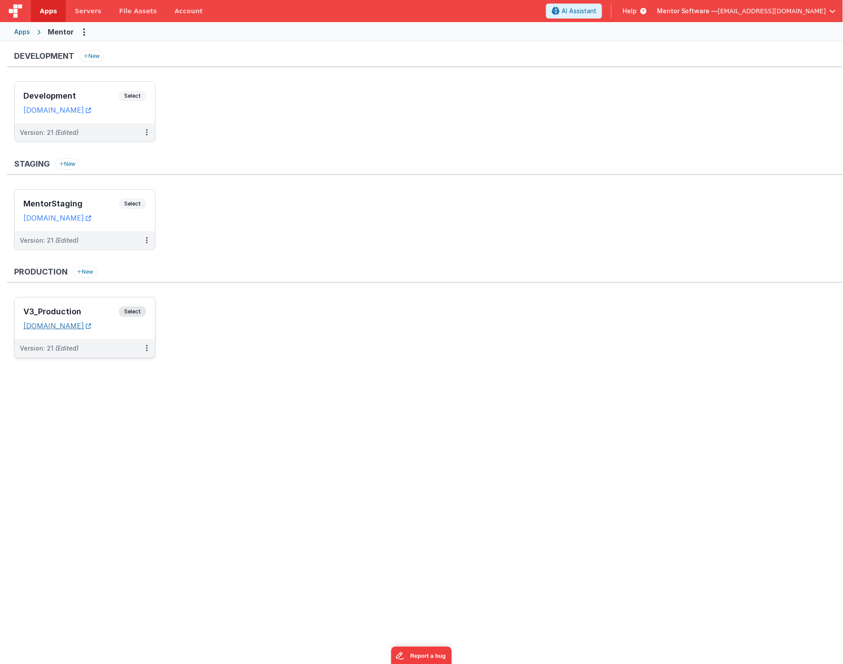
click at [90, 325] on link "[DOMAIN_NAME]" at bounding box center [57, 325] width 68 height 9
click at [59, 327] on link "[DOMAIN_NAME]" at bounding box center [57, 325] width 68 height 9
click at [105, 92] on h3 "Development" at bounding box center [70, 96] width 95 height 9
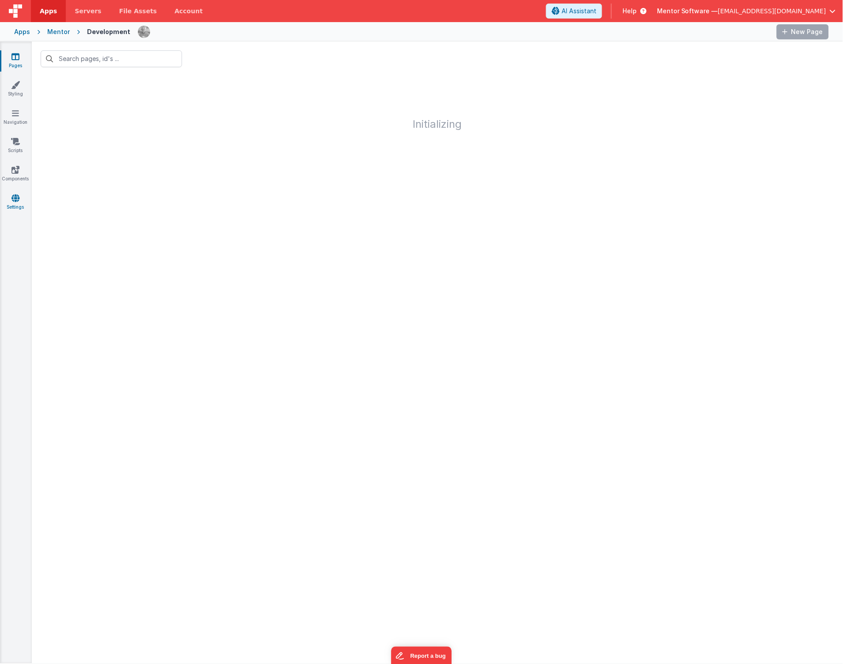
click at [11, 198] on link "Settings" at bounding box center [16, 203] width 32 height 18
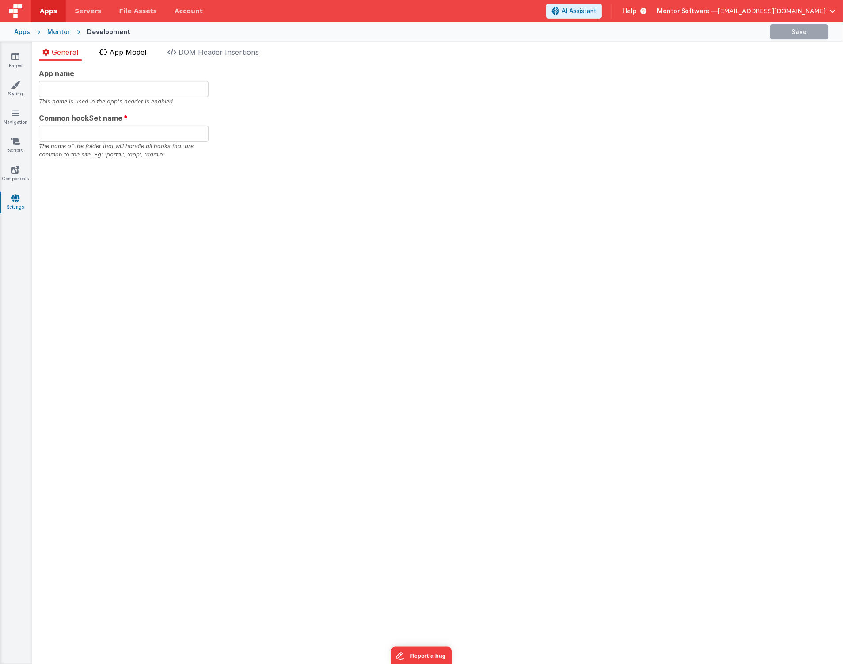
click at [125, 50] on span "App Model" at bounding box center [128, 52] width 37 height 9
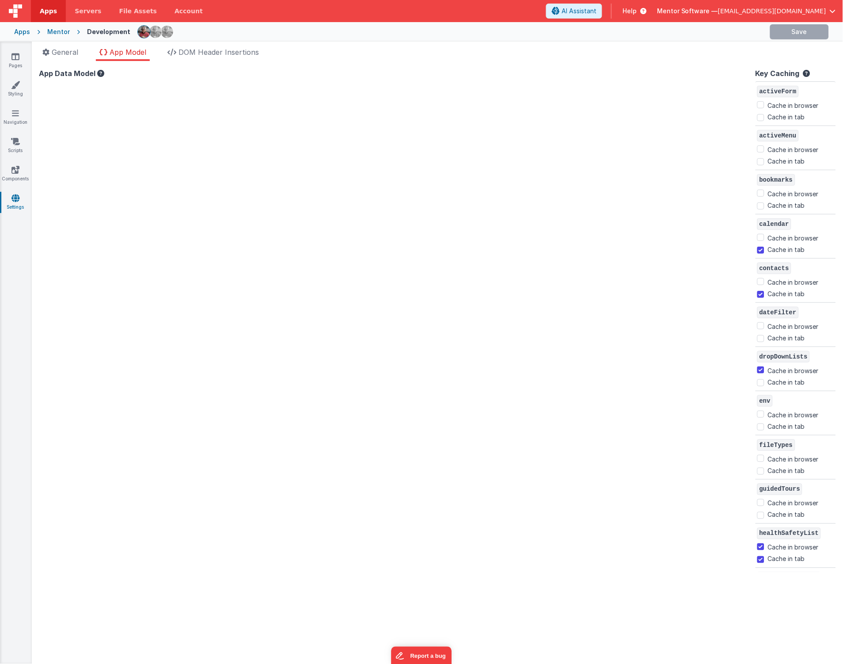
click at [215, 199] on div at bounding box center [396, 368] width 714 height 578
click at [25, 199] on link "Settings" at bounding box center [16, 203] width 32 height 18
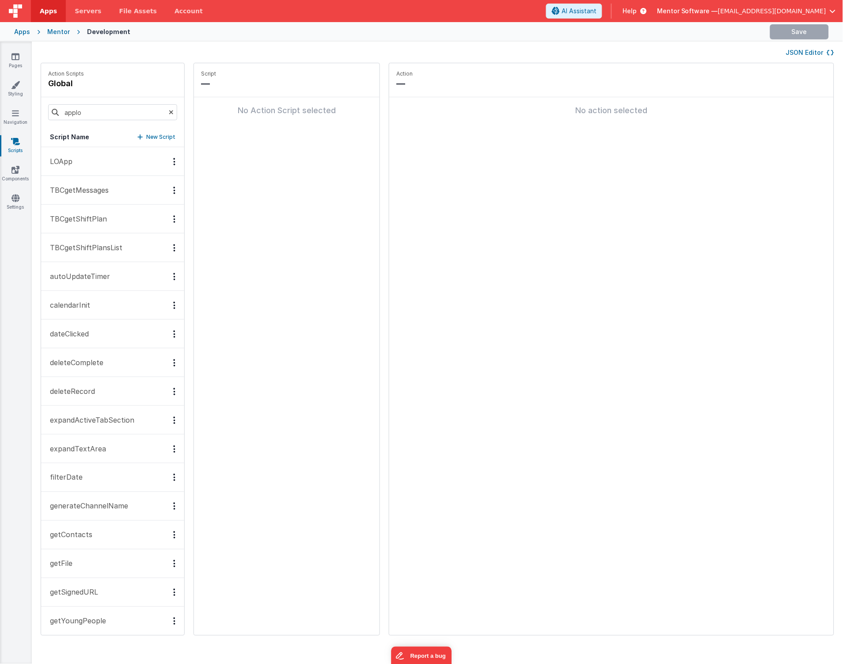
drag, startPoint x: 793, startPoint y: 55, endPoint x: 771, endPoint y: 59, distance: 22.5
click at [793, 55] on button "JSON Editor" at bounding box center [810, 52] width 48 height 9
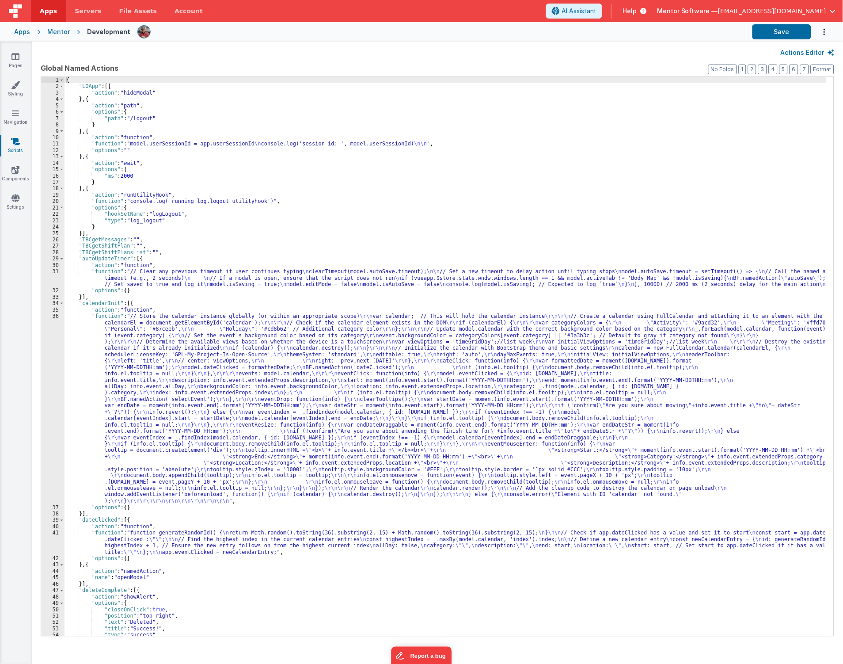
click at [159, 346] on div "{ "LOApp" : [{ "action" : "hideModal" } , { "action" : "path" , "options" : { "…" at bounding box center [446, 363] width 763 height 572
click at [766, 73] on button "3" at bounding box center [763, 70] width 9 height 10
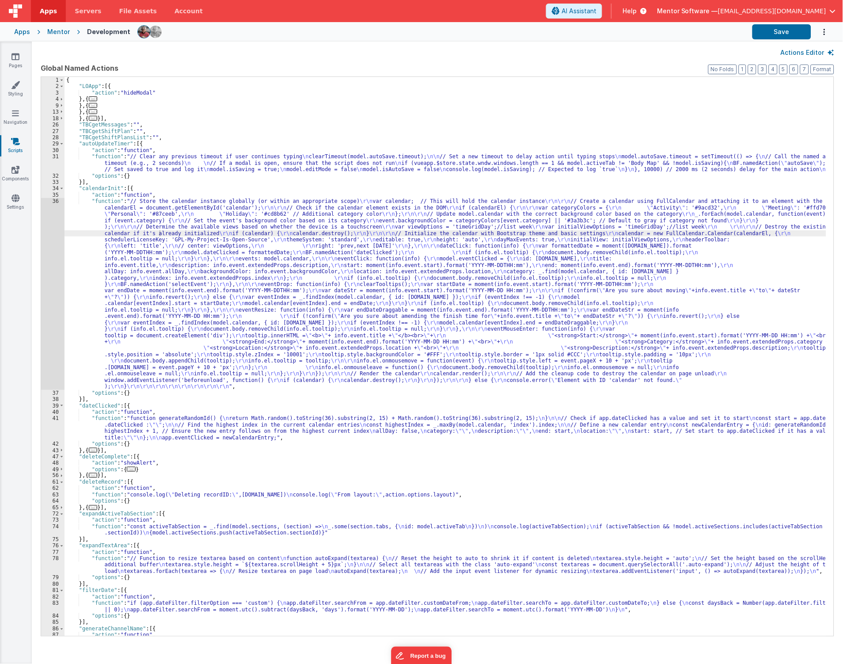
click at [759, 72] on label "Global Named Actions" at bounding box center [438, 68] width 794 height 11
click at [750, 69] on button "2" at bounding box center [752, 70] width 8 height 10
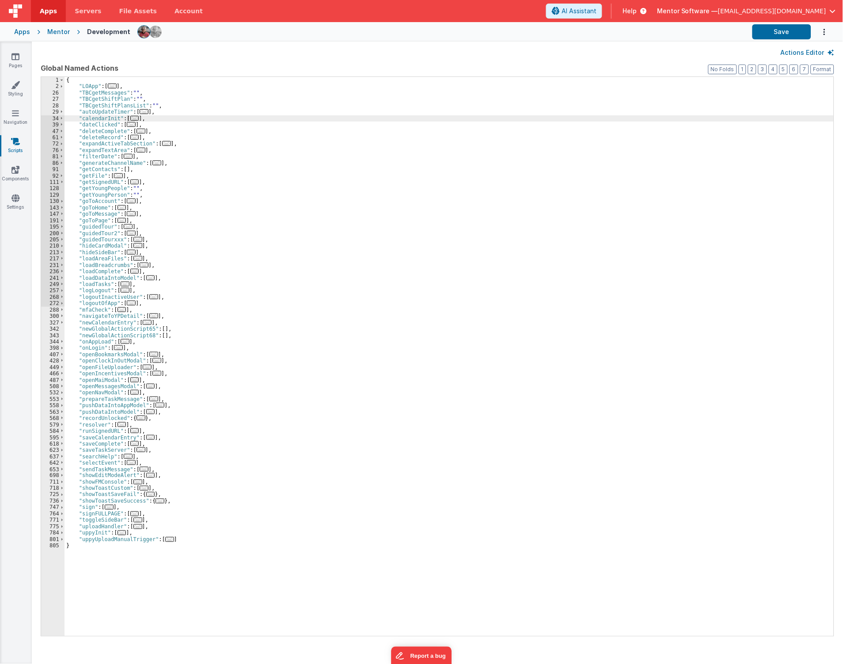
click at [126, 341] on span "..." at bounding box center [125, 341] width 9 height 5
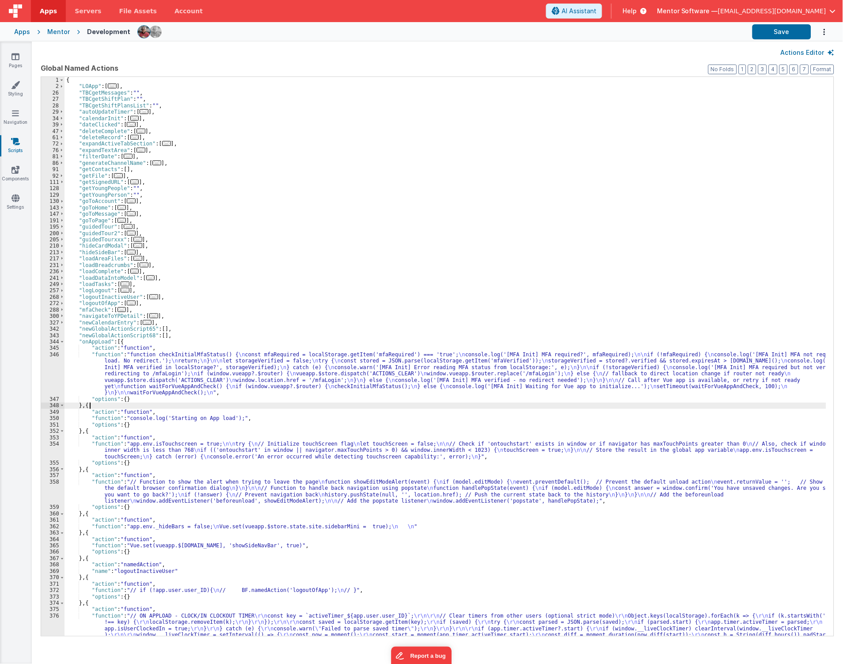
click at [88, 405] on div "{ "LOApp" : [ ... ] , "TBCgetMessages" : "" , "TBCgetShiftPlan" : "" , "TBCgetS…" at bounding box center [446, 376] width 763 height 598
click at [86, 406] on div "{ "LOApp" : [ ... ] , "TBCgetMessages" : "" , "TBCgetShiftPlan" : "" , "TBCgetS…" at bounding box center [446, 376] width 763 height 598
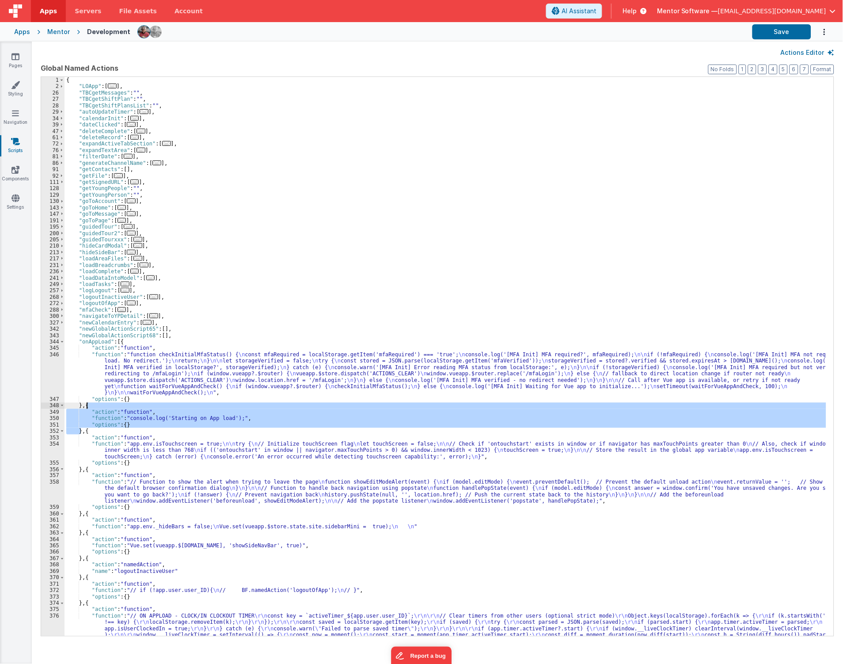
click at [86, 406] on div "{ "LOApp" : [ ... ] , "TBCgetMessages" : "" , "TBCgetShiftPlan" : "" , "TBCgetS…" at bounding box center [446, 376] width 763 height 598
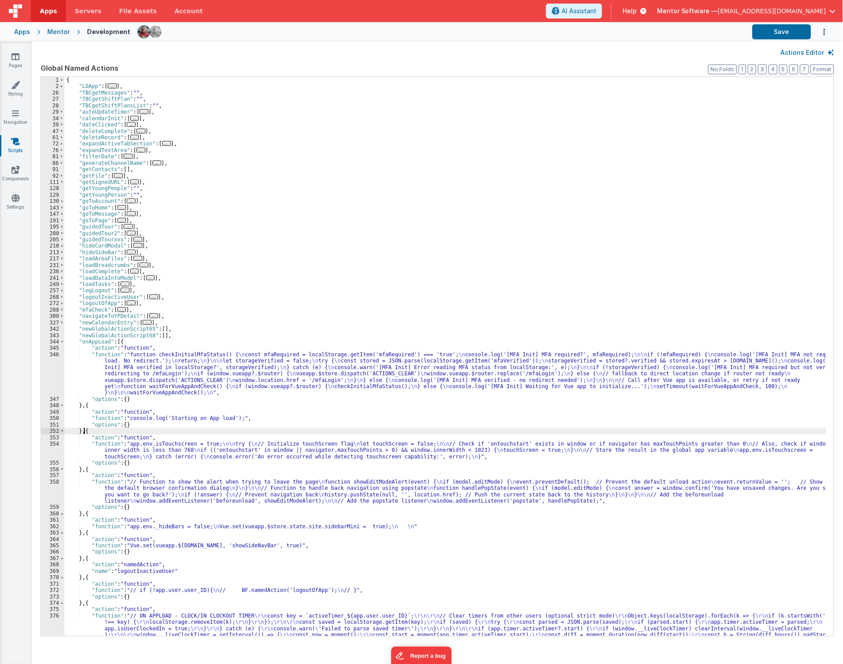
click at [83, 431] on div "{ "LOApp" : [ ... ] , "TBCgetMessages" : "" , "TBCgetShiftPlan" : "" , "TBCgetS…" at bounding box center [446, 376] width 763 height 598
paste textarea
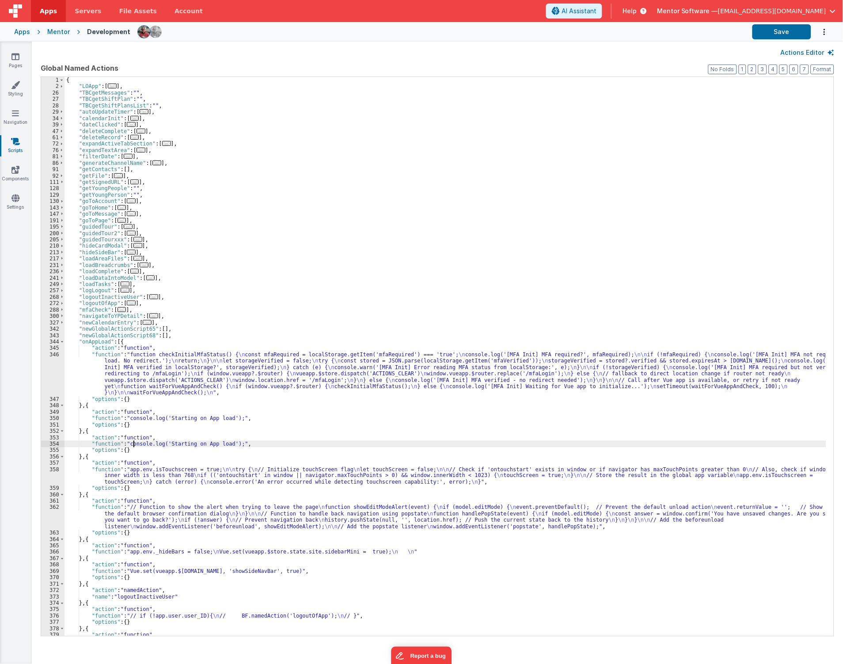
click at [134, 446] on div "{ "LOApp" : [ ... ] , "TBCgetMessages" : "" , "TBCgetShiftPlan" : "" , "TBCgetS…" at bounding box center [446, 376] width 763 height 598
click at [51, 445] on div "354" at bounding box center [52, 444] width 23 height 6
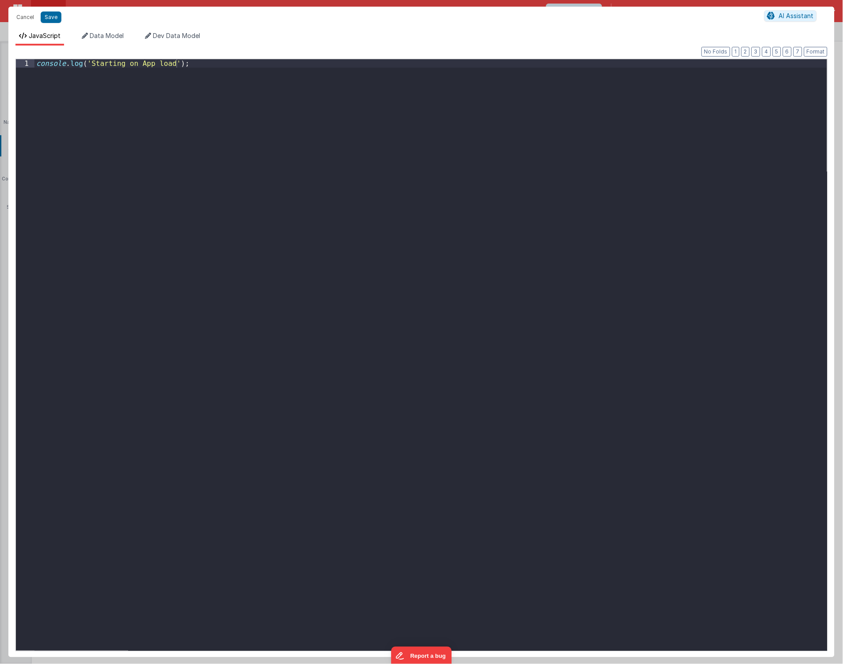
click at [178, 283] on div "console . log ( 'Starting on App load' ) ;" at bounding box center [430, 366] width 793 height 614
click at [53, 19] on button "Save" at bounding box center [51, 16] width 21 height 11
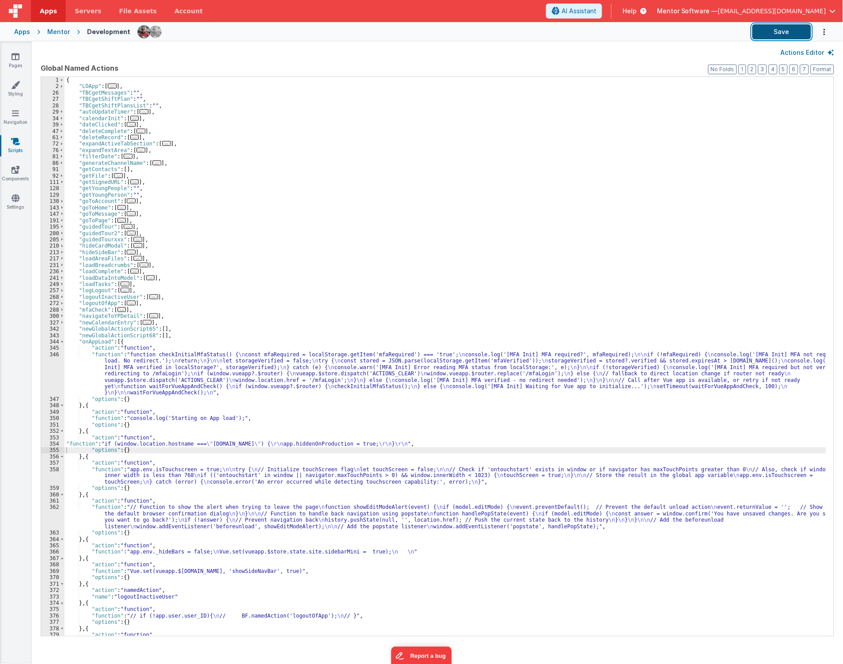
click at [770, 30] on button "Save" at bounding box center [782, 31] width 59 height 15
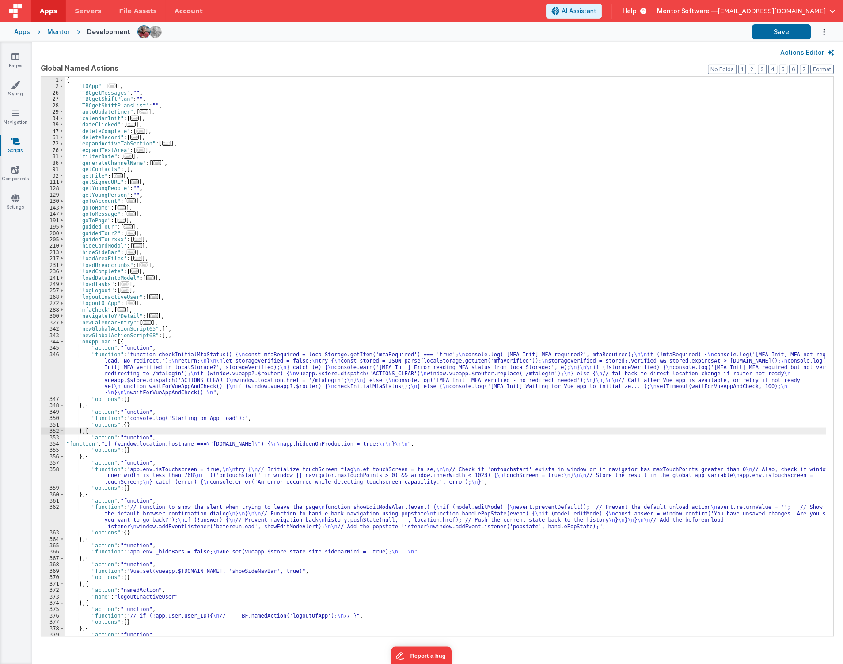
click at [86, 434] on div "{ "LOApp" : [ ... ] , "TBCgetMessages" : "" , "TBCgetShiftPlan" : "" , "TBCgetS…" at bounding box center [446, 376] width 763 height 598
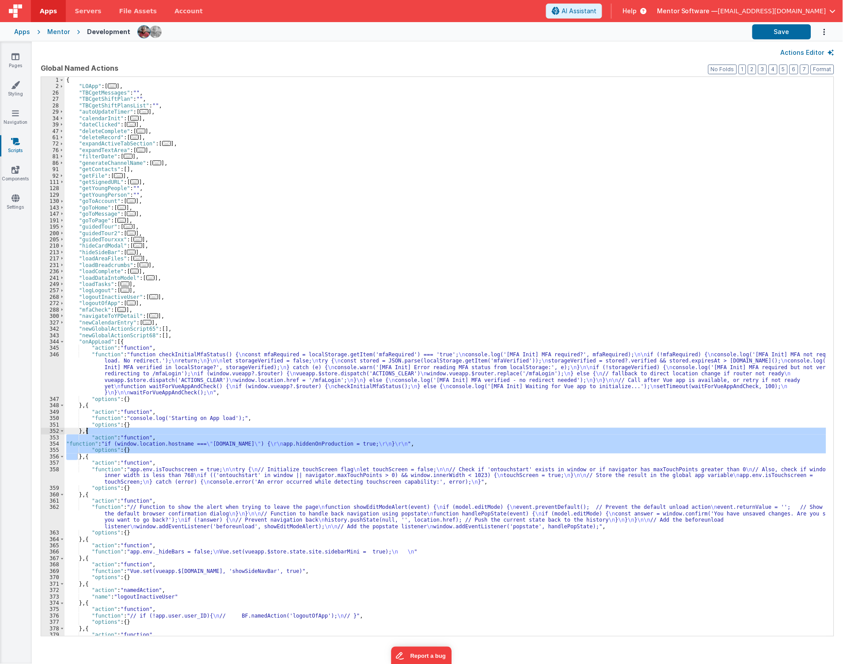
click at [86, 434] on div "{ "LOApp" : [ ... ] , "TBCgetMessages" : "" , "TBCgetShiftPlan" : "" , "TBCgetS…" at bounding box center [446, 376] width 763 height 598
click at [85, 460] on div "{ "LOApp" : [ ... ] , "TBCgetMessages" : "" , "TBCgetShiftPlan" : "" , "TBCgetS…" at bounding box center [446, 376] width 763 height 598
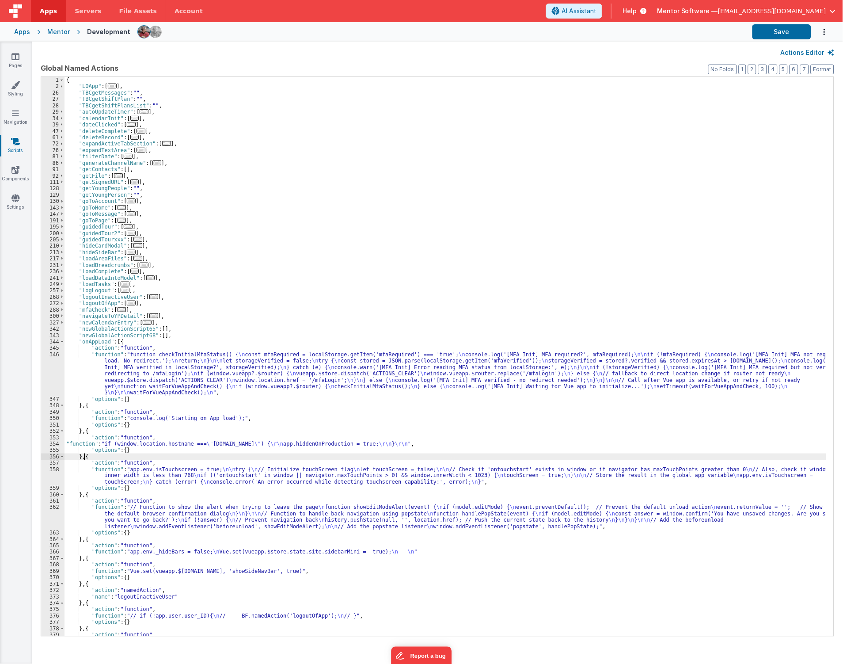
click at [82, 432] on div "{ "LOApp" : [ ... ] , "TBCgetMessages" : "" , "TBCgetShiftPlan" : "" , "TBCgetS…" at bounding box center [446, 376] width 763 height 598
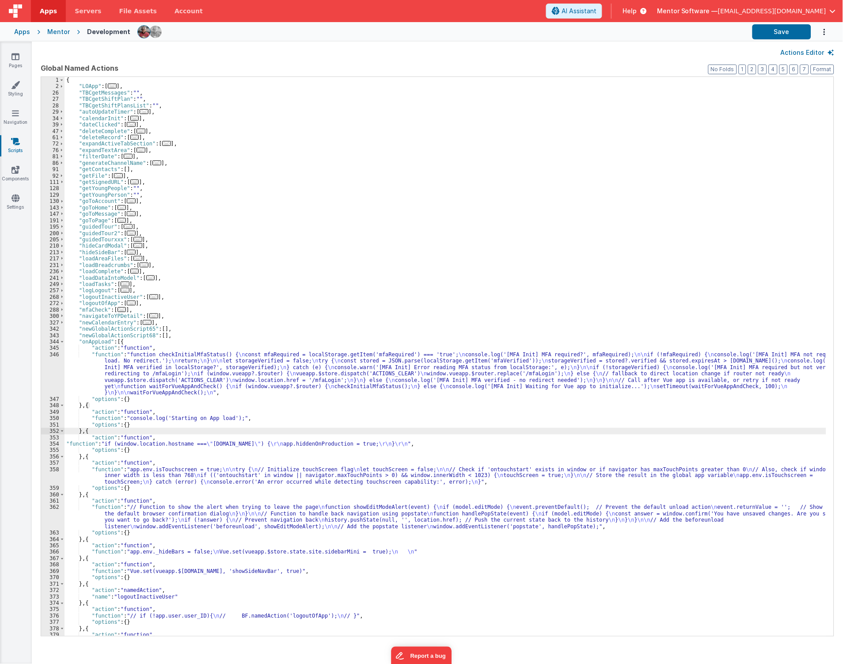
click at [82, 432] on div "{ "LOApp" : [ ... ] , "TBCgetMessages" : "" , "TBCgetShiftPlan" : "" , "TBCgetS…" at bounding box center [446, 376] width 763 height 598
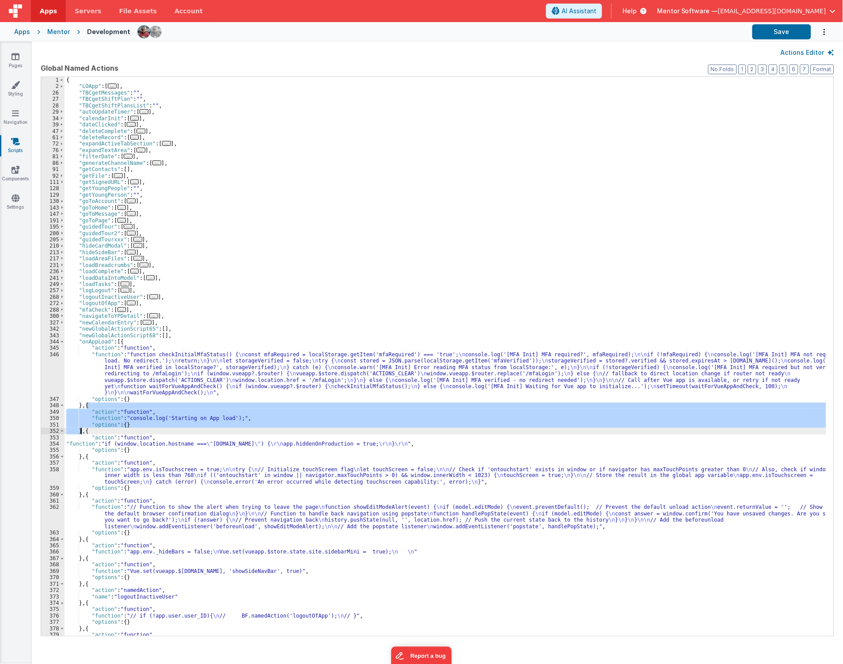
click at [82, 432] on div "{ "LOApp" : [ ... ] , "TBCgetMessages" : "" , "TBCgetShiftPlan" : "" , "TBCgetS…" at bounding box center [446, 376] width 763 height 598
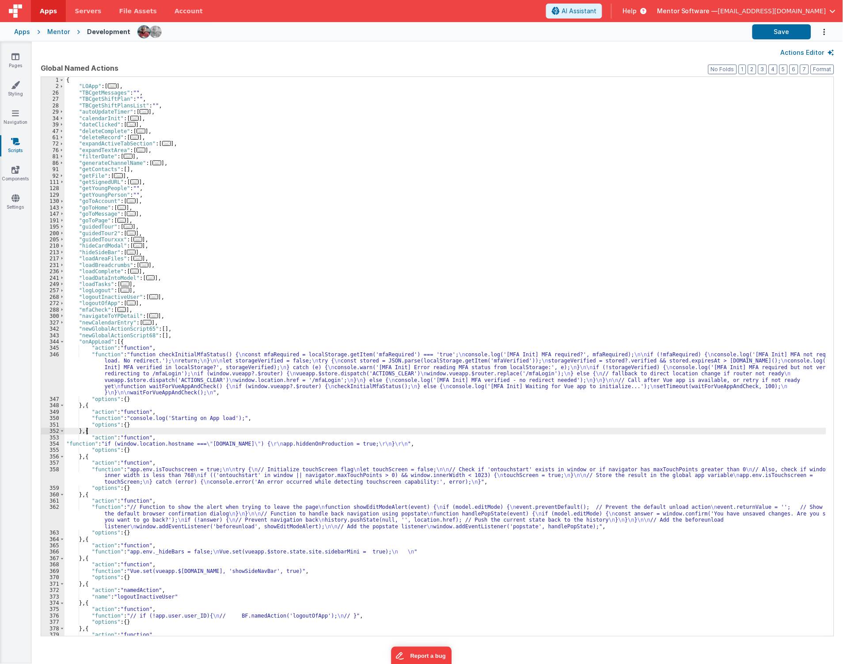
click at [85, 434] on div "{ "LOApp" : [ ... ] , "TBCgetMessages" : "" , "TBCgetShiftPlan" : "" , "TBCgetS…" at bounding box center [446, 376] width 763 height 598
click at [84, 432] on div "{ "LOApp" : [ ... ] , "TBCgetMessages" : "" , "TBCgetShiftPlan" : "" , "TBCgetS…" at bounding box center [446, 376] width 763 height 598
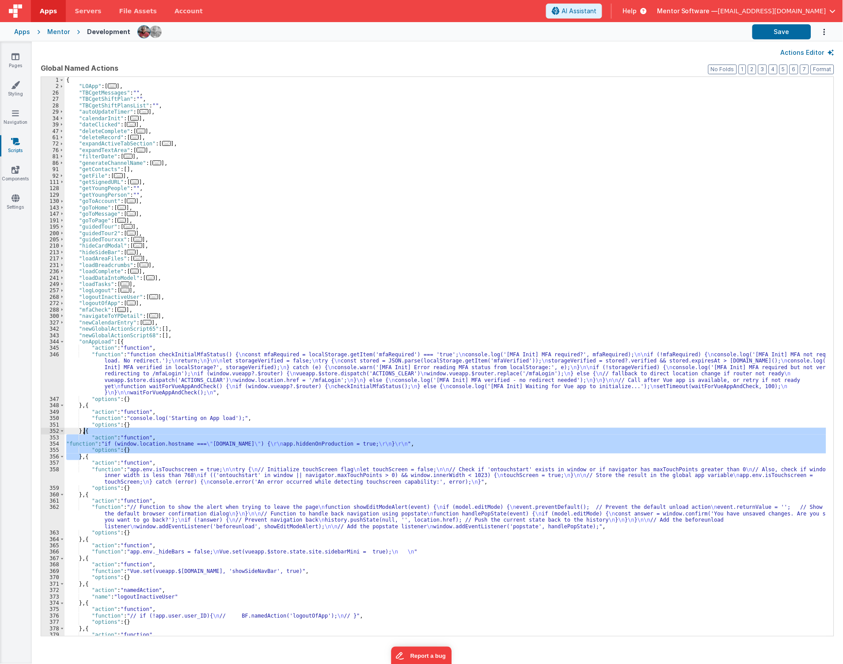
click at [84, 432] on div "{ "LOApp" : [ ... ] , "TBCgetMessages" : "" , "TBCgetShiftPlan" : "" , "TBCgetS…" at bounding box center [446, 376] width 763 height 598
click at [777, 37] on button "Save" at bounding box center [782, 31] width 59 height 15
click at [345, 443] on div "{ "LOApp" : [ ... ] , "TBCgetMessages" : "" , "TBCgetShiftPlan" : "" , "TBCgetS…" at bounding box center [446, 356] width 762 height 559
click at [345, 443] on div "{ "LOApp" : [ ... ] , "TBCgetMessages" : "" , "TBCgetShiftPlan" : "" , "TBCgetS…" at bounding box center [446, 376] width 763 height 598
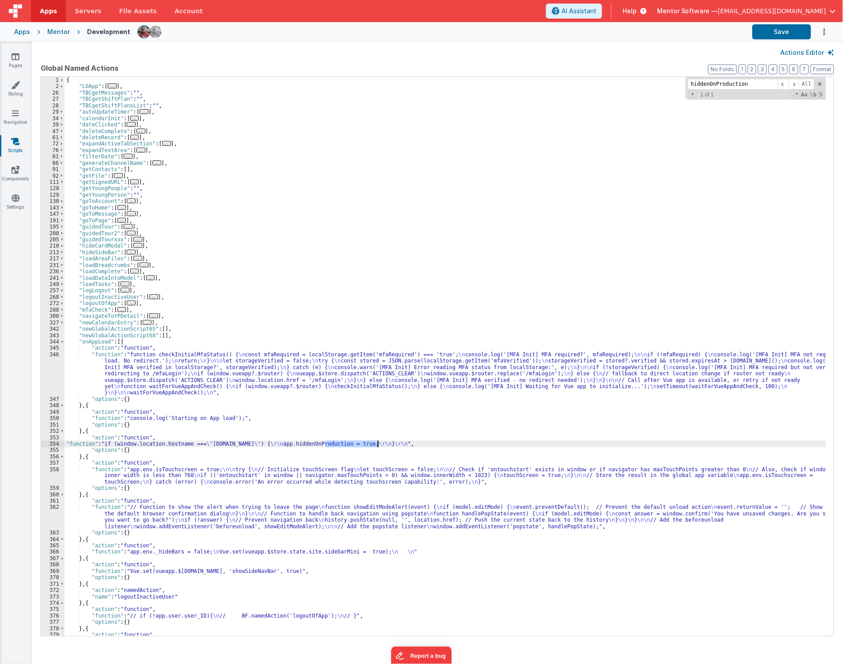
click at [343, 446] on div "{ "LOApp" : [ ... ] , "TBCgetMessages" : "" , "TBCgetShiftPlan" : "" , "TBCgetS…" at bounding box center [446, 356] width 762 height 559
click at [366, 444] on div "{ "LOApp" : [ ... ] , "TBCgetMessages" : "" , "TBCgetShiftPlan" : "" , "TBCgetS…" at bounding box center [446, 376] width 763 height 598
type input "hideOnProduction"
click at [726, 85] on input "hideOnProduction" at bounding box center [733, 84] width 90 height 11
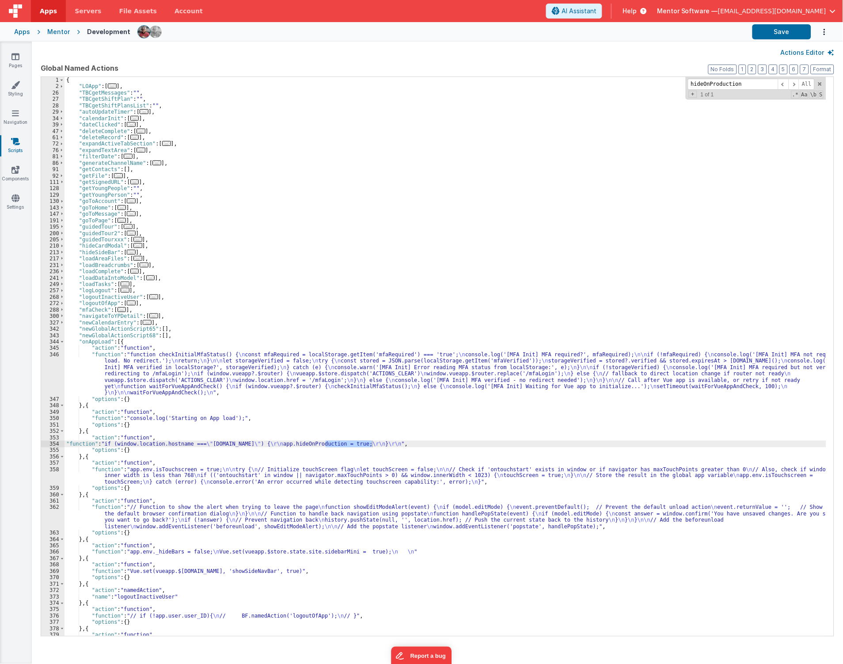
click at [778, 42] on div "Actions Editor" at bounding box center [438, 52] width 812 height 21
click at [777, 32] on button "Save" at bounding box center [782, 31] width 59 height 15
click at [345, 447] on div "{ "LOApp" : [ ... ] , "TBCgetMessages" : "" , "TBCgetShiftPlan" : "" , "TBCgetS…" at bounding box center [446, 356] width 762 height 559
click at [342, 444] on div "{ "LOApp" : [ ... ] , "TBCgetMessages" : "" , "TBCgetShiftPlan" : "" , "TBCgetS…" at bounding box center [446, 376] width 763 height 598
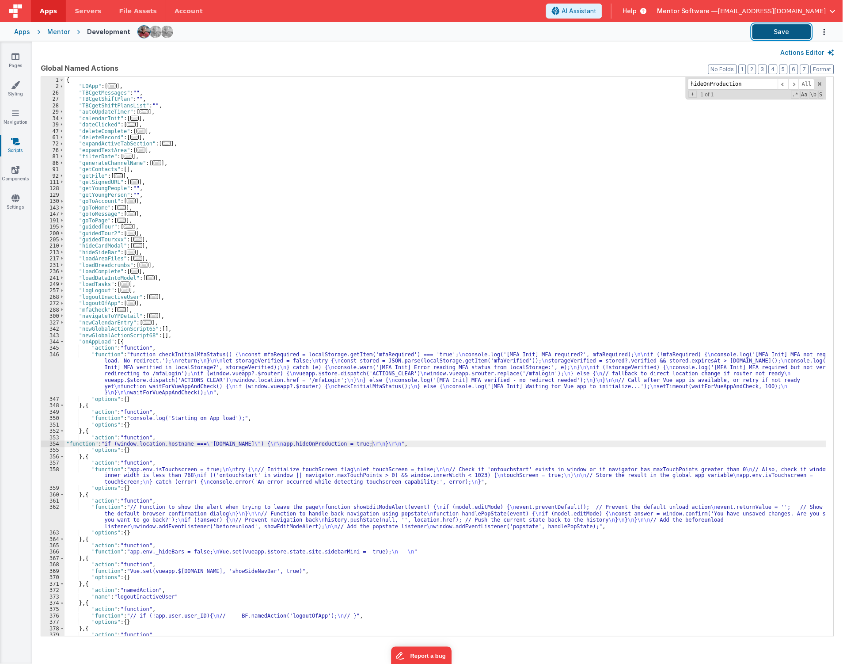
click at [780, 27] on button "Save" at bounding box center [782, 31] width 59 height 15
click at [84, 430] on div "{ "LOApp" : [ ... ] , "TBCgetMessages" : "" , "TBCgetShiftPlan" : "" , "TBCgetS…" at bounding box center [446, 376] width 763 height 598
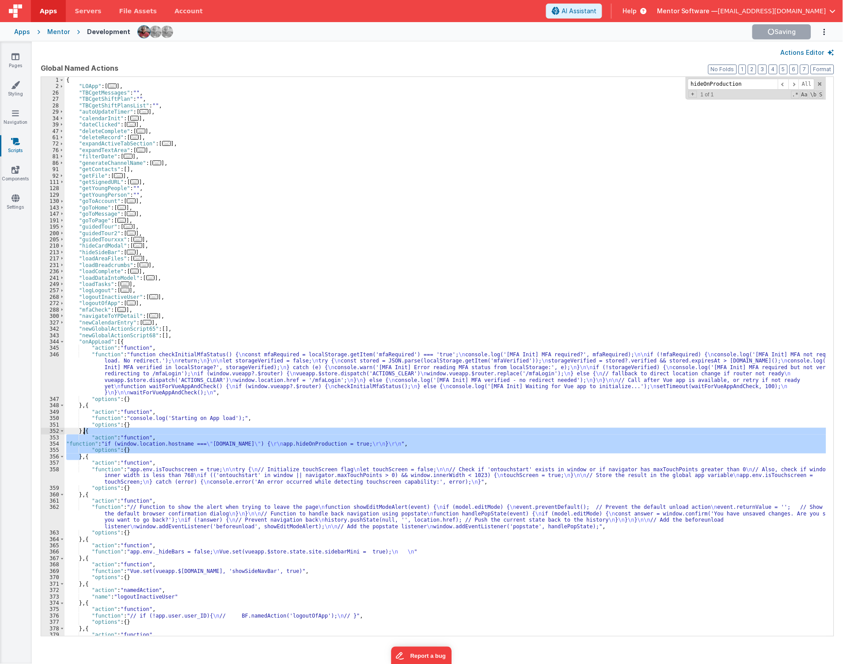
click at [84, 430] on div "{ "LOApp" : [ ... ] , "TBCgetMessages" : "" , "TBCgetShiftPlan" : "" , "TBCgetS…" at bounding box center [446, 376] width 763 height 598
click at [784, 37] on button "Save" at bounding box center [782, 31] width 59 height 15
click at [18, 193] on div "Pages Styling Navigation Scripts Components Settings" at bounding box center [16, 353] width 32 height 622
click at [16, 200] on icon at bounding box center [15, 198] width 8 height 9
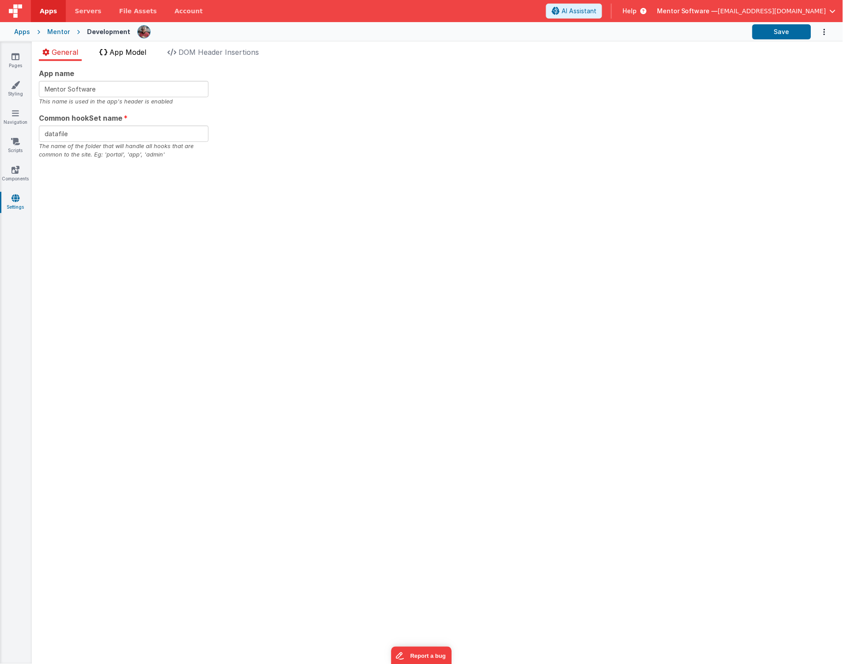
click at [127, 51] on span "App Model" at bounding box center [128, 52] width 37 height 9
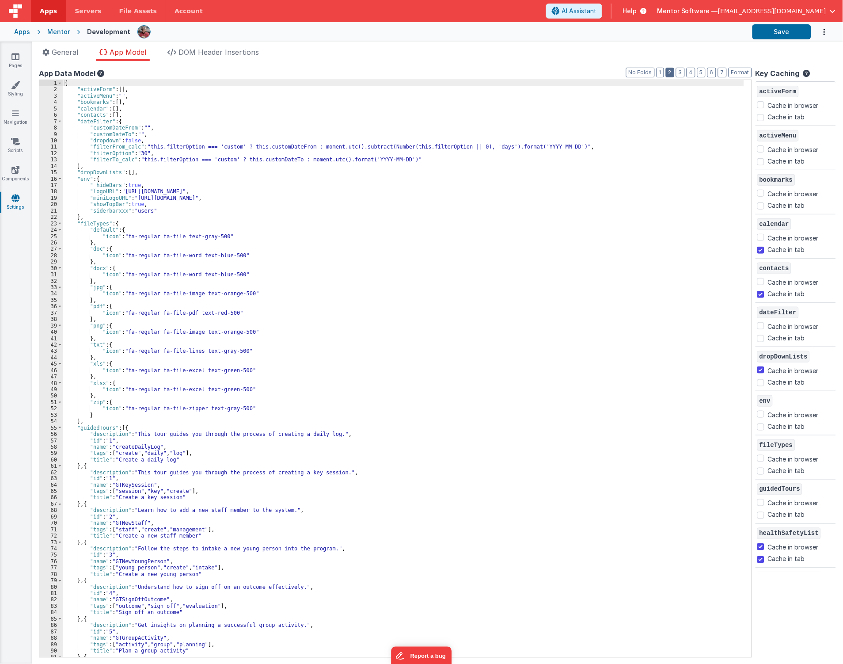
click at [668, 73] on button "2" at bounding box center [670, 73] width 8 height 10
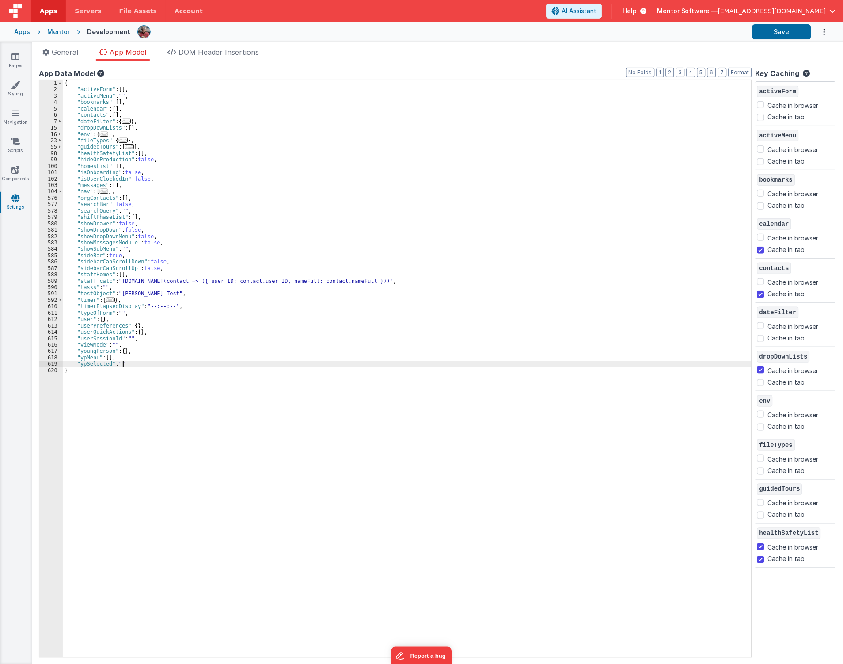
click at [181, 364] on div "{ "activeForm" : [ ] , "activeMenu" : "" , "bookmarks" : [ ] , "calendar" : [ ]…" at bounding box center [407, 375] width 689 height 590
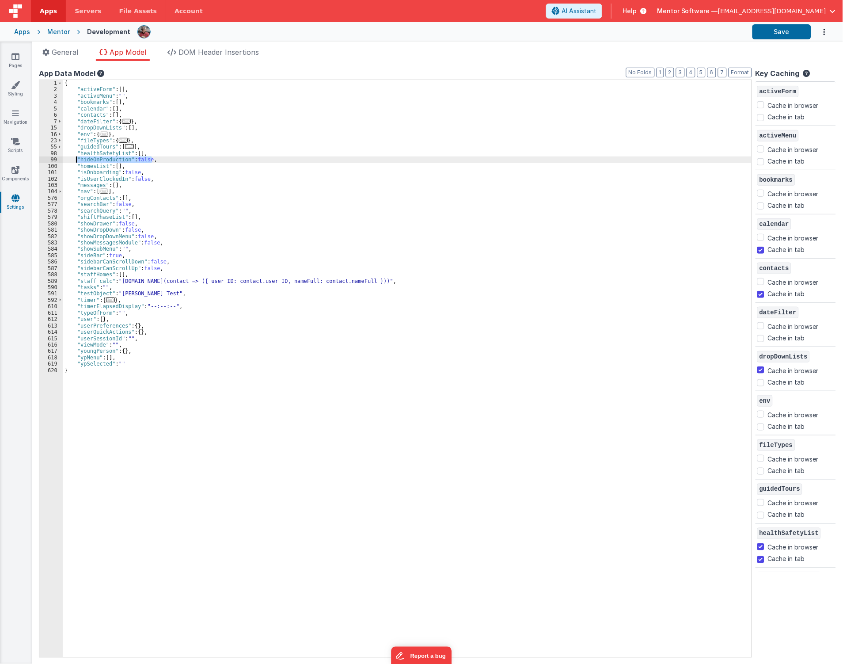
drag, startPoint x: 157, startPoint y: 158, endPoint x: 77, endPoint y: 162, distance: 80.1
click at [77, 162] on div "{ "activeForm" : [ ] , "activeMenu" : "" , "bookmarks" : [ ] , "calendar" : [ ]…" at bounding box center [407, 375] width 689 height 590
click at [18, 145] on link "Scripts" at bounding box center [16, 146] width 32 height 18
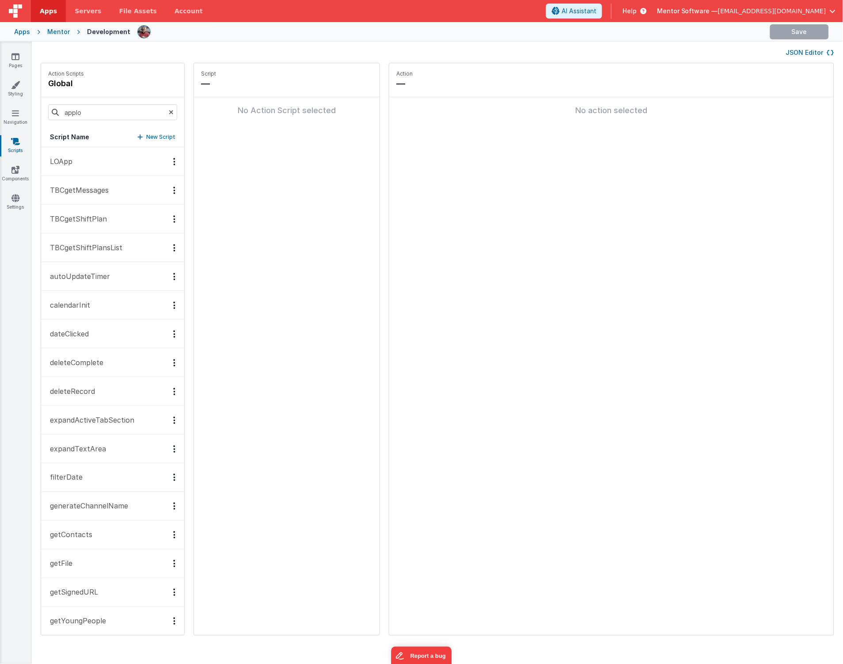
click at [811, 49] on button "JSON Editor" at bounding box center [810, 52] width 48 height 9
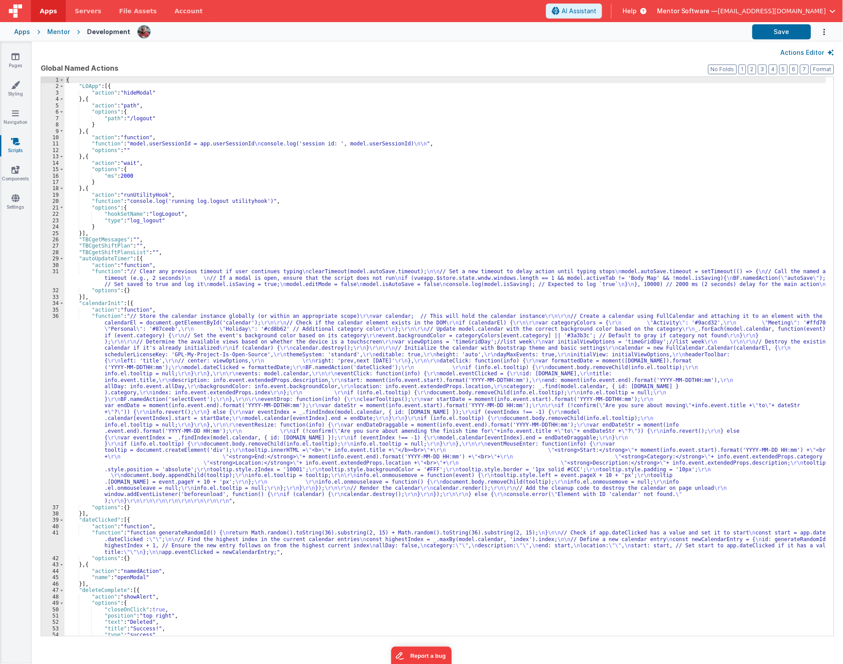
scroll to position [177, 0]
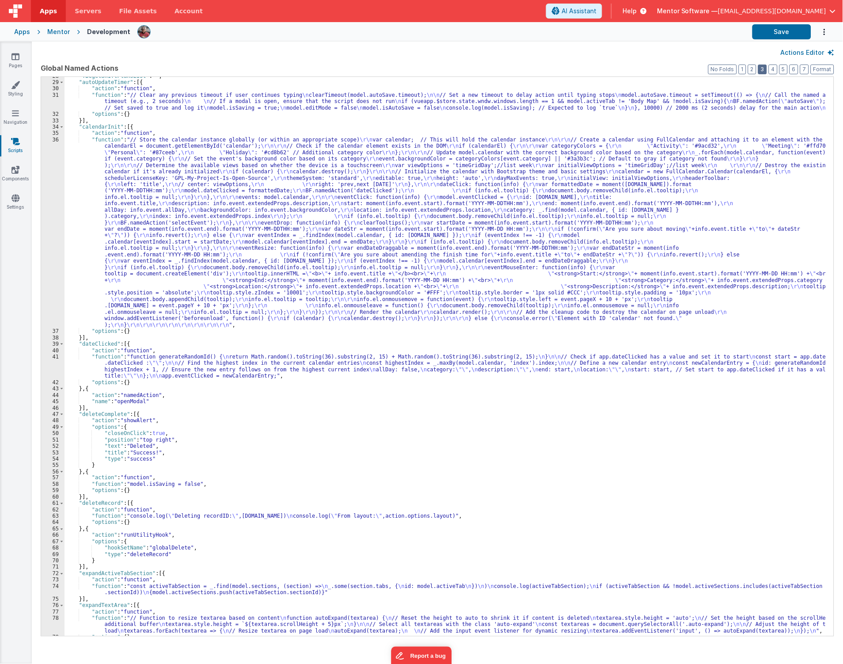
click at [762, 70] on button "3" at bounding box center [763, 70] width 9 height 10
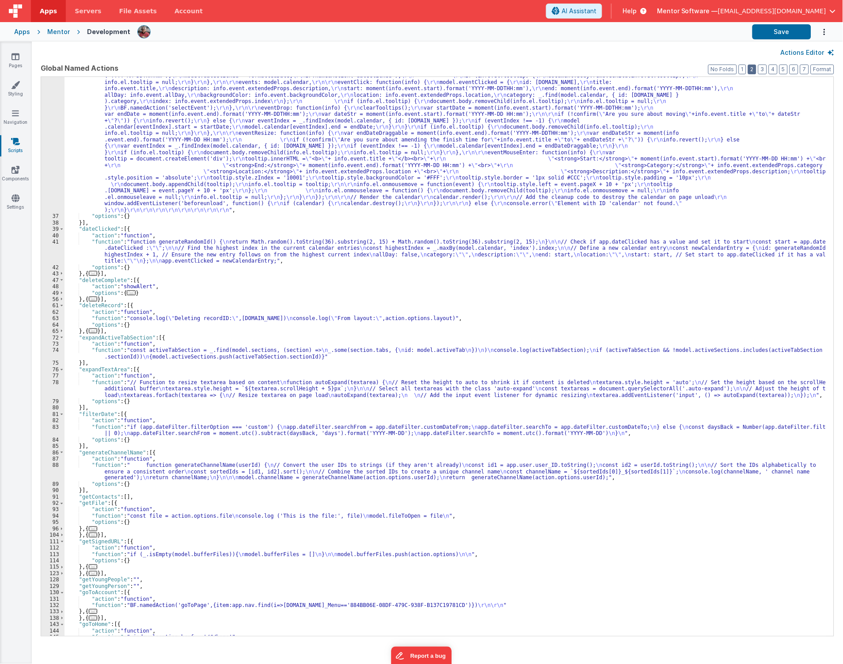
click at [751, 71] on button "2" at bounding box center [752, 70] width 8 height 10
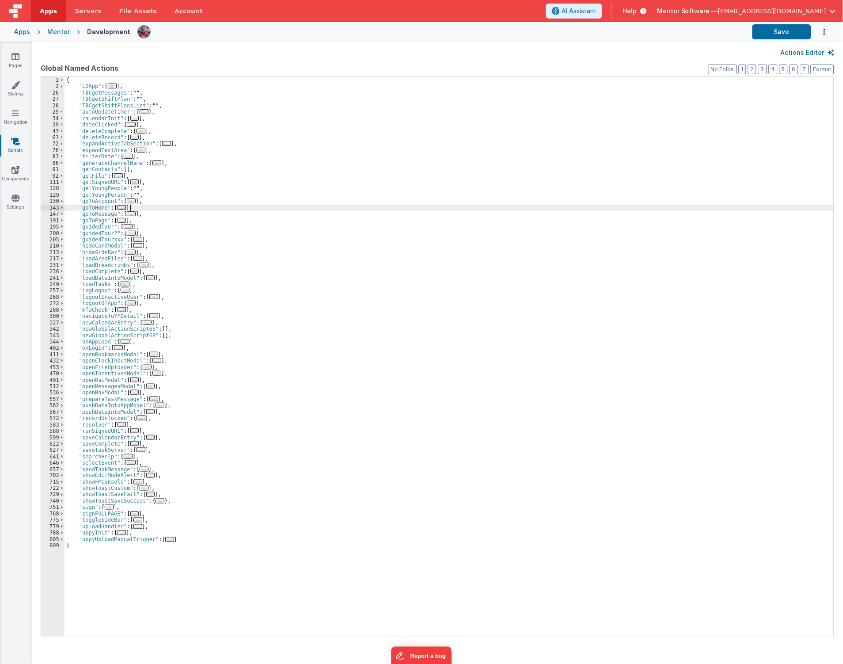
click at [356, 207] on div "{ "LOApp" : [ ... ] , "TBCgetMessages" : "" , "TBCgetShiftPlan" : "" , "TBCgetS…" at bounding box center [450, 363] width 770 height 572
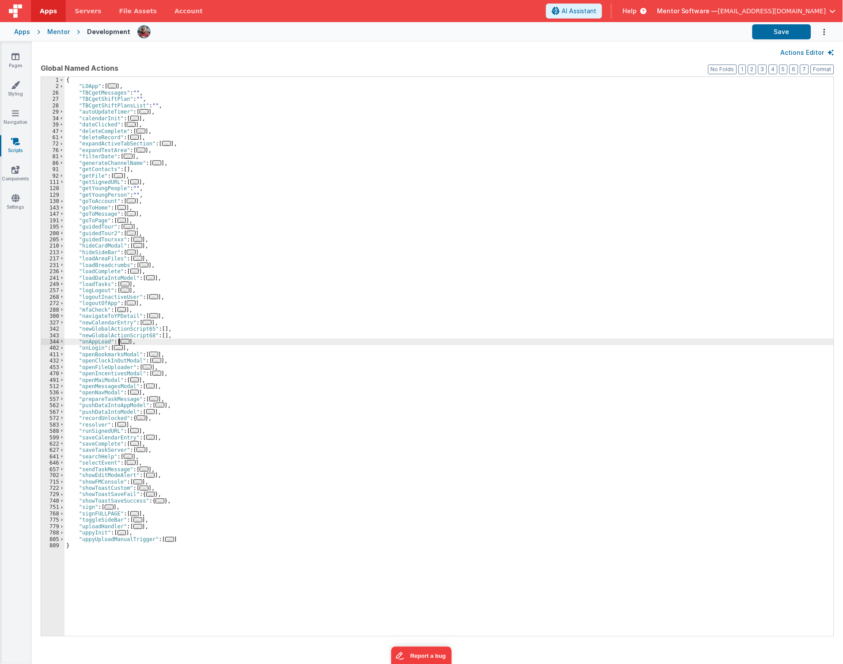
click at [121, 342] on span "..." at bounding box center [125, 341] width 9 height 5
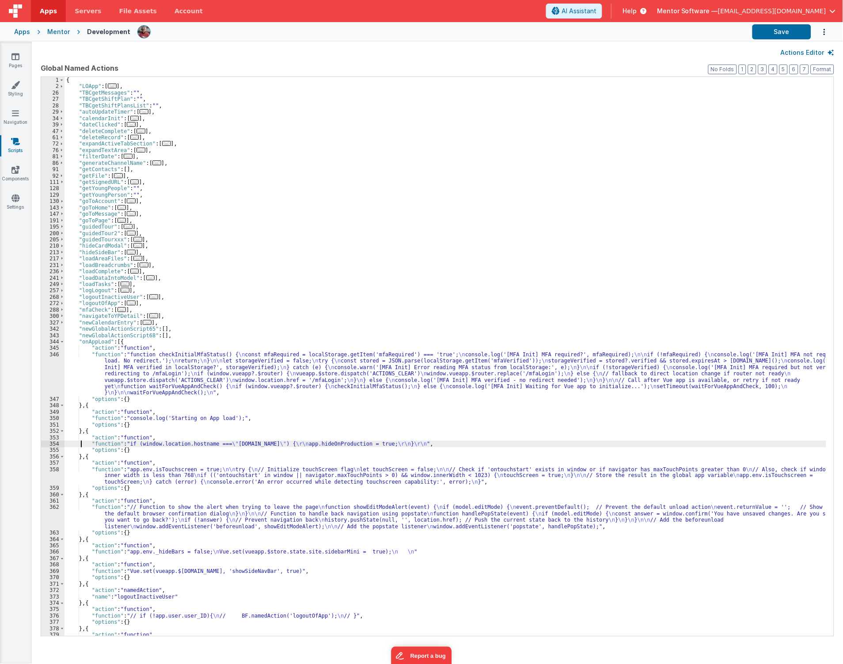
click at [80, 447] on div "{ "LOApp" : [ ... ] , "TBCgetMessages" : "" , "TBCgetShiftPlan" : "" , "TBCgetS…" at bounding box center [446, 376] width 763 height 598
click at [54, 442] on div "354" at bounding box center [52, 444] width 23 height 6
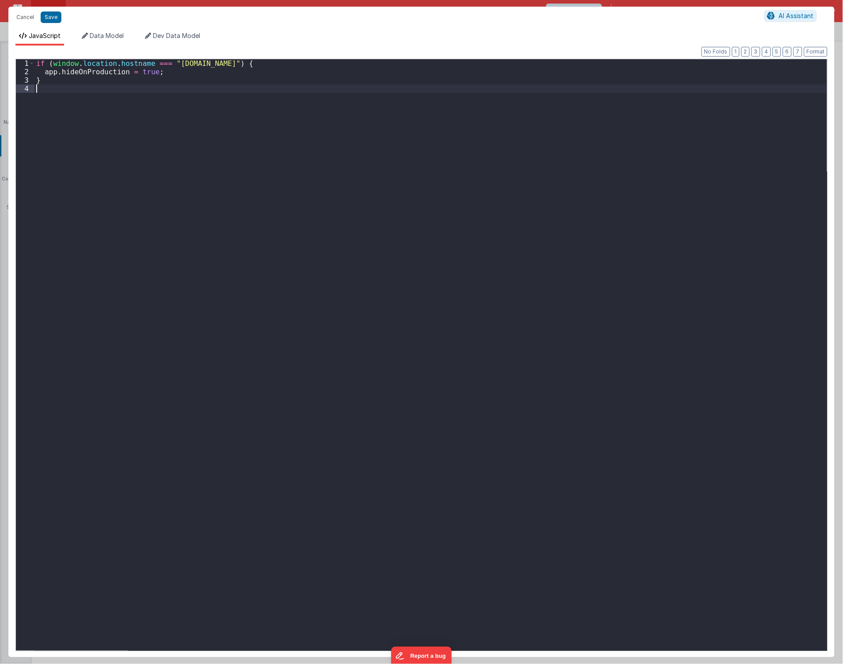
drag, startPoint x: 98, startPoint y: 127, endPoint x: -4, endPoint y: 28, distance: 141.6
click at [0, 28] on html "Cancel Save AI Assistant JavaScript Data Model Dev Data Model Format 7 6 5 4 3 …" at bounding box center [421, 332] width 843 height 664
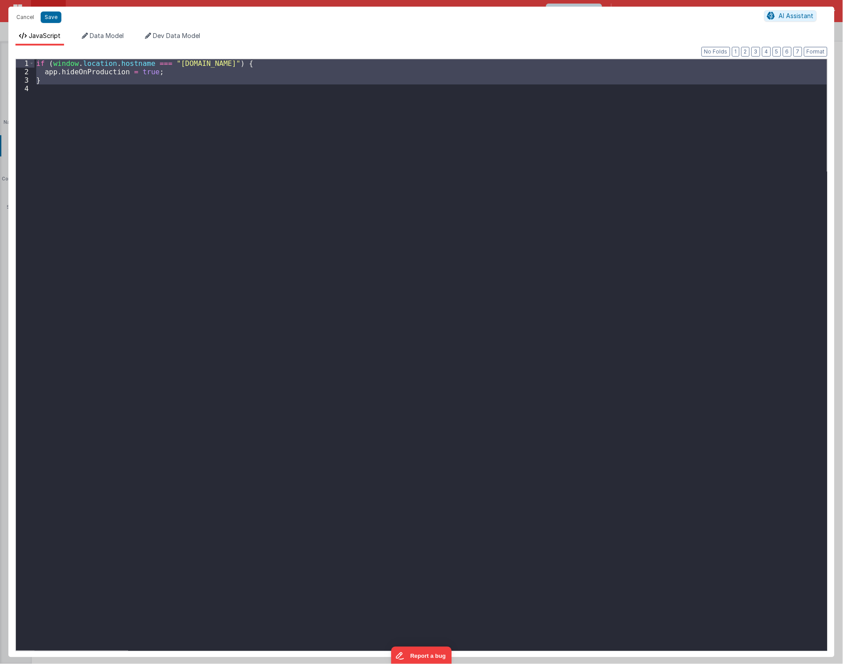
click at [96, 134] on div "if ( window . location . hostname === "homes.mentorsoftware.co.uk" ) { app . hi…" at bounding box center [430, 354] width 793 height 591
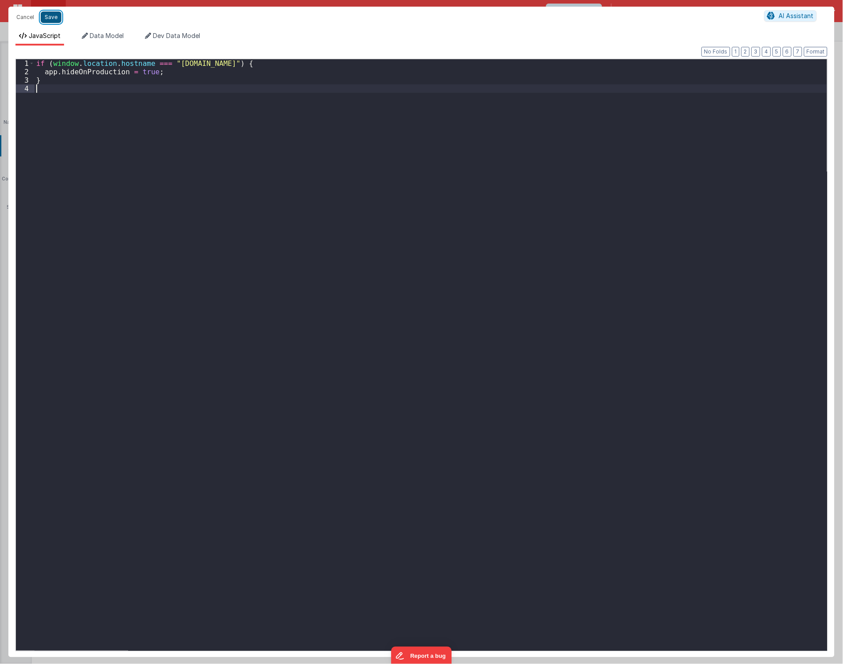
click at [47, 18] on button "Save" at bounding box center [51, 16] width 21 height 11
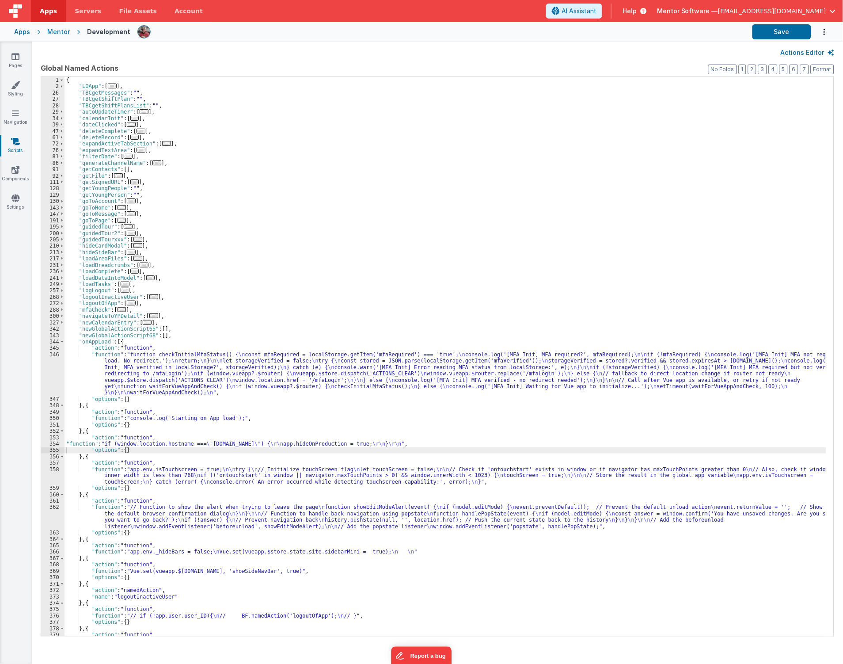
click at [241, 433] on div "{ "LOApp" : [ ... ] , "TBCgetMessages" : "" , "TBCgetShiftPlan" : "" , "TBCgetS…" at bounding box center [446, 376] width 763 height 598
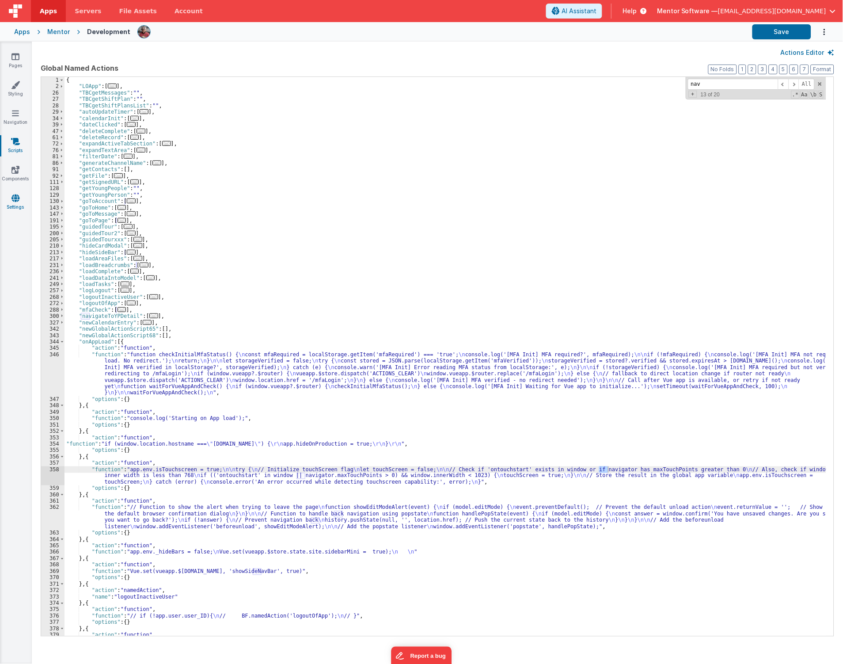
type input "nav"
click at [10, 208] on link "Settings" at bounding box center [16, 203] width 32 height 18
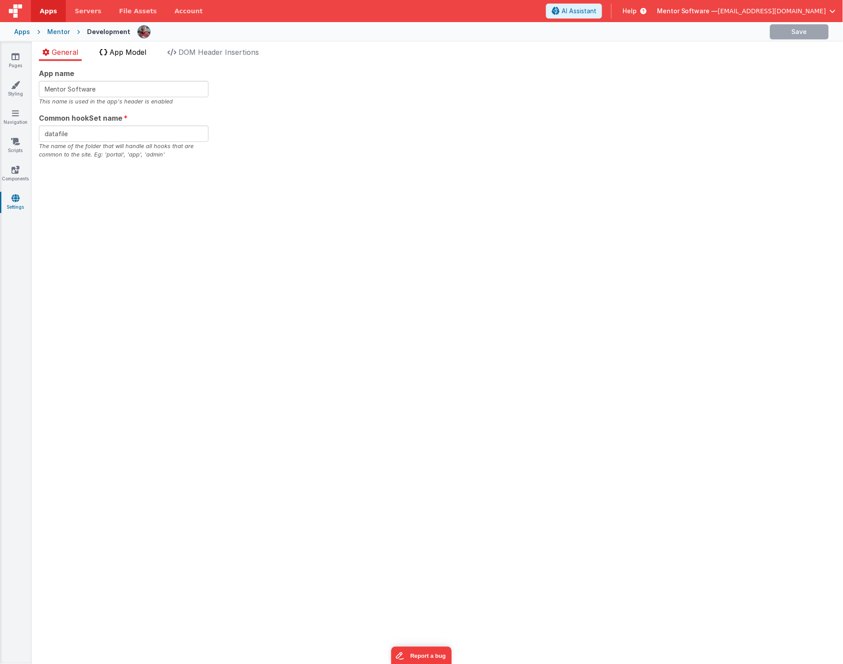
click at [130, 53] on span "App Model" at bounding box center [128, 52] width 37 height 9
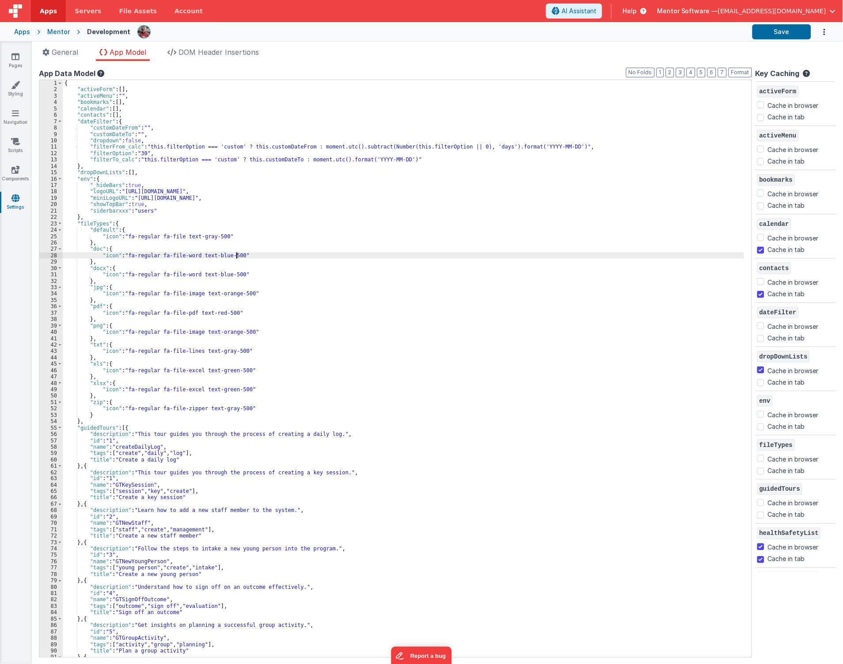
click at [266, 258] on div "{ "activeForm" : [ ] , "activeMenu" : "" , "bookmarks" : [ ] , "calendar" : [ ]…" at bounding box center [404, 375] width 682 height 590
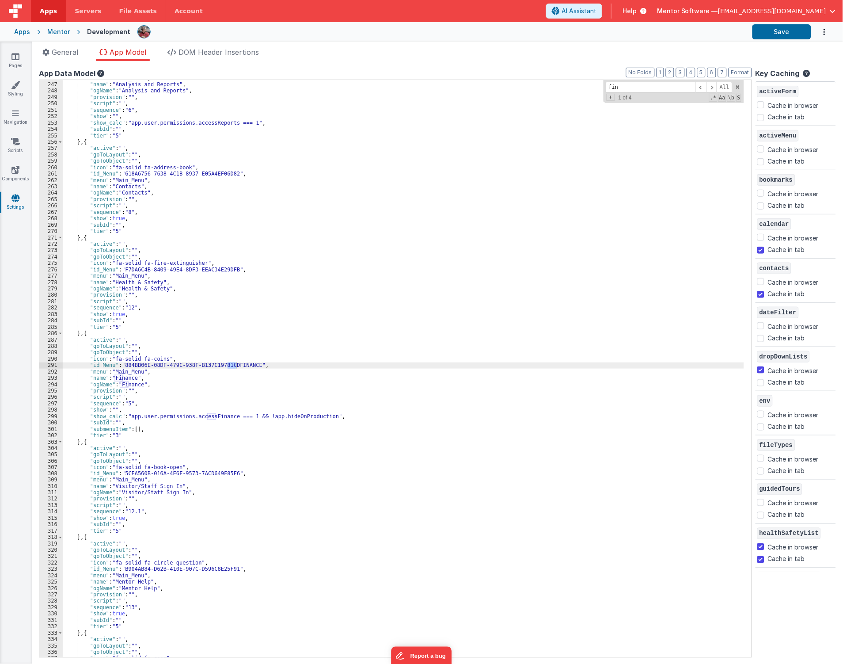
scroll to position [1569, 0]
type input "finance"
click at [83, 333] on div ""menu" : "Main_Menu" , "name" : "Analysis and Reports" , "ogName" : "Analysis a…" at bounding box center [404, 370] width 682 height 590
click at [84, 333] on div ""menu" : "Main_Menu" , "name" : "Analysis and Reports" , "ogName" : "Analysis a…" at bounding box center [404, 370] width 682 height 590
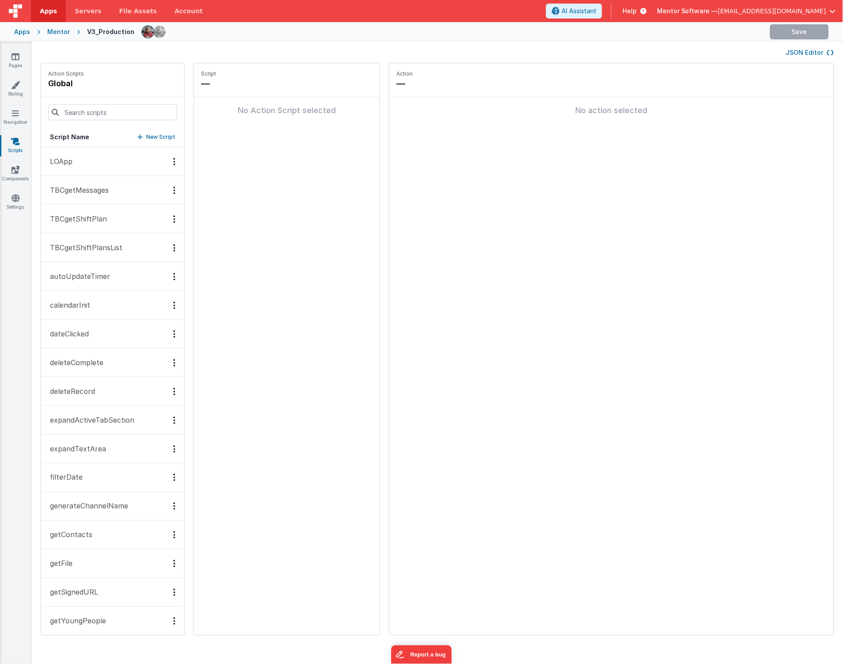
click at [820, 47] on div "JSON Editor" at bounding box center [438, 52] width 794 height 11
click at [822, 51] on button "JSON Editor" at bounding box center [810, 52] width 48 height 9
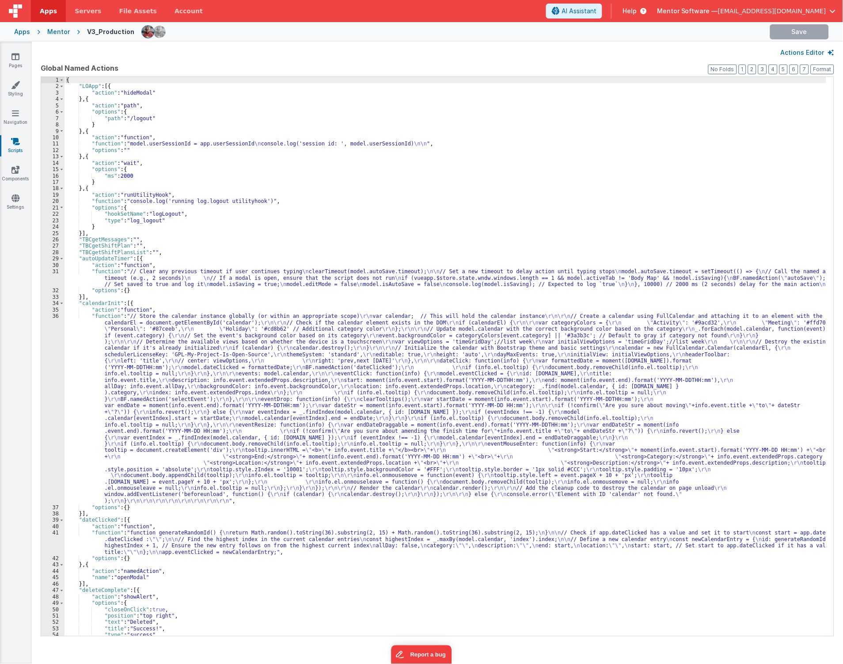
click at [296, 248] on div "{ "LOApp" : [{ "action" : "hideModal" } , { "action" : "path" , "options" : { "…" at bounding box center [446, 363] width 763 height 572
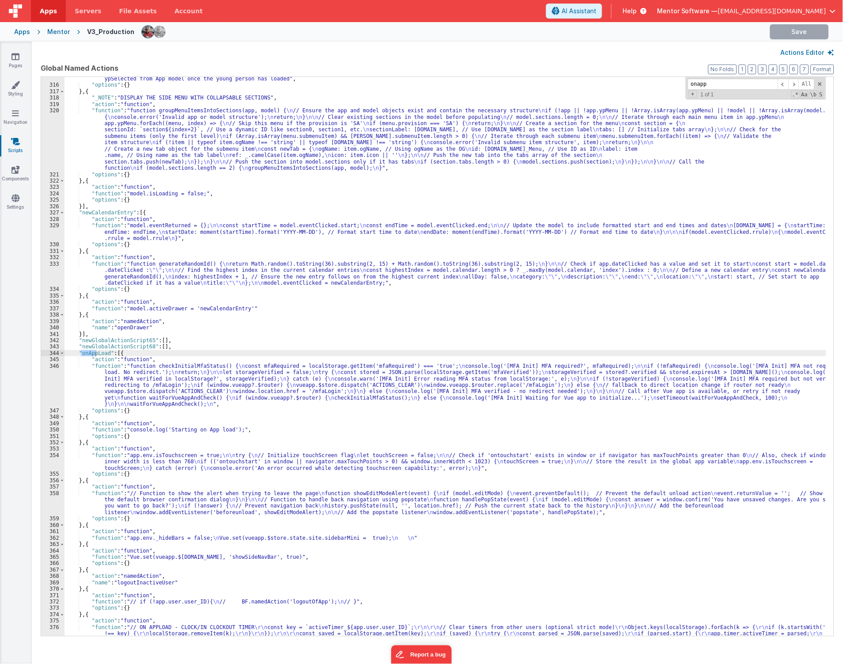
scroll to position [2938, 0]
type input "onappload"
click at [90, 441] on div ""function" : "// Push new tab profile in to section 1 \n\n const section1 = { \…" at bounding box center [446, 361] width 763 height 623
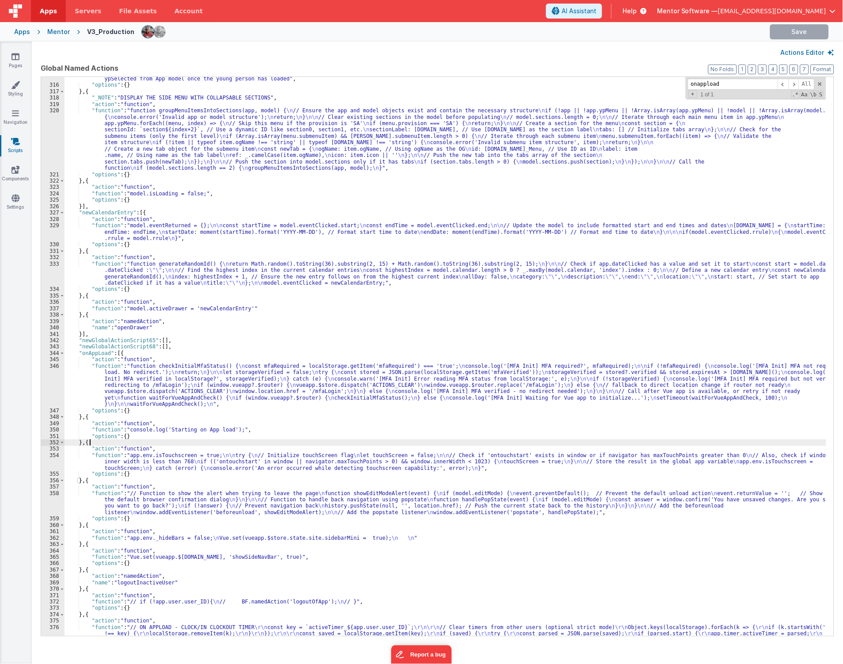
click at [88, 441] on div ""function" : "// Push new tab profile in to section 1 \n\n const section1 = { \…" at bounding box center [446, 361] width 763 height 623
click at [86, 441] on div ""function" : "// Push new tab profile in to section 1 \n\n const section1 = { \…" at bounding box center [446, 361] width 763 height 623
paste textarea
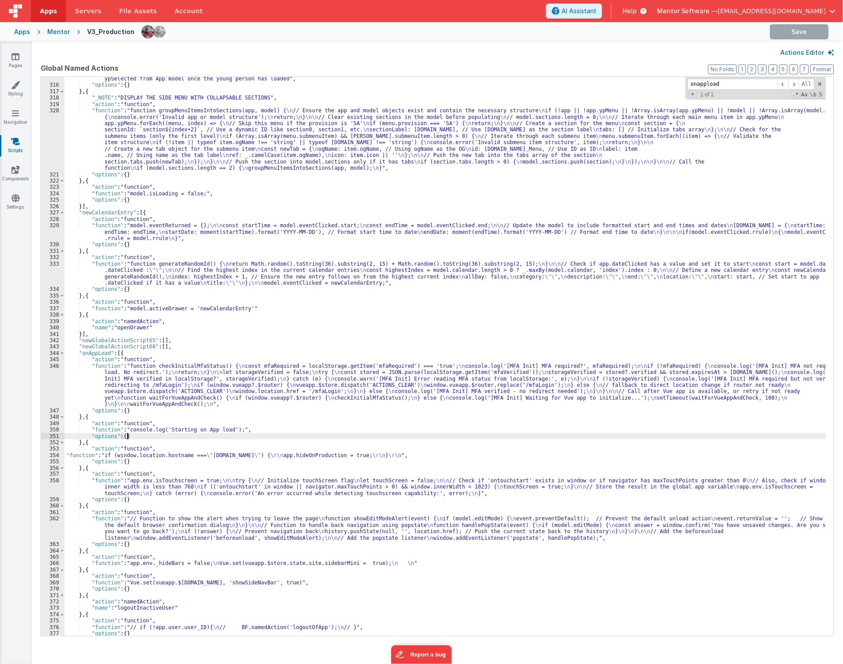
click at [381, 434] on div ""function" : "// Push new tab profile in to section 1 \n\n const section1 = { \…" at bounding box center [446, 349] width 763 height 598
click at [307, 181] on div ""function" : "// Push new tab profile in to section 1 \n\n const section1 = { \…" at bounding box center [446, 349] width 763 height 598
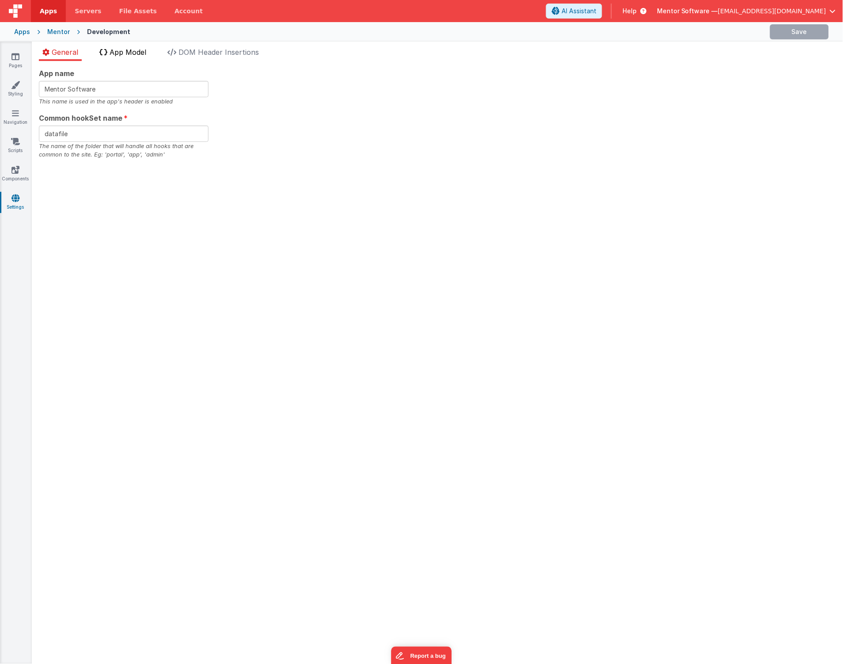
click at [132, 50] on span "App Model" at bounding box center [128, 52] width 37 height 9
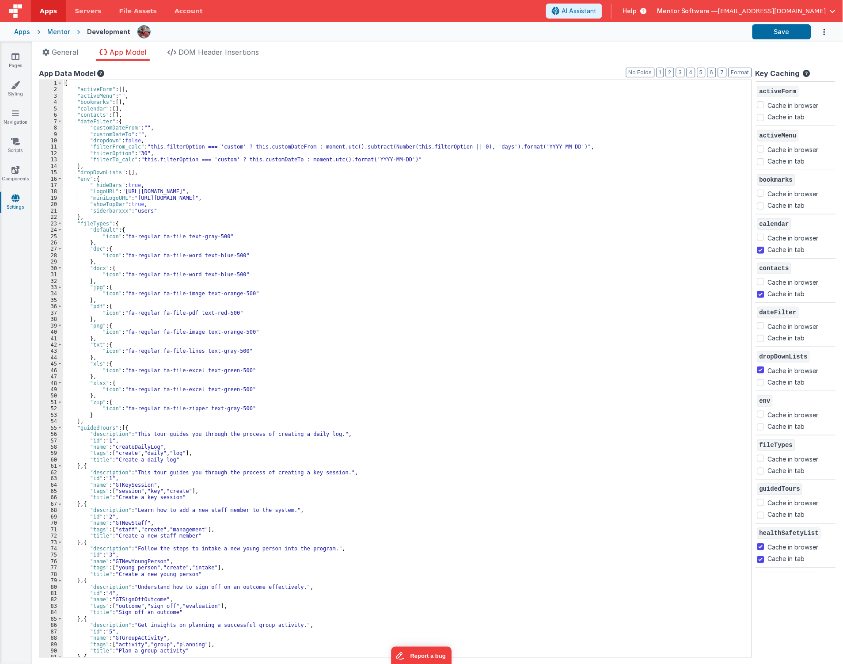
click at [315, 256] on div "{ "activeForm" : [ ] , "activeMenu" : "" , "bookmarks" : [ ] , "calendar" : [ ]…" at bounding box center [404, 375] width 682 height 590
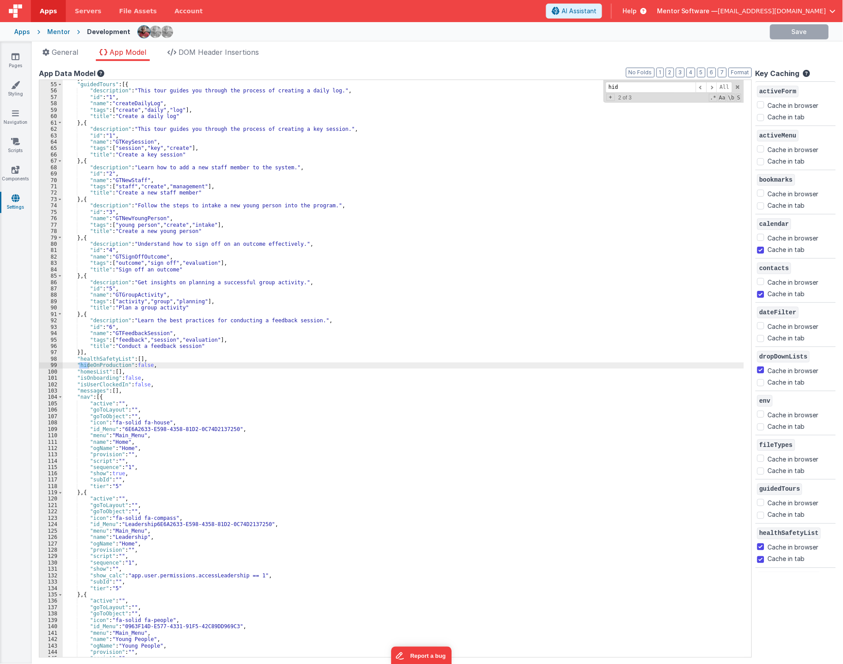
scroll to position [343, 0]
type input "hideonprod"
click at [113, 367] on div "} , "guidedTours" : [{ "description" : "This tour guides you through the proces…" at bounding box center [404, 370] width 682 height 590
click at [713, 86] on span at bounding box center [712, 87] width 11 height 11
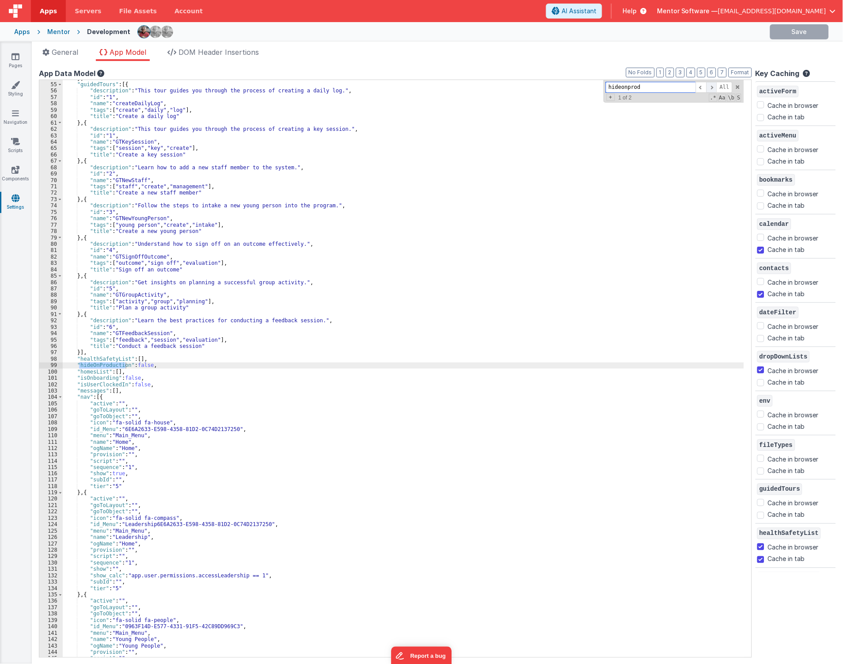
scroll to position [1620, 0]
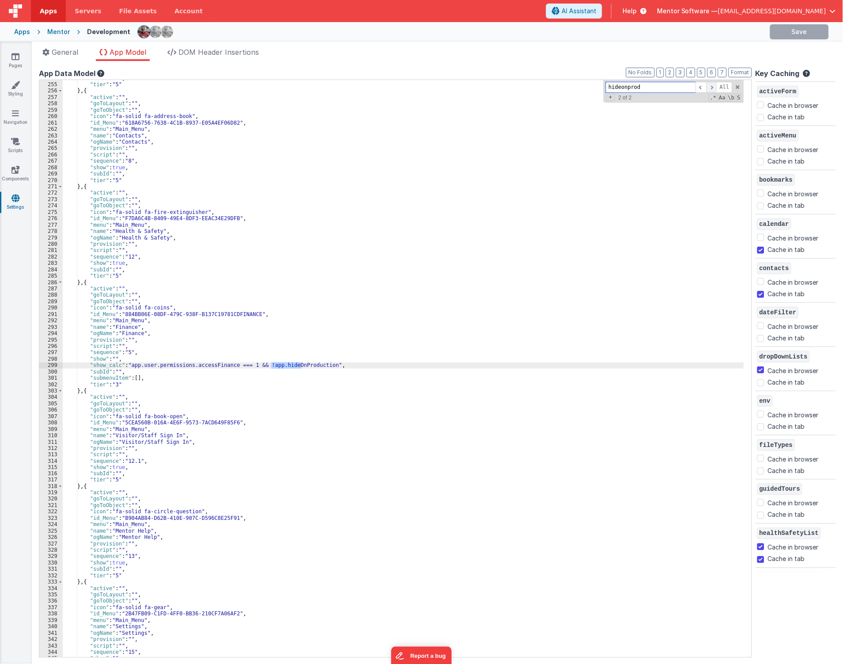
click at [713, 86] on span at bounding box center [712, 87] width 11 height 11
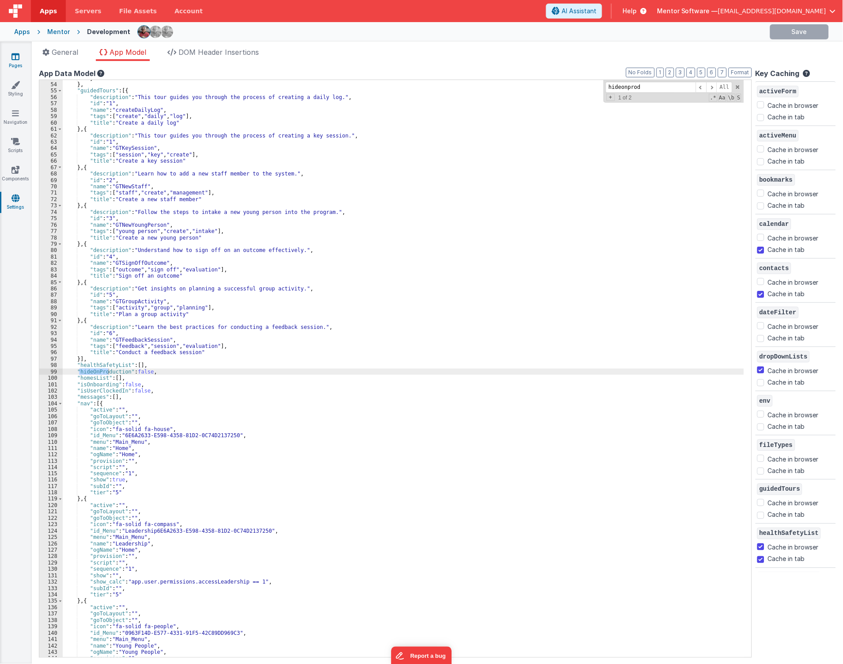
click at [10, 57] on link "Pages" at bounding box center [16, 61] width 32 height 18
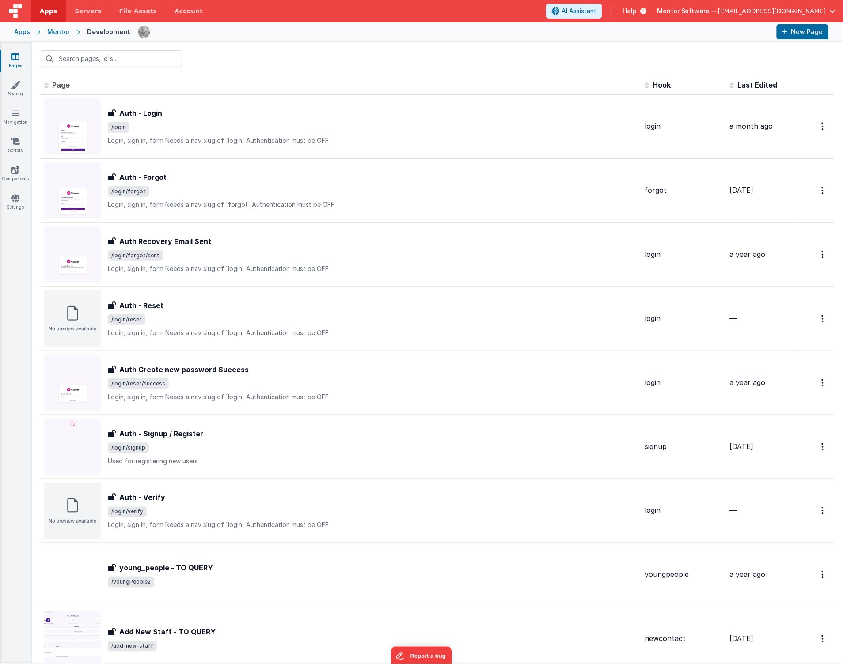
click at [60, 32] on div "Mentor" at bounding box center [58, 31] width 23 height 9
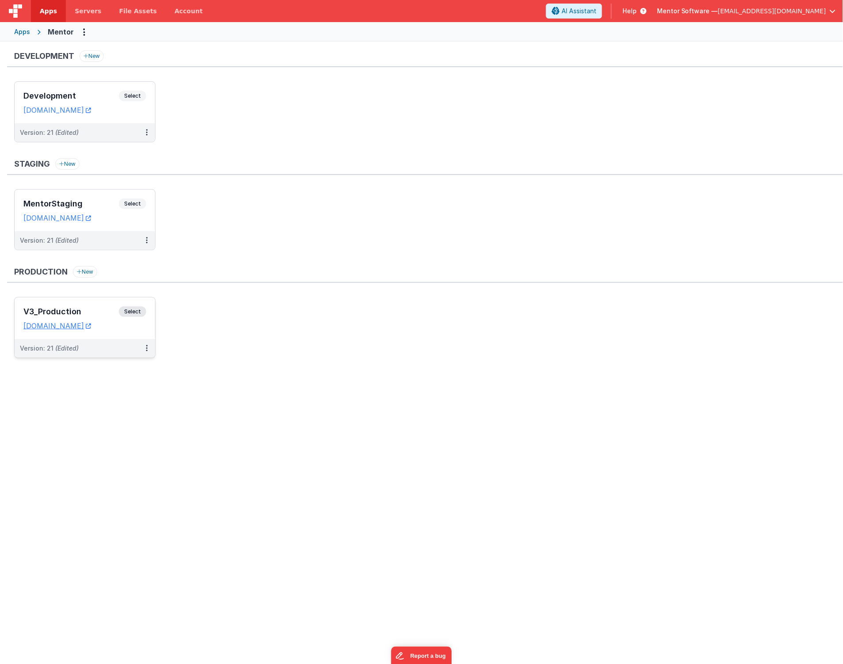
click at [100, 311] on h3 "V3_Production" at bounding box center [70, 311] width 95 height 9
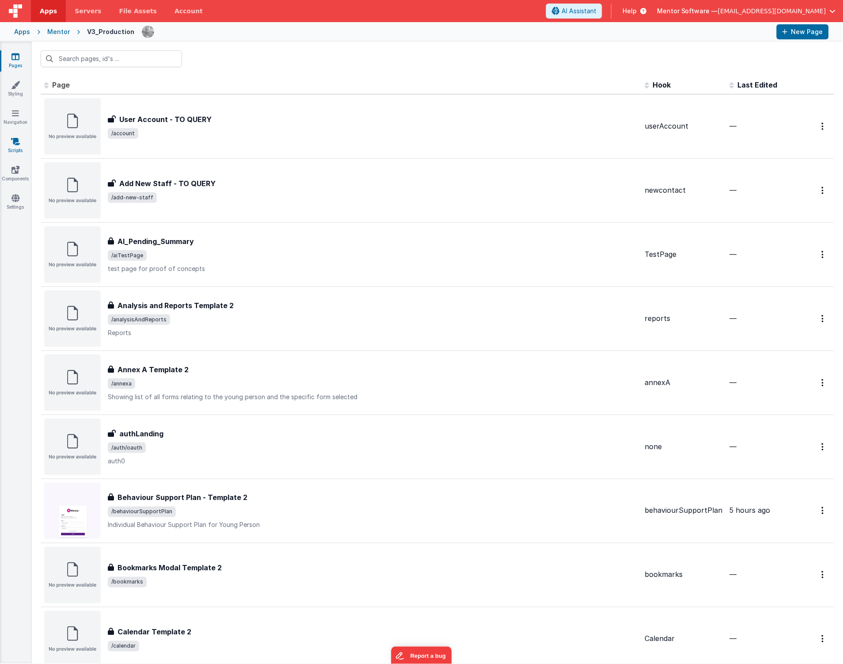
click at [14, 143] on icon at bounding box center [15, 141] width 9 height 9
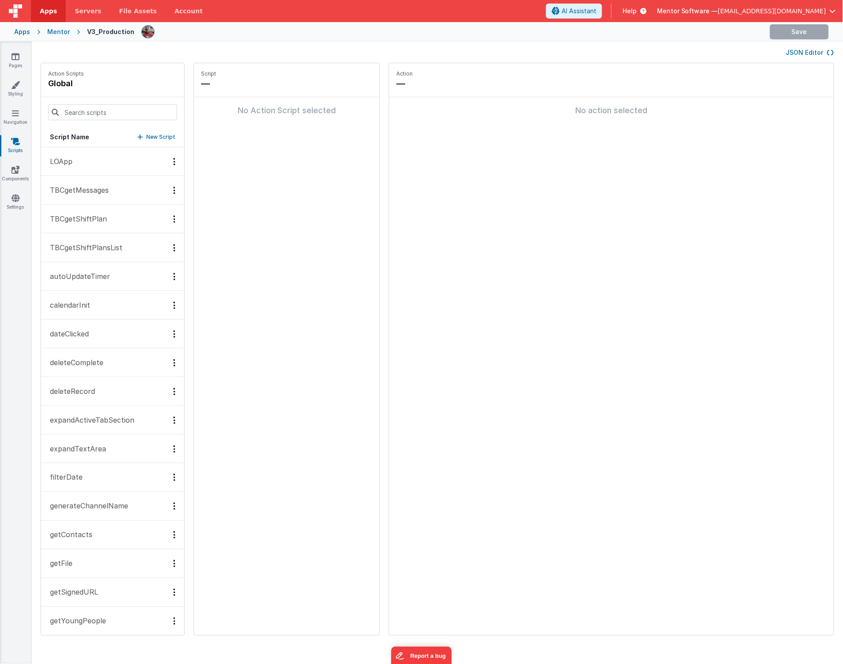
click at [802, 54] on button "JSON Editor" at bounding box center [810, 52] width 48 height 9
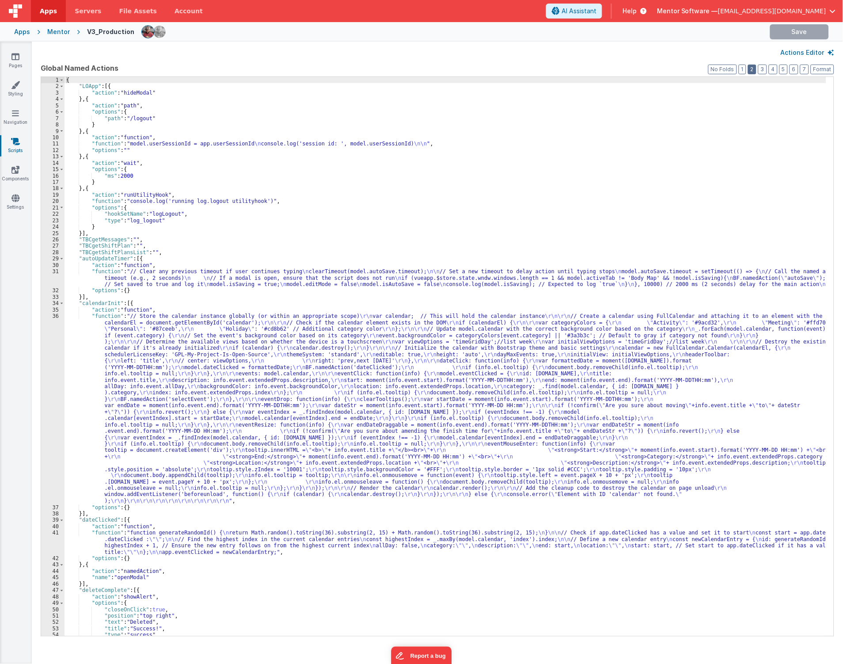
click at [757, 68] on button "2" at bounding box center [752, 70] width 8 height 10
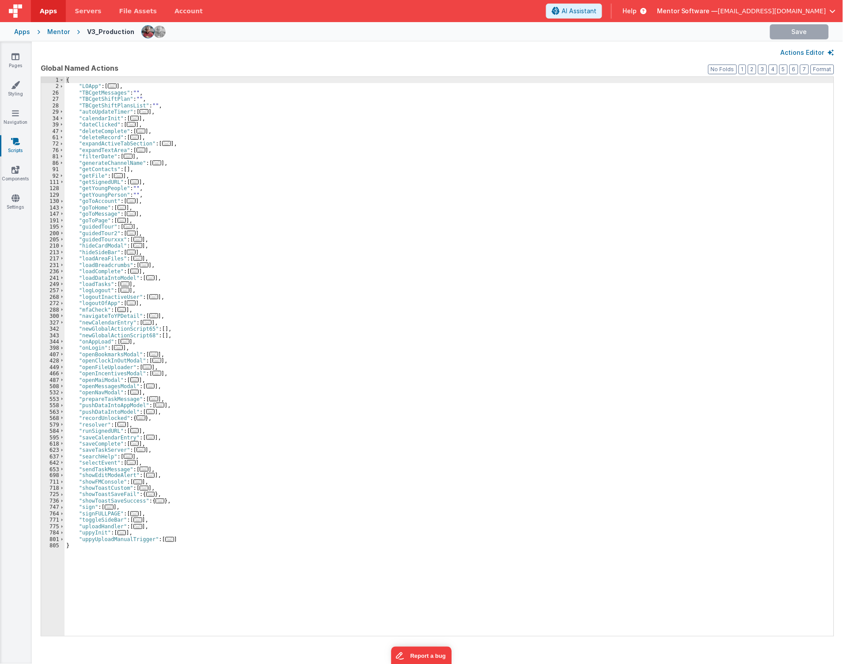
click at [124, 341] on span "..." at bounding box center [125, 341] width 9 height 5
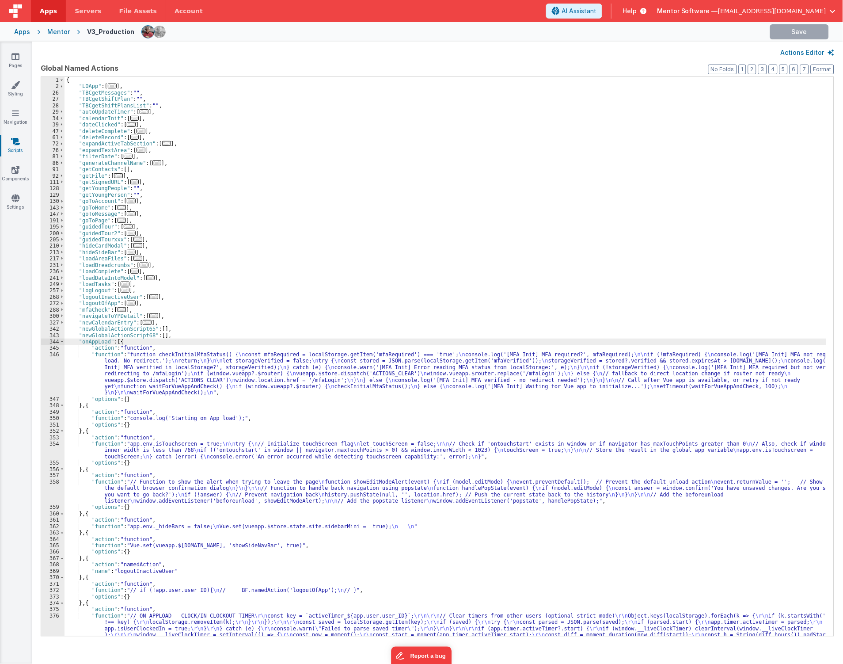
click at [85, 434] on div "{ "LOApp" : [ ... ] , "TBCgetMessages" : "" , "TBCgetShiftPlan" : "" , "TBCgetS…" at bounding box center [446, 376] width 763 height 598
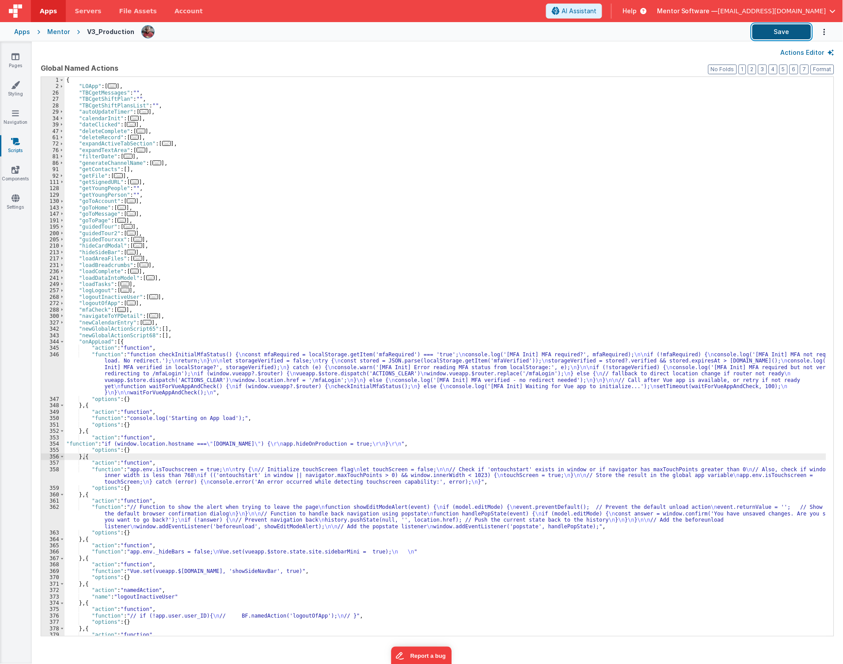
click at [774, 36] on button "Save" at bounding box center [782, 31] width 59 height 15
click at [21, 208] on link "Settings" at bounding box center [16, 203] width 32 height 18
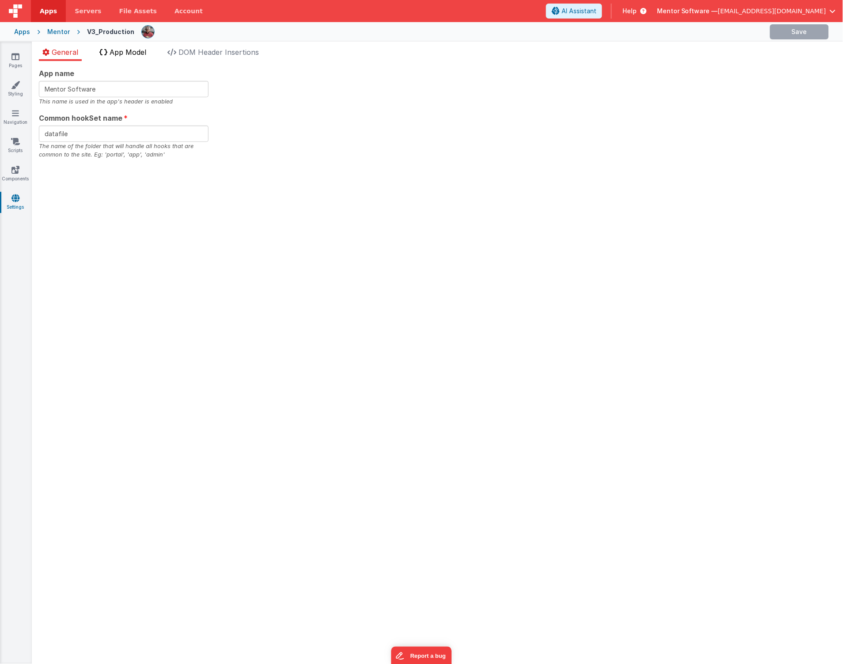
checkbox input "false"
checkbox input "true"
checkbox input "false"
checkbox input "true"
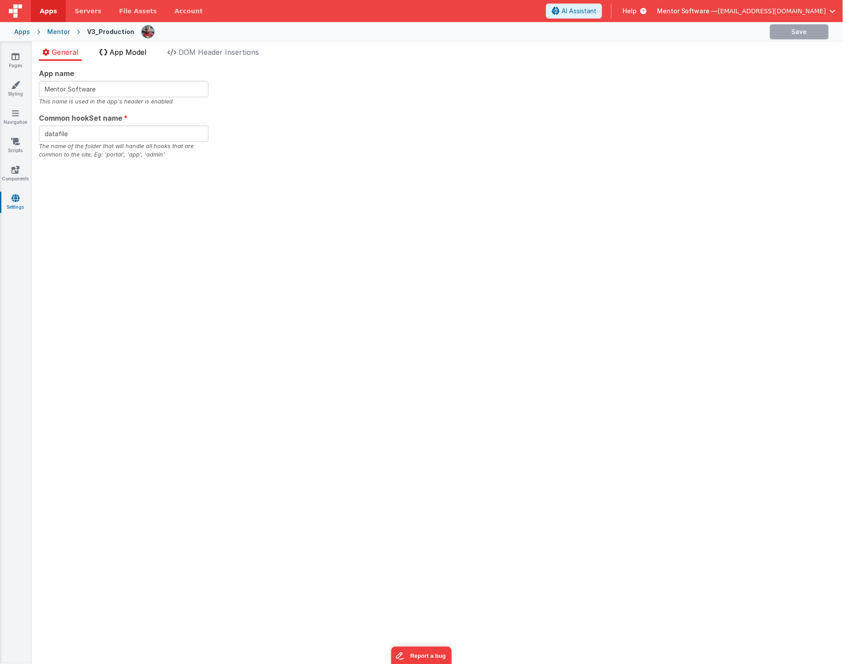
checkbox input "false"
checkbox input "true"
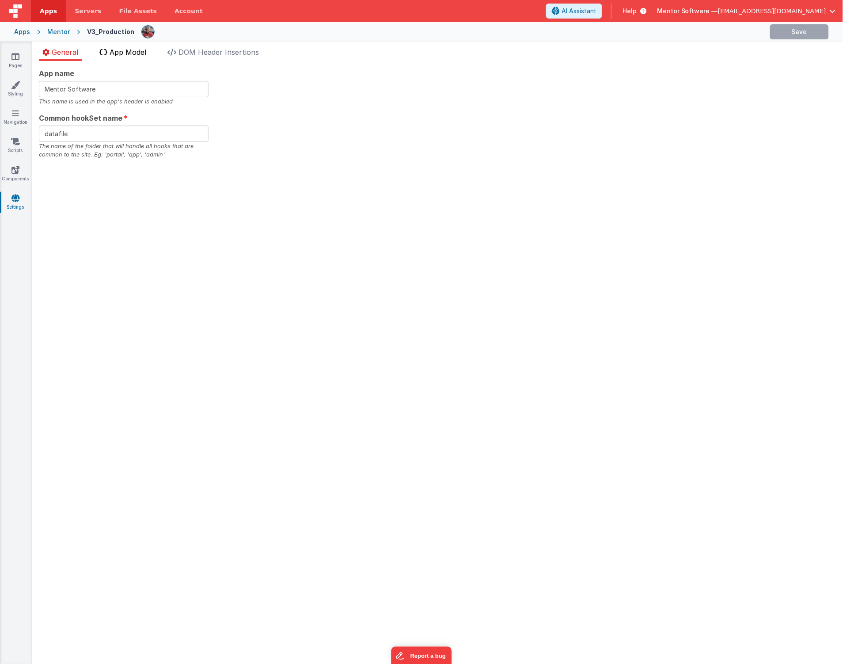
checkbox input "true"
checkbox input "false"
checkbox input "true"
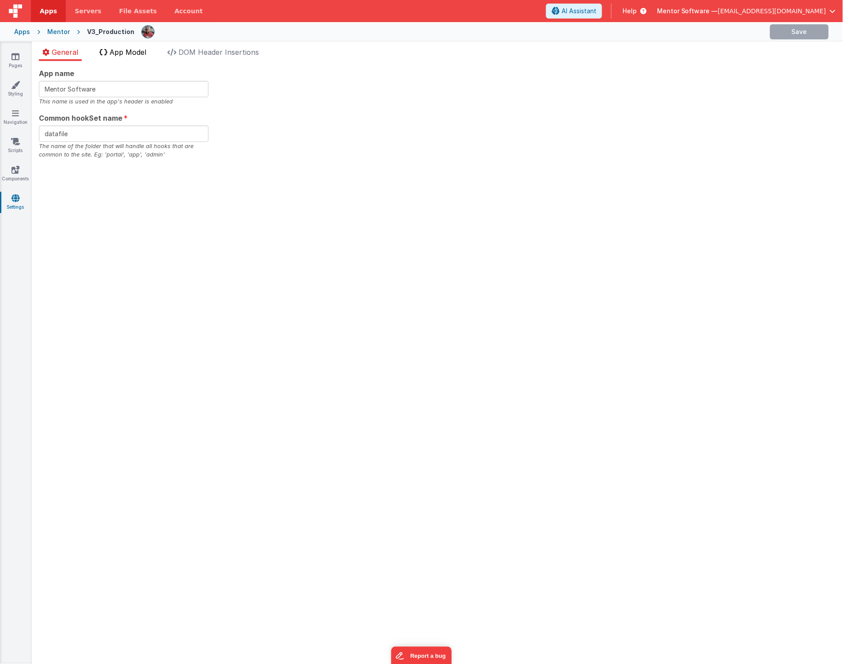
checkbox input "false"
checkbox input "true"
checkbox input "false"
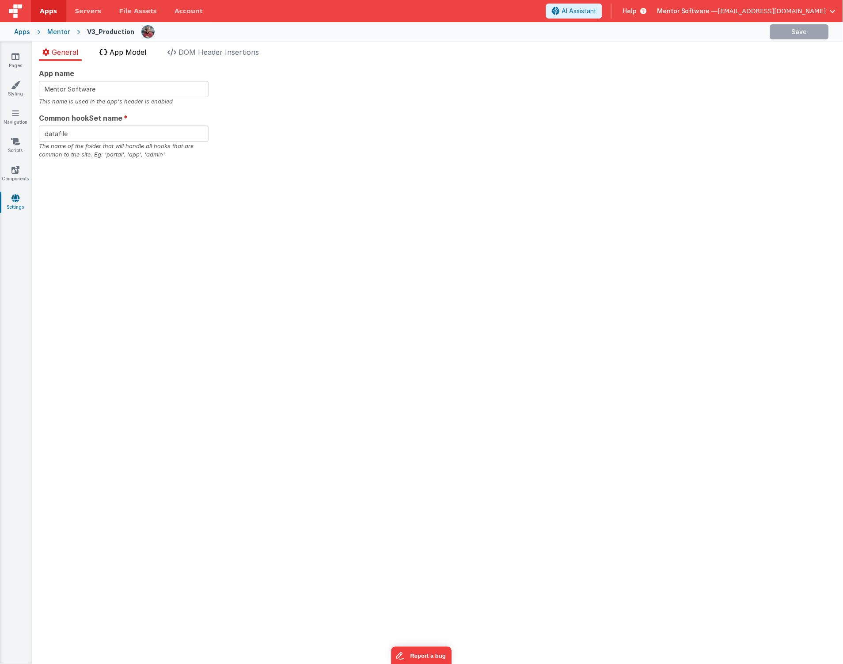
checkbox input "true"
checkbox input "false"
checkbox input "true"
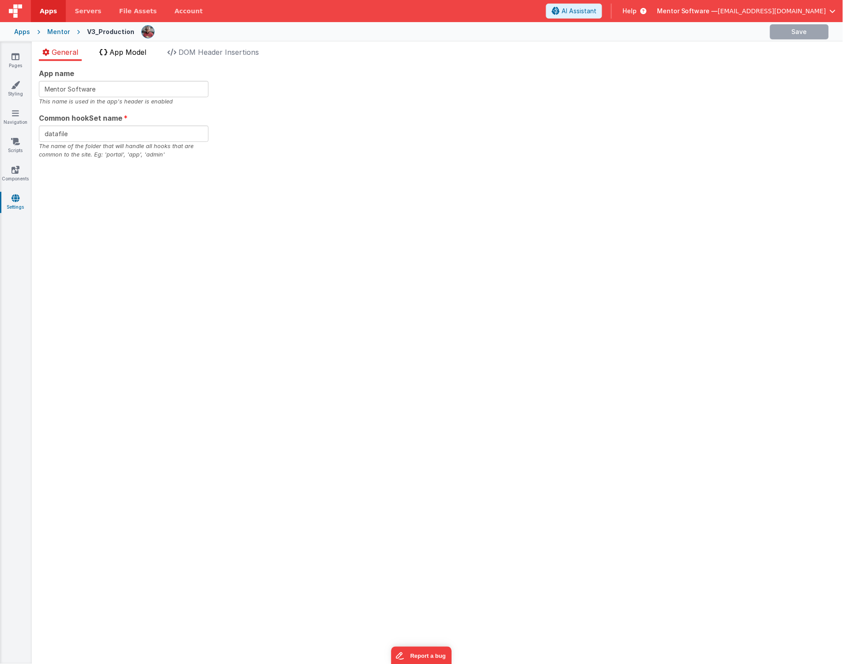
checkbox input "false"
checkbox input "true"
click at [126, 58] on li "App Model" at bounding box center [123, 54] width 54 height 14
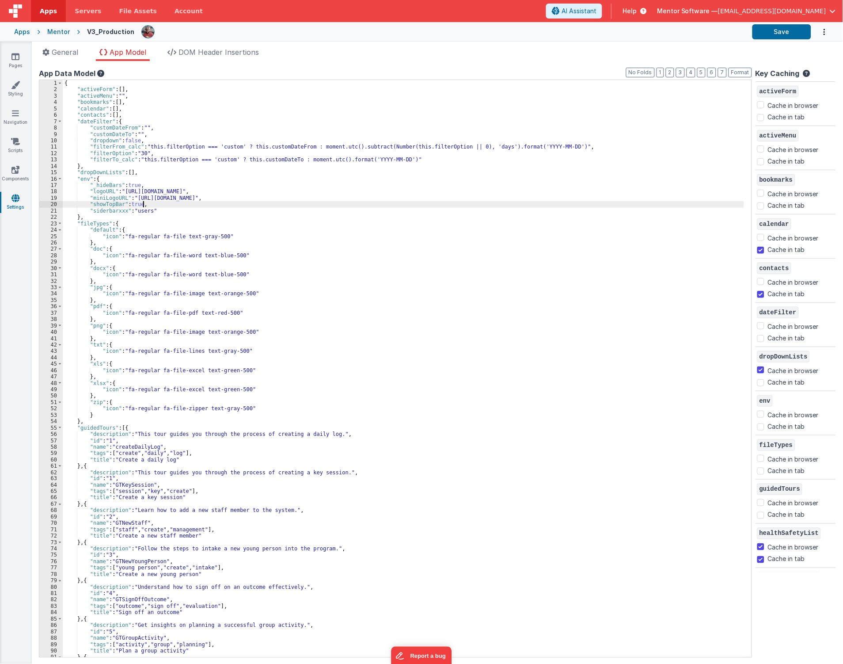
click at [358, 205] on div "{ "activeForm" : [ ] , "activeMenu" : "" , "bookmarks" : [ ] , "calendar" : [ ]…" at bounding box center [404, 375] width 682 height 590
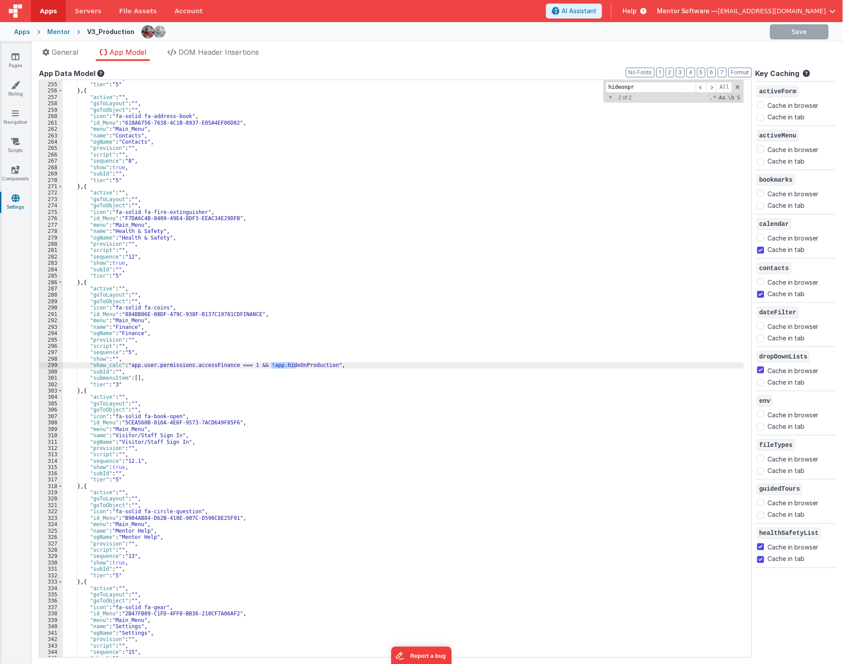
scroll to position [1620, 0]
type input "hideonpr"
click at [17, 58] on icon at bounding box center [15, 56] width 8 height 9
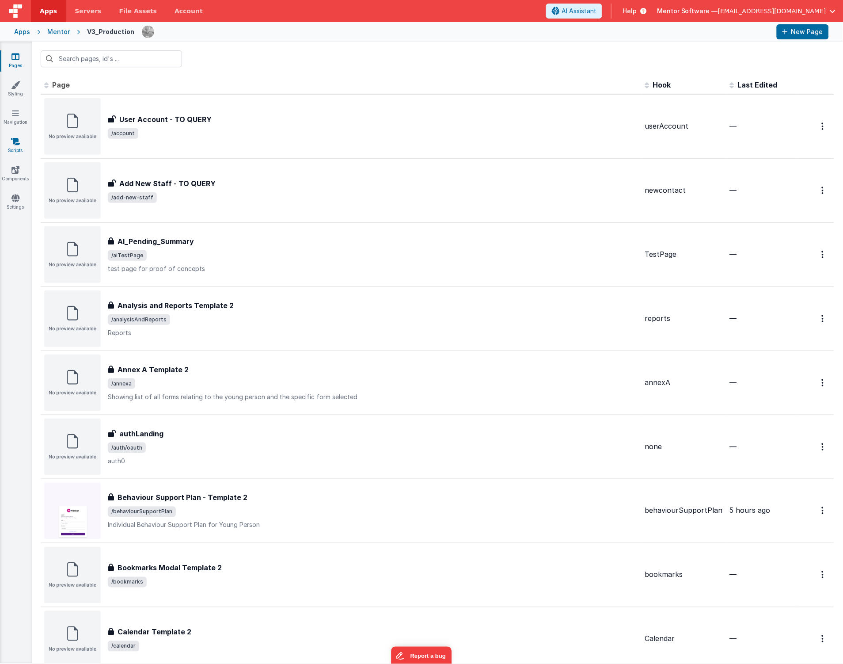
click at [16, 145] on icon at bounding box center [15, 141] width 9 height 9
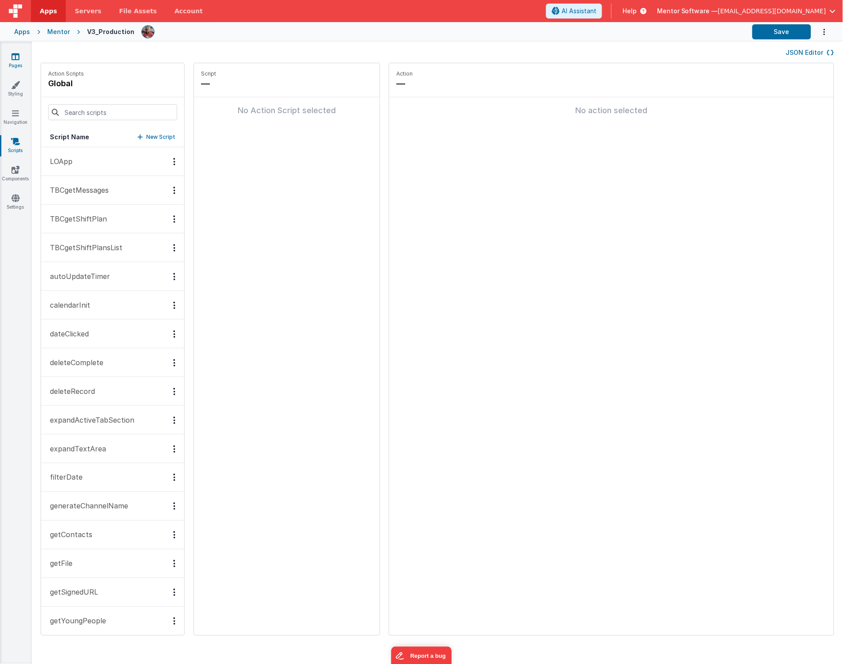
click at [19, 53] on icon at bounding box center [15, 56] width 8 height 9
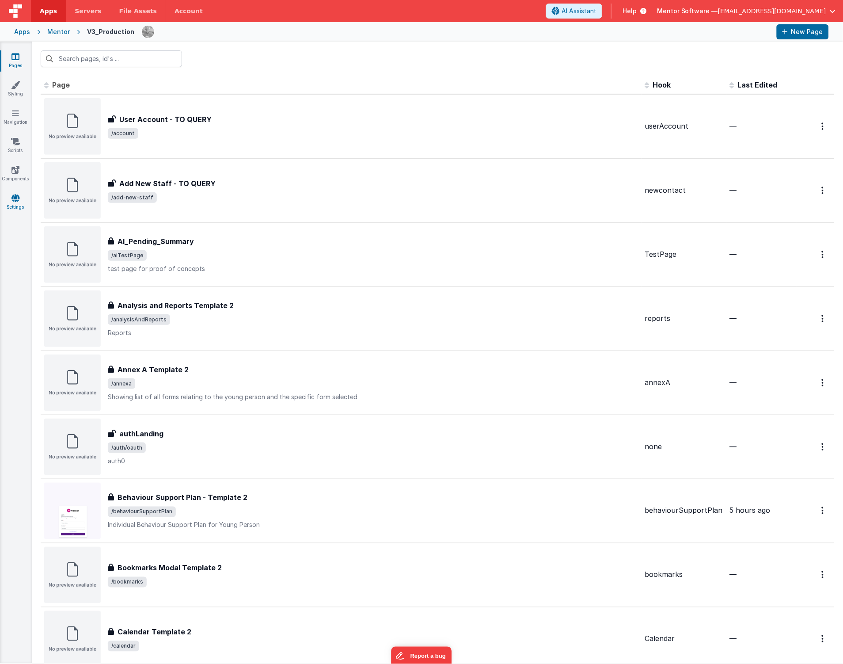
click at [16, 200] on icon at bounding box center [15, 198] width 8 height 9
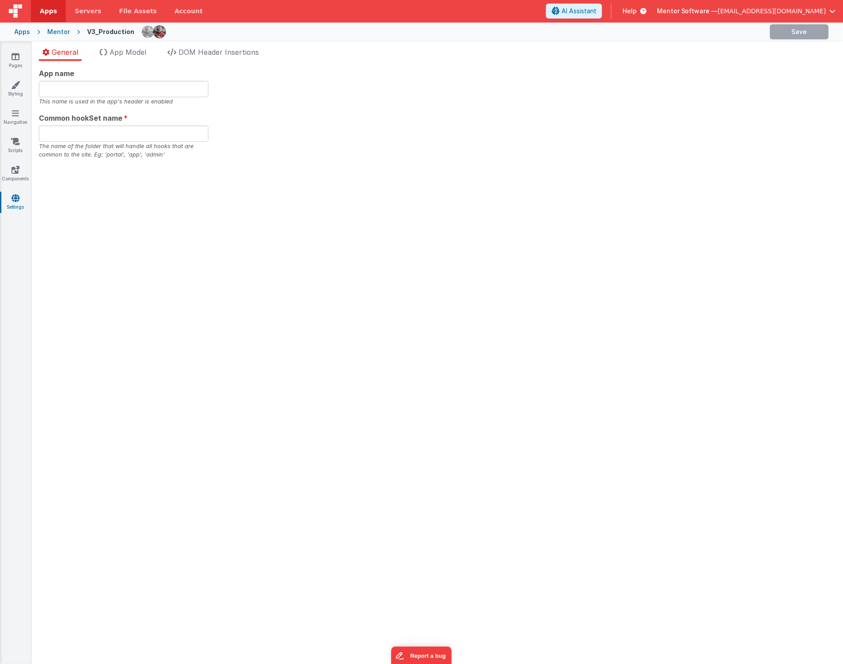
type input "Mentor Software"
type input "datafile"
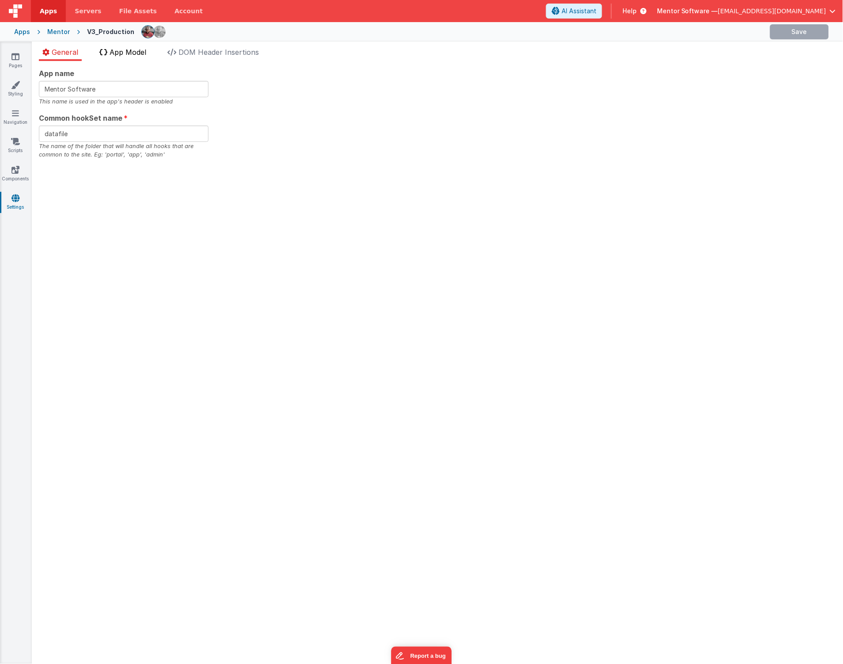
click at [139, 54] on span "App Model" at bounding box center [128, 52] width 37 height 9
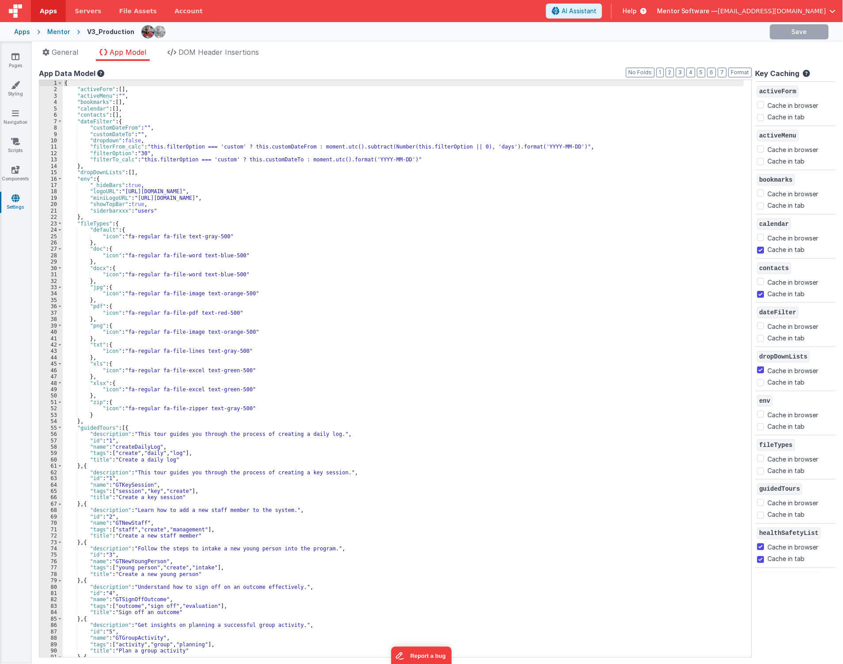
click at [372, 350] on div "{ "activeForm" : [ ] , "activeMenu" : "" , "bookmarks" : [ ] , "calendar" : [ ]…" at bounding box center [404, 375] width 682 height 590
checkbox input "false"
checkbox input "true"
checkbox input "false"
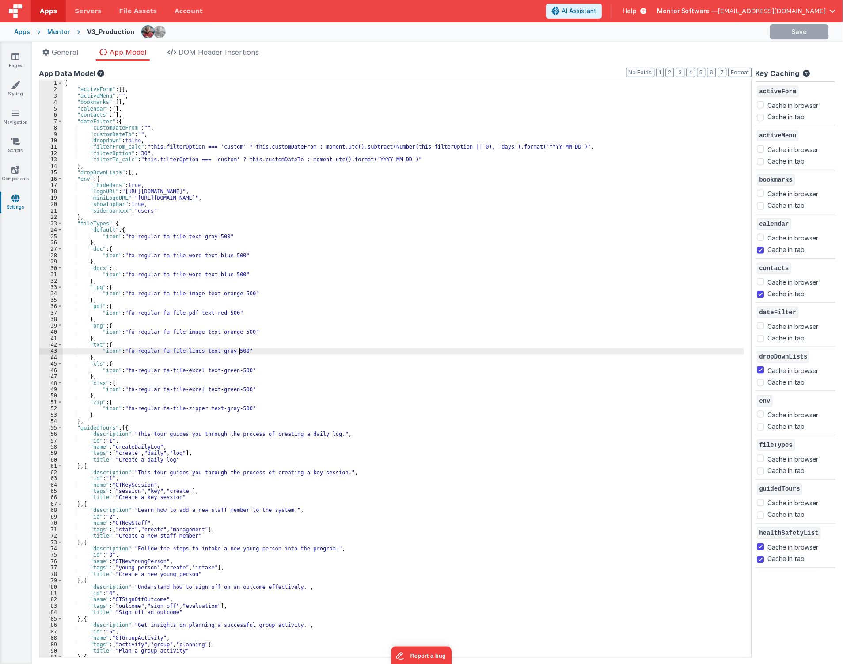
checkbox input "true"
checkbox input "false"
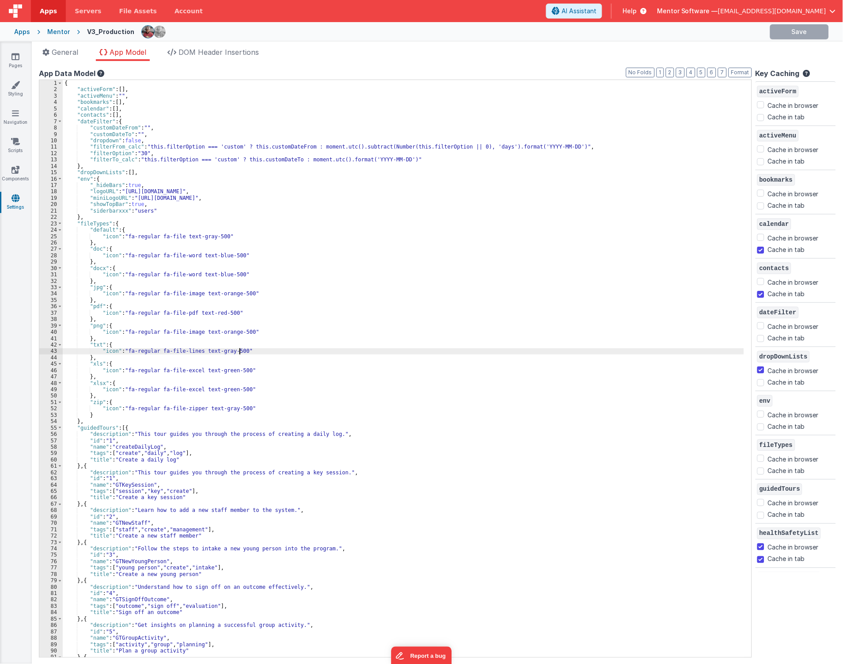
checkbox input "true"
checkbox input "false"
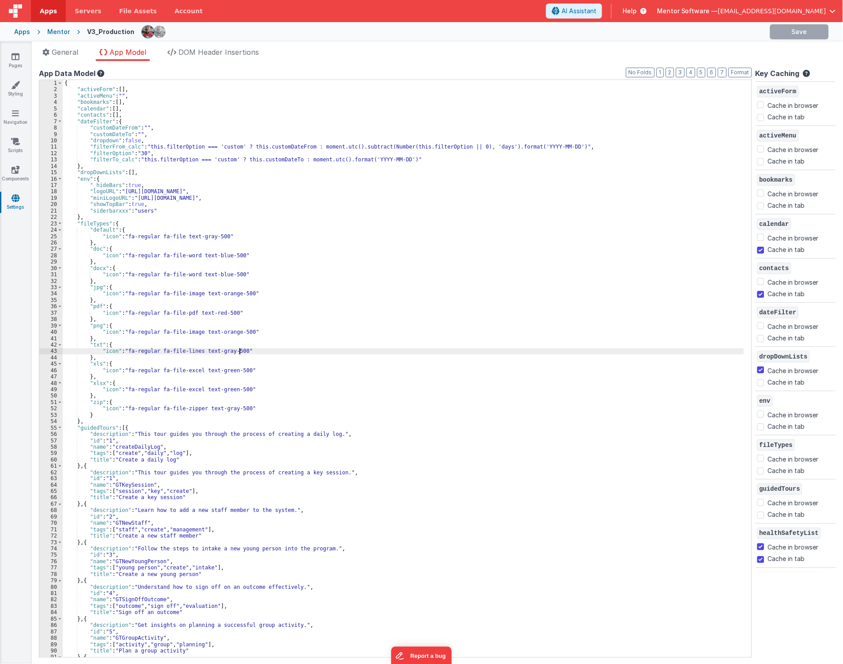
checkbox input "true"
checkbox input "false"
checkbox input "true"
checkbox input "false"
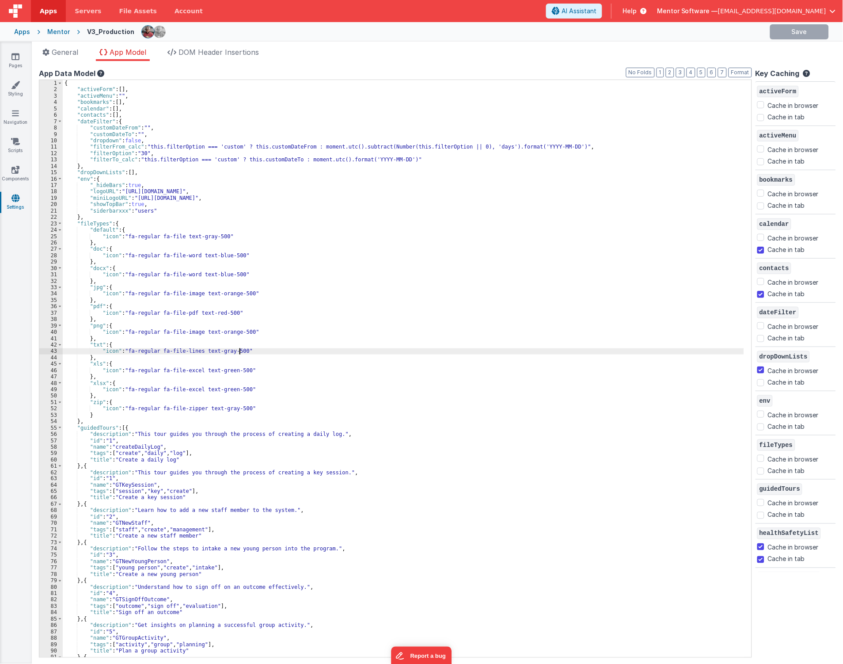
checkbox input "false"
checkbox input "true"
checkbox input "false"
checkbox input "true"
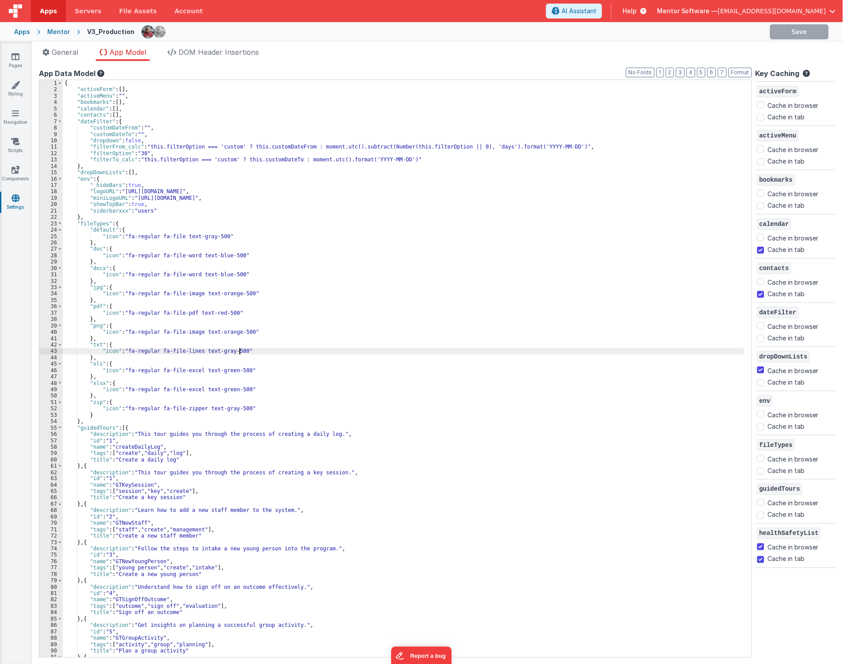
checkbox input "true"
checkbox input "false"
checkbox input "true"
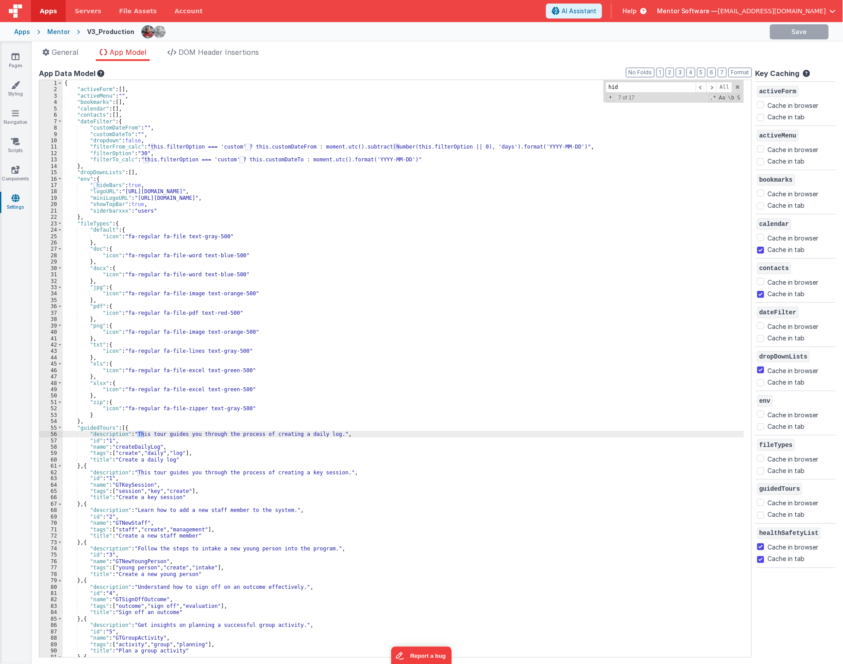
scroll to position [343, 0]
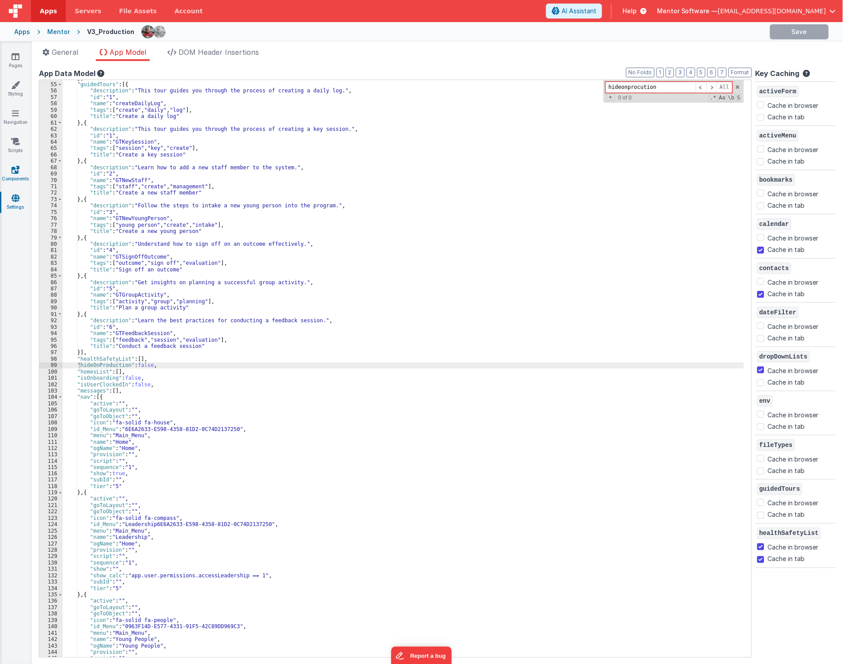
type input "hideonprocution"
click at [11, 174] on link "Components" at bounding box center [16, 174] width 32 height 18
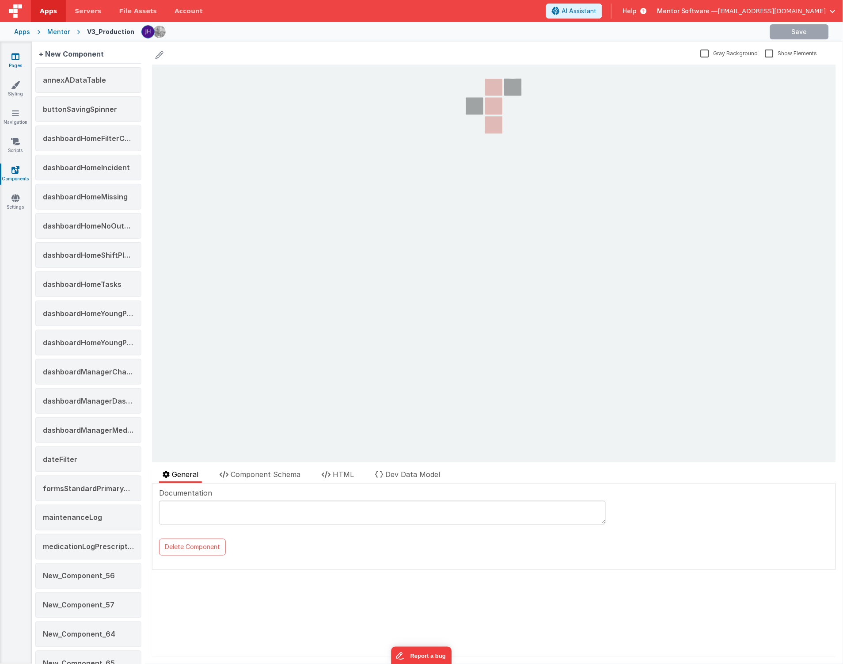
click at [25, 62] on link "Pages" at bounding box center [16, 61] width 32 height 18
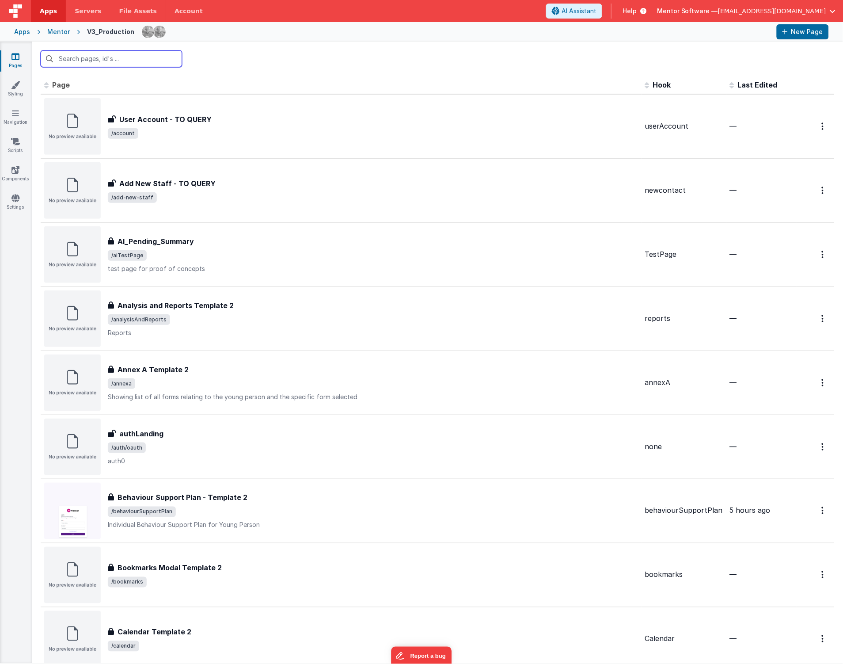
click at [125, 67] on input "text" at bounding box center [111, 58] width 141 height 17
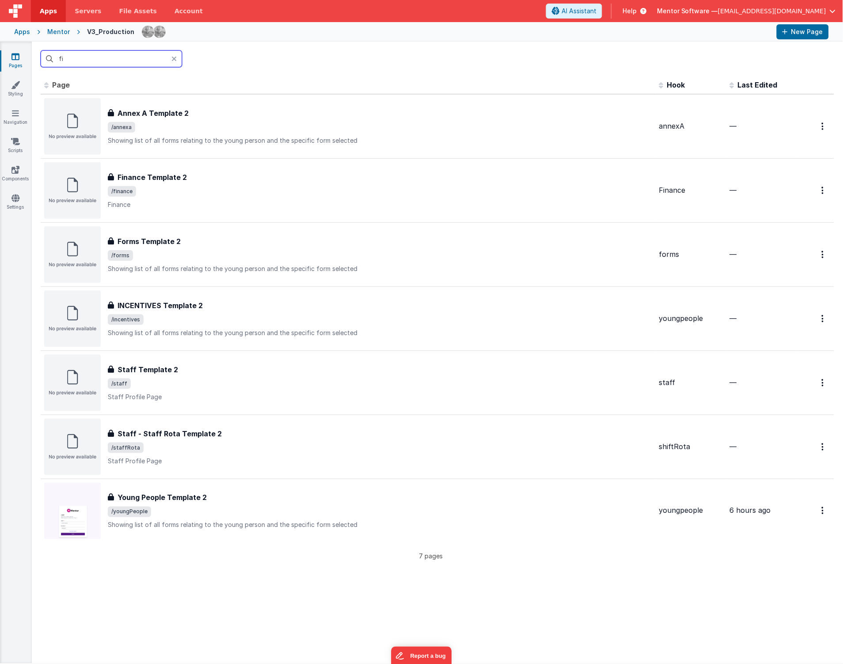
type input "fi"
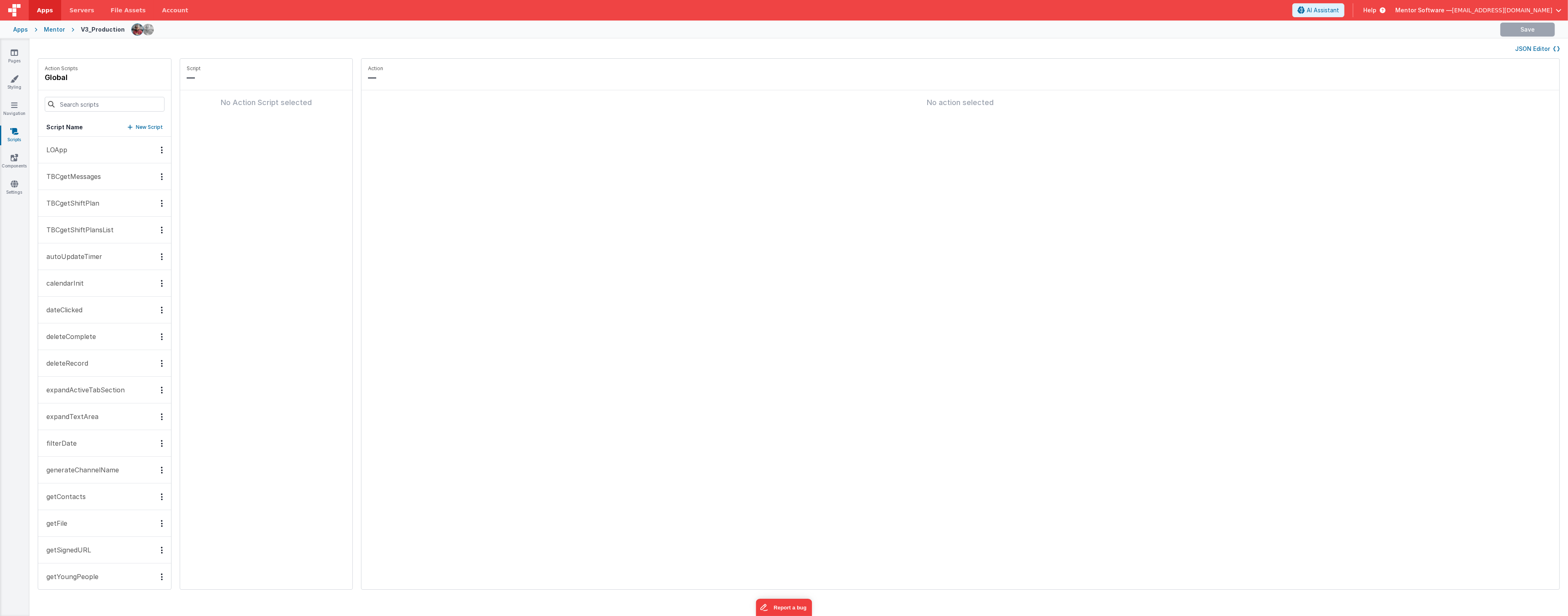
click at [1528, 53] on button "JSON Editor" at bounding box center [1537, 48] width 45 height 8
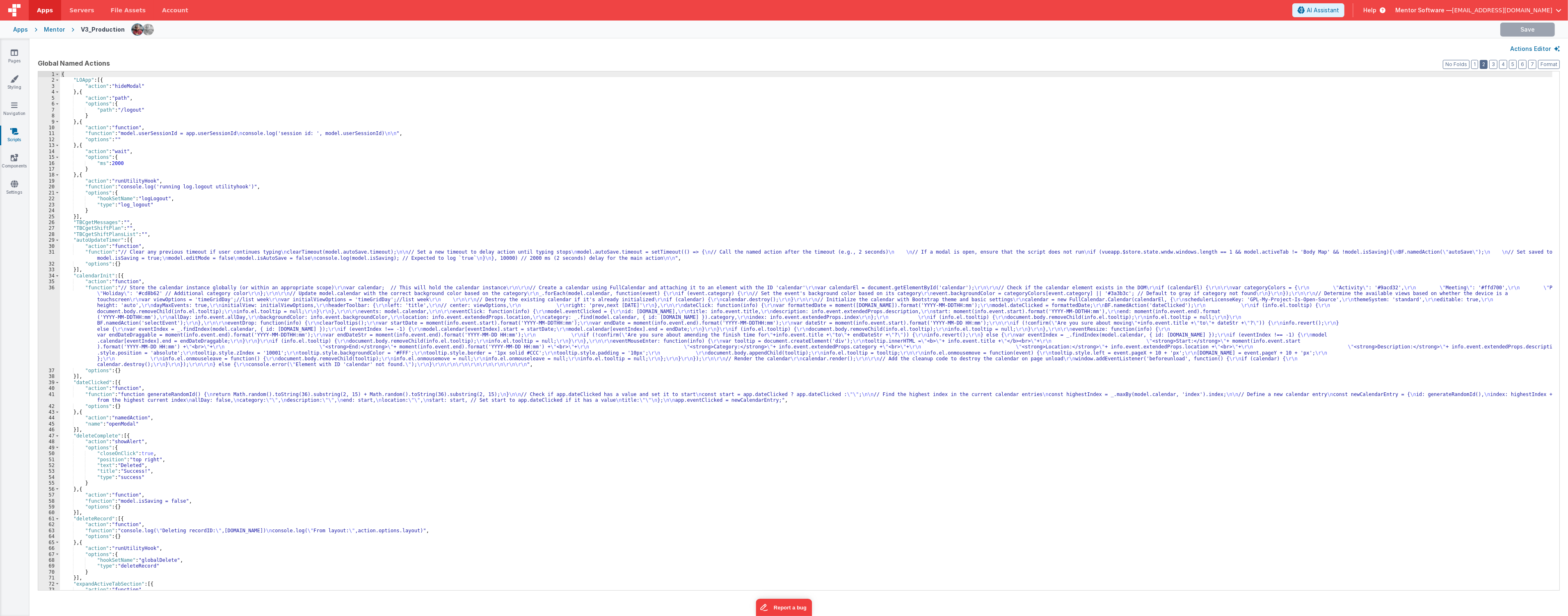
click at [1484, 63] on button "2" at bounding box center [1484, 65] width 7 height 9
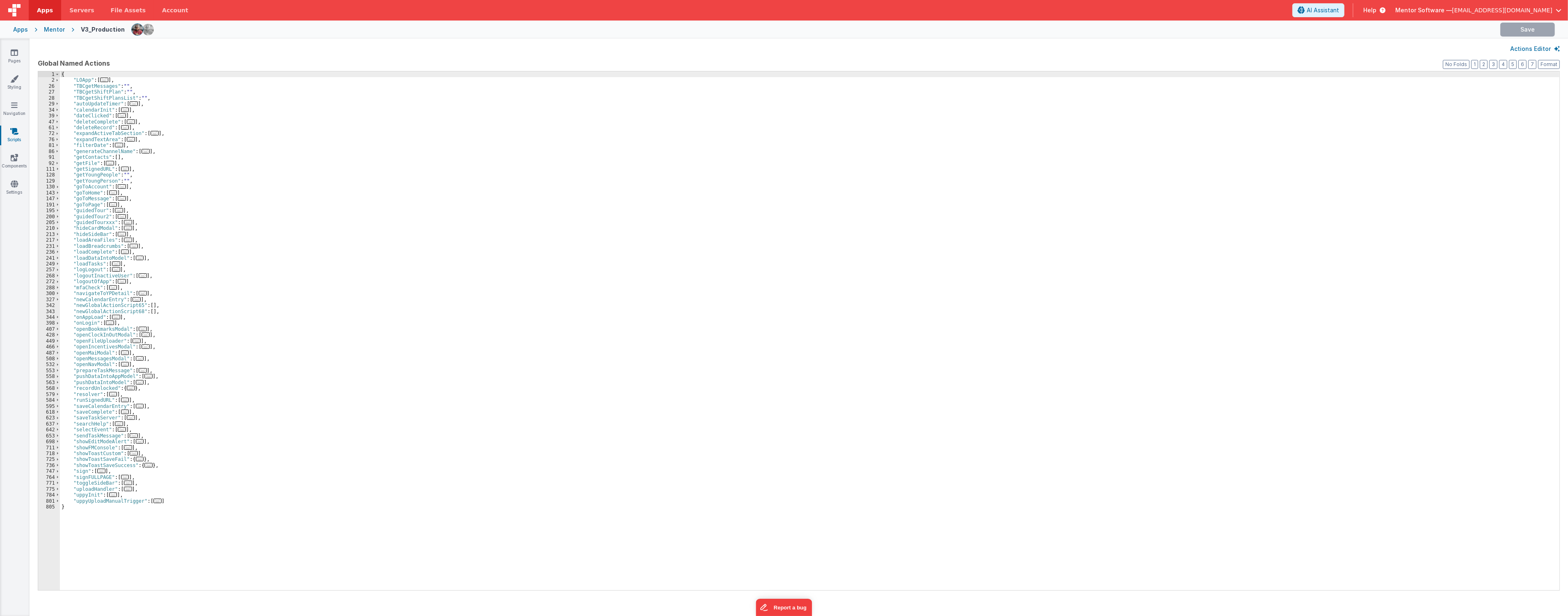
click at [714, 270] on div "{ "LOApp" : [ ... ] , "TBCgetMessages" : "" , "TBCgetShiftPlan" : "" , "TBCgetS…" at bounding box center [810, 337] width 1499 height 531
click at [113, 317] on span "..." at bounding box center [116, 316] width 8 height 5
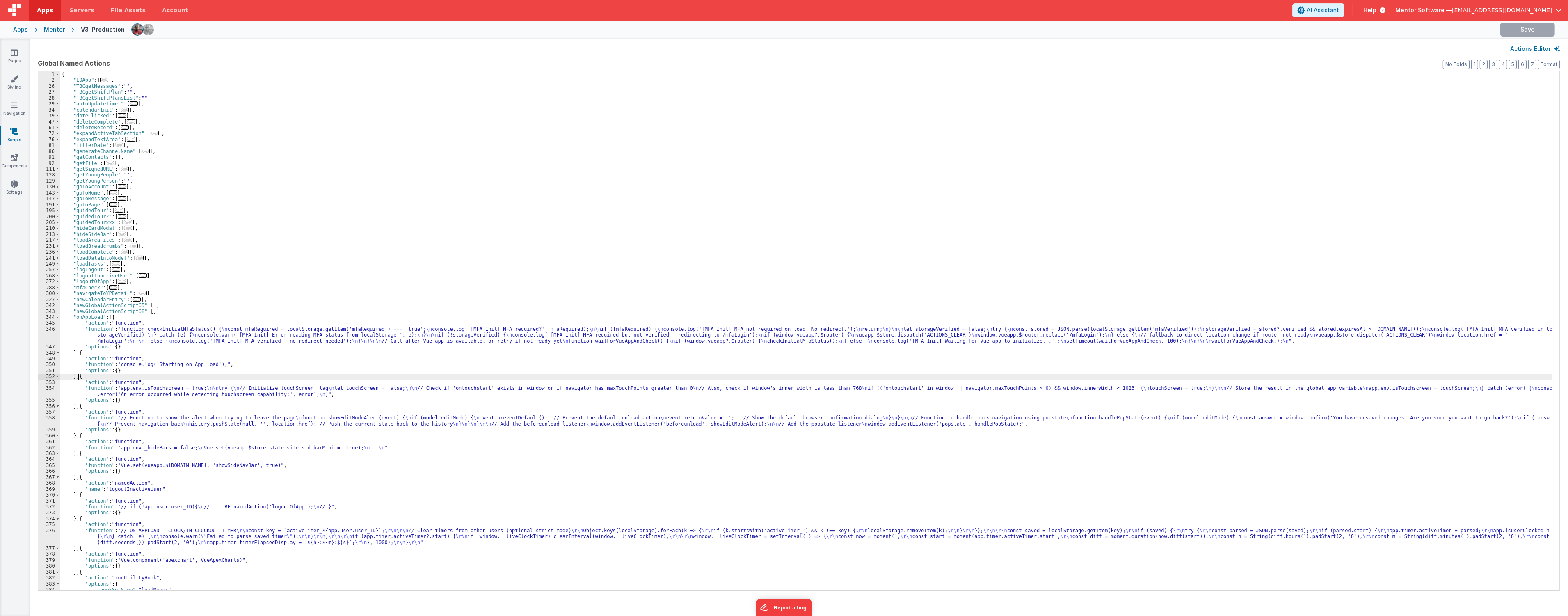
click at [78, 375] on div "{ "LOApp" : [ ... ] , "TBCgetMessages" : "" , "TBCgetShiftPlan" : "" , "TBCgetS…" at bounding box center [806, 337] width 1492 height 531
paste textarea
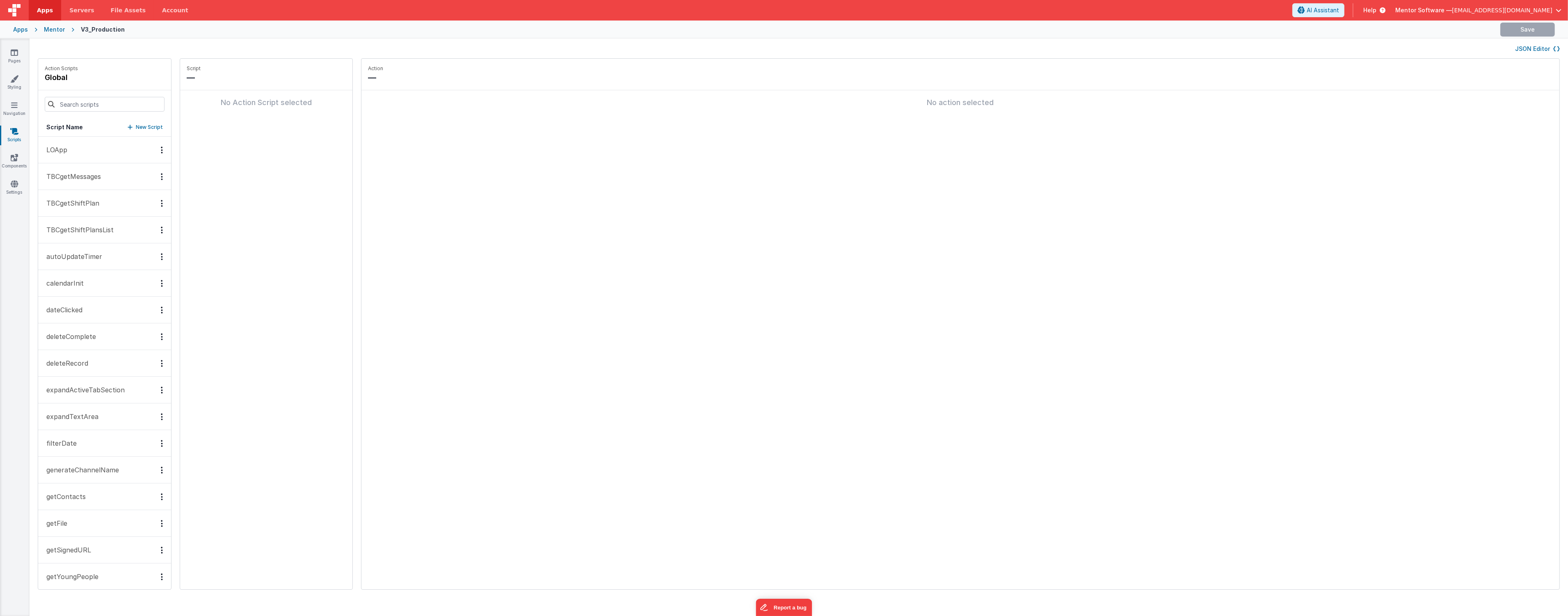
click at [1544, 52] on button "JSON Editor" at bounding box center [1537, 48] width 45 height 8
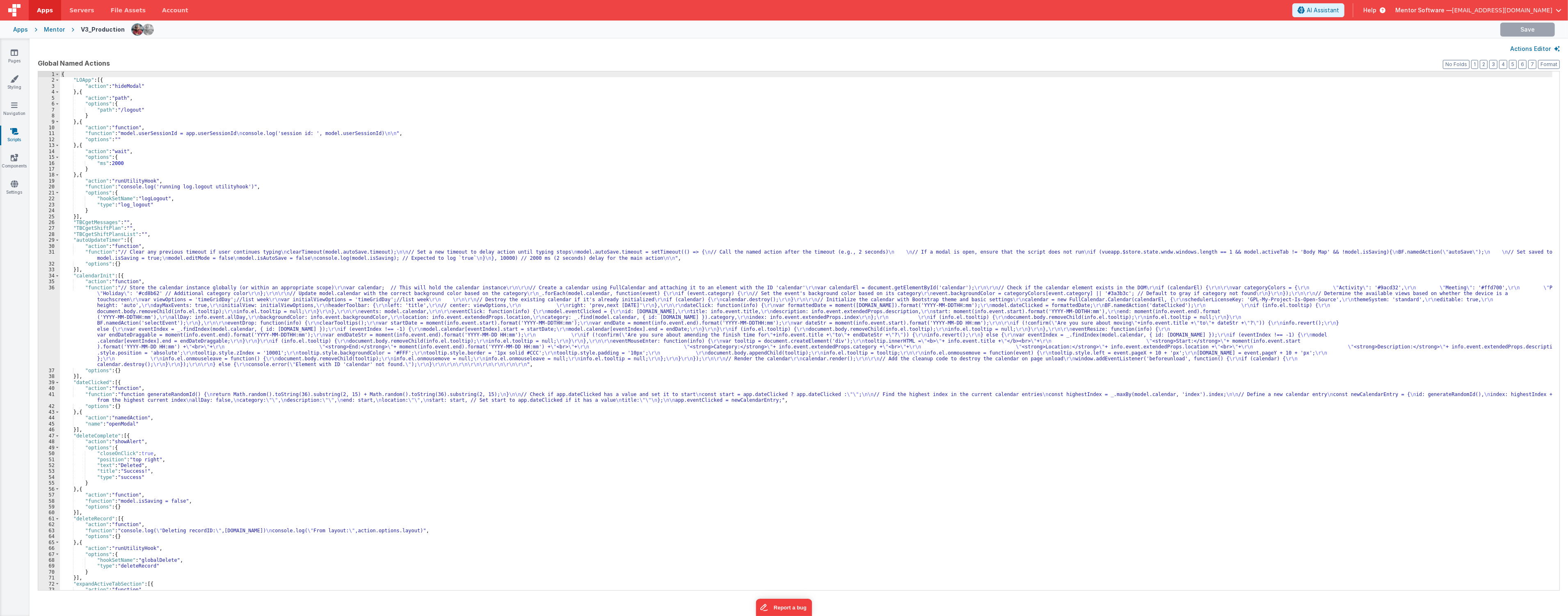
click at [309, 316] on div "{ "LOApp" : [{ "action" : "hideModal" } , { "action" : "path" , "options" : { "…" at bounding box center [806, 337] width 1492 height 531
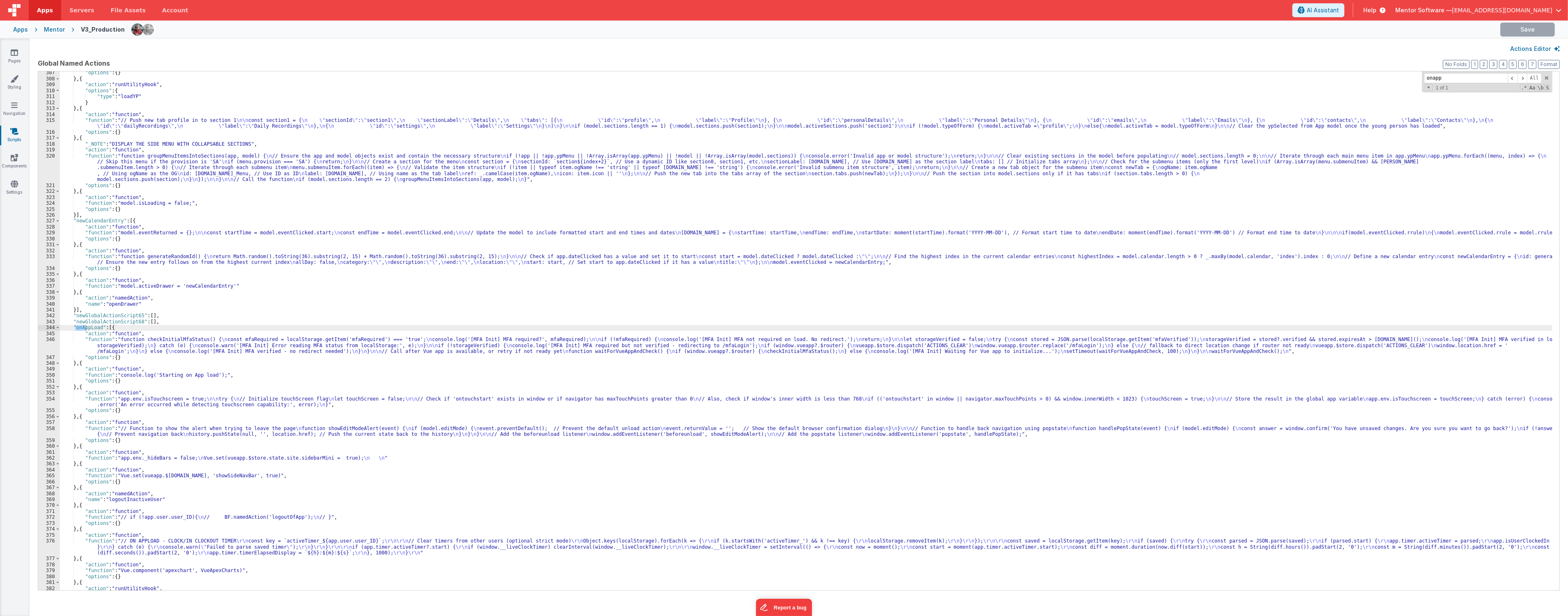
scroll to position [2181, 0]
type input "onappload"
click at [78, 389] on div ""options" : { } } , { "action" : "runUtilityHook" , "options" : { "type" : "loa…" at bounding box center [806, 335] width 1492 height 531
click at [142, 27] on img at bounding box center [148, 30] width 11 height 11
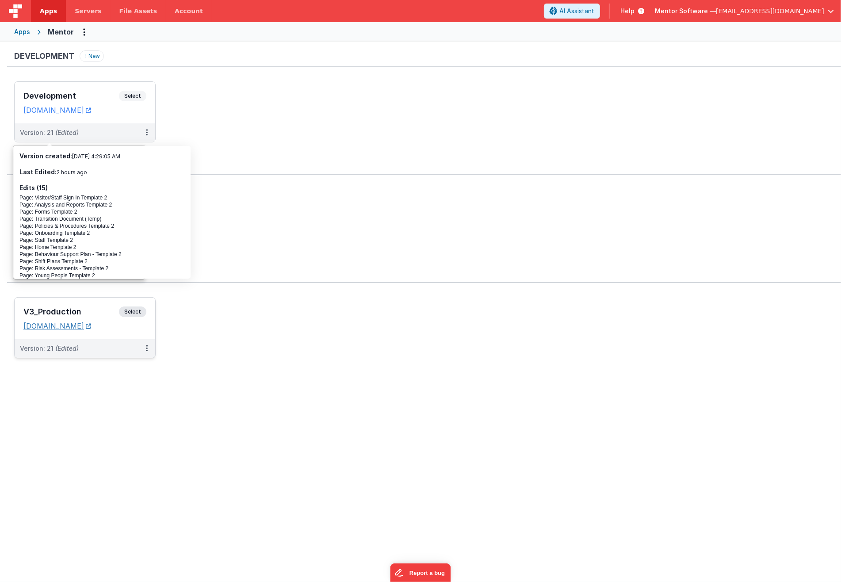
click at [90, 329] on link "[DOMAIN_NAME]" at bounding box center [57, 325] width 68 height 9
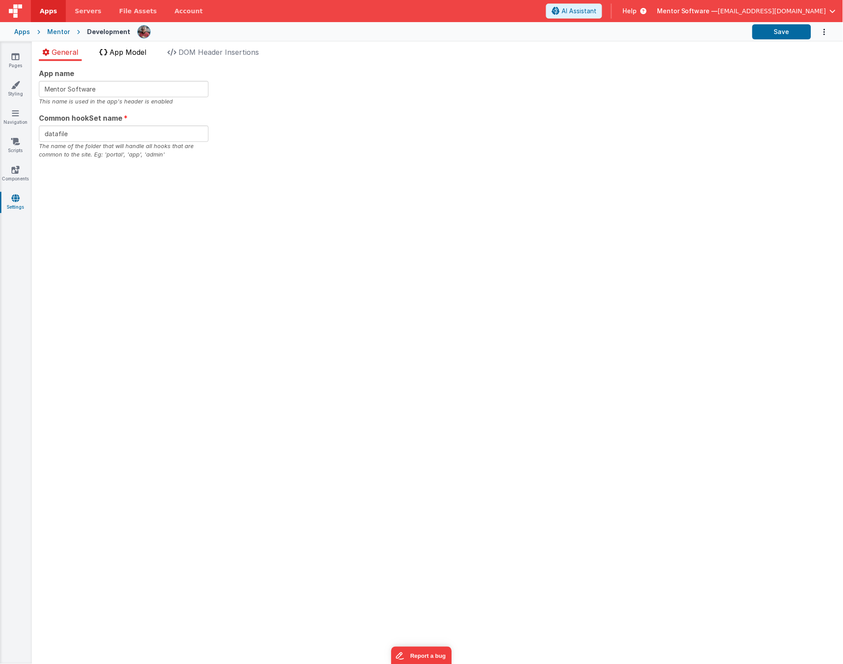
click at [120, 54] on span "App Model" at bounding box center [128, 52] width 37 height 9
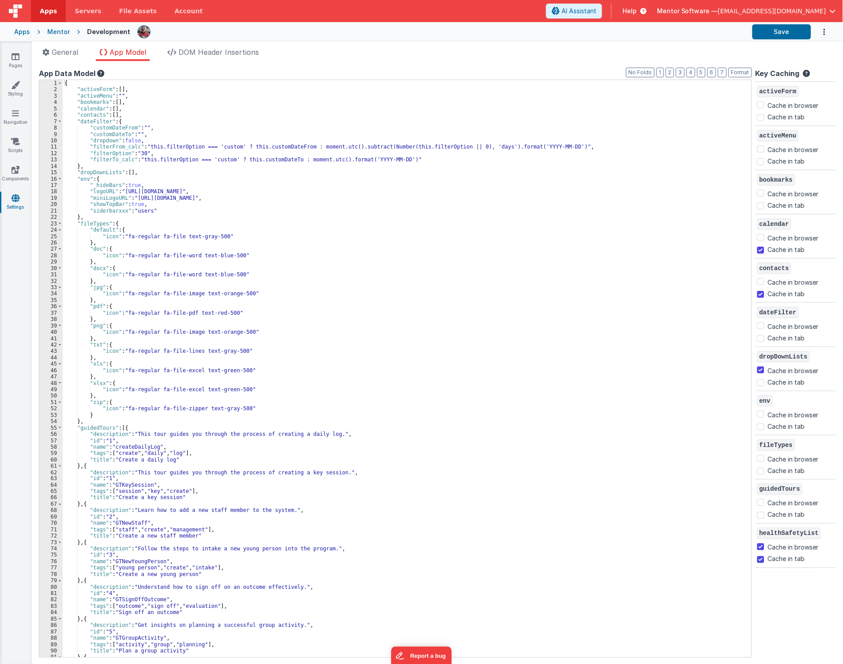
click at [329, 300] on div "{ "activeForm" : [ ] , "activeMenu" : "" , "bookmarks" : [ ] , "calendar" : [ ]…" at bounding box center [404, 375] width 682 height 590
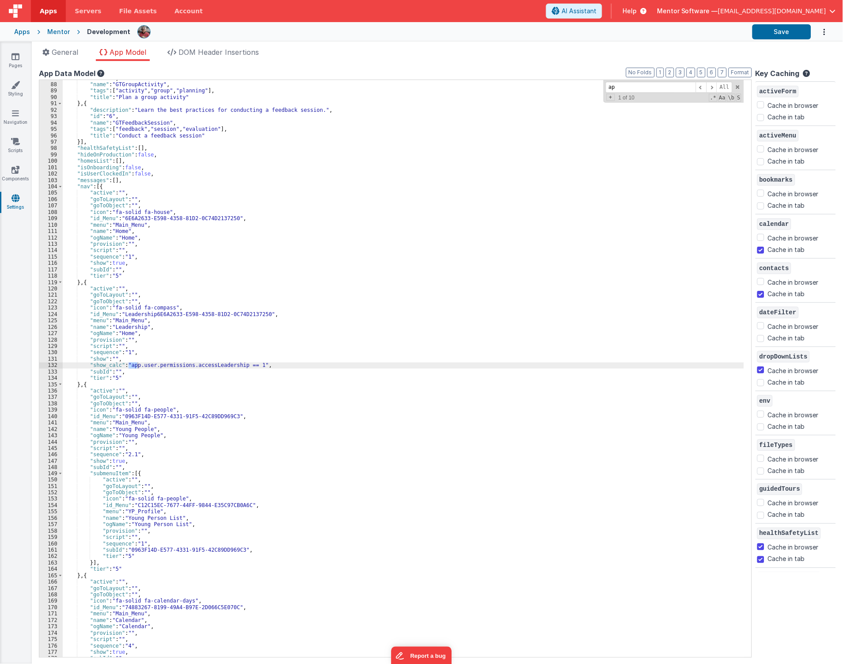
type input "a"
type input "i"
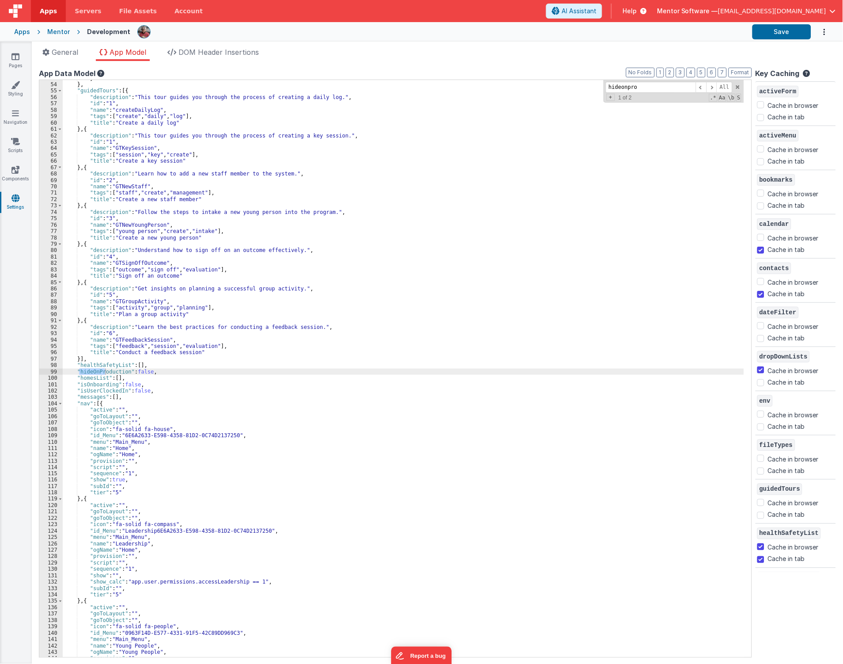
scroll to position [337, 0]
type input "hideonpro"
click at [23, 62] on link "Pages" at bounding box center [16, 61] width 32 height 18
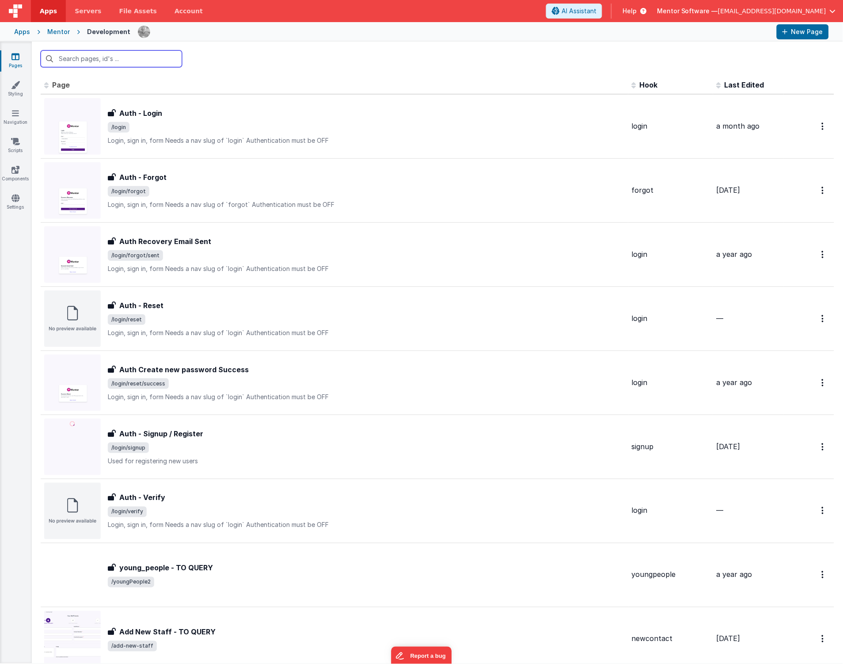
click at [81, 60] on input "text" at bounding box center [111, 58] width 141 height 17
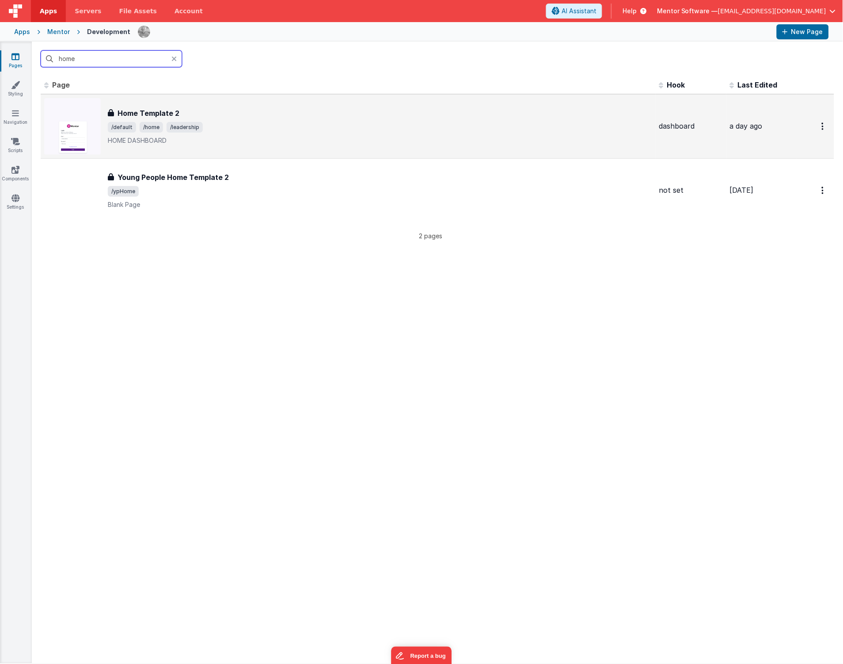
type input "home"
click at [238, 125] on span "/default /home /leadership" at bounding box center [380, 127] width 545 height 11
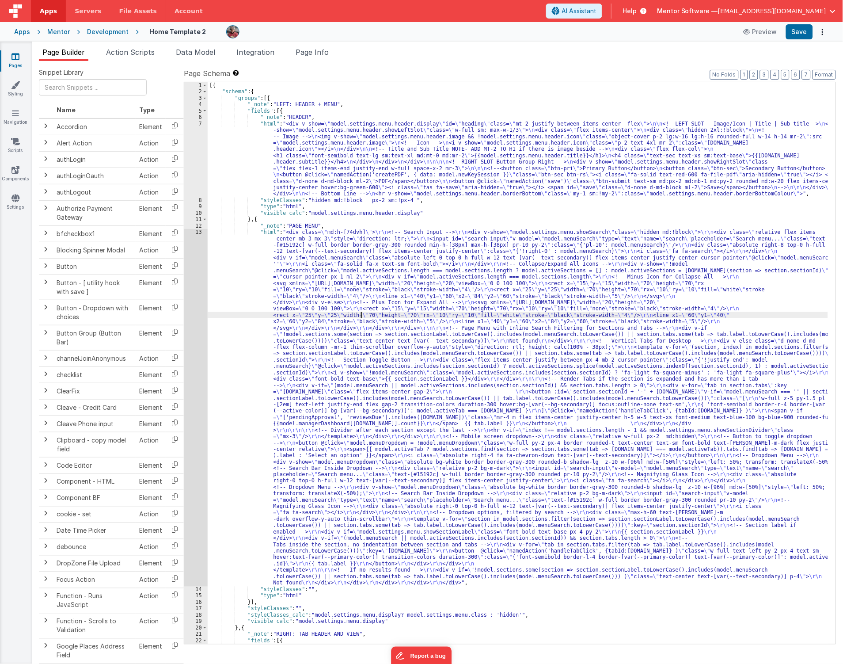
click at [362, 316] on div "[{ "schema" : { "groups" : [{ "_note" : "LEFT: HEADER + MENU" , "fields" : [{ "…" at bounding box center [518, 369] width 621 height 575
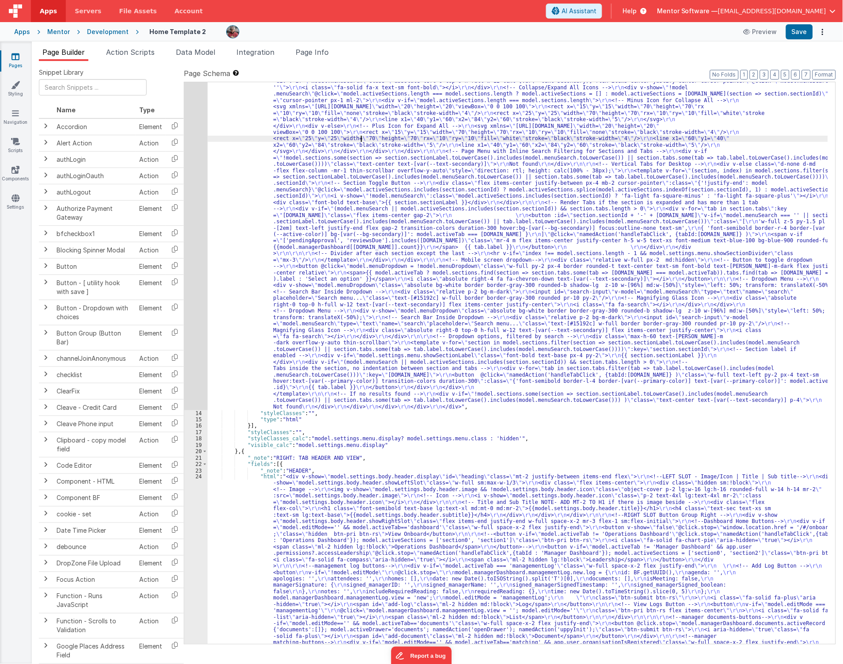
scroll to position [171, 0]
click at [370, 305] on div ""html" : "<div class= \" md:h-[74dvh] \" > \r\n <!-- Search Input --> \r\n <div…" at bounding box center [518, 659] width 621 height 1213
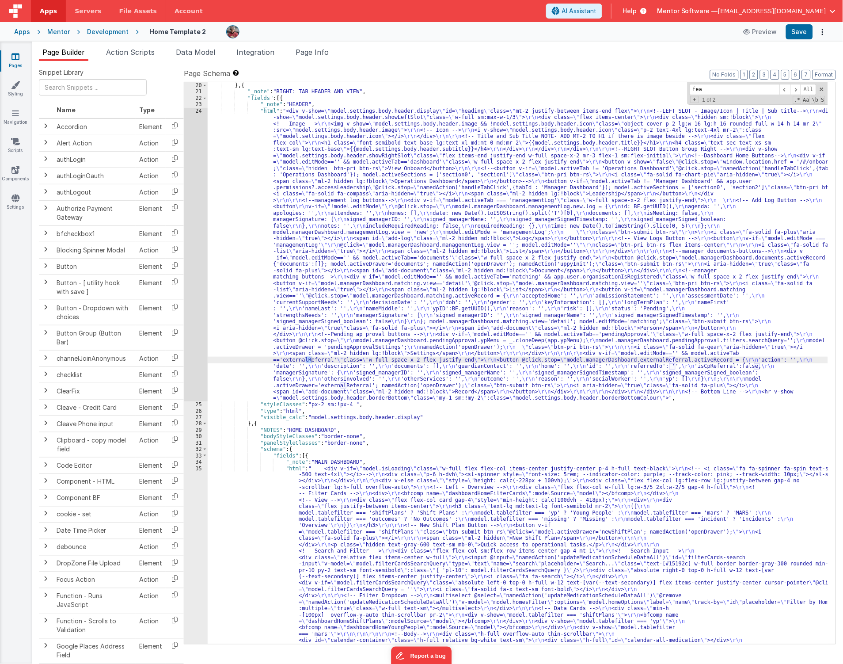
scroll to position [9758, 0]
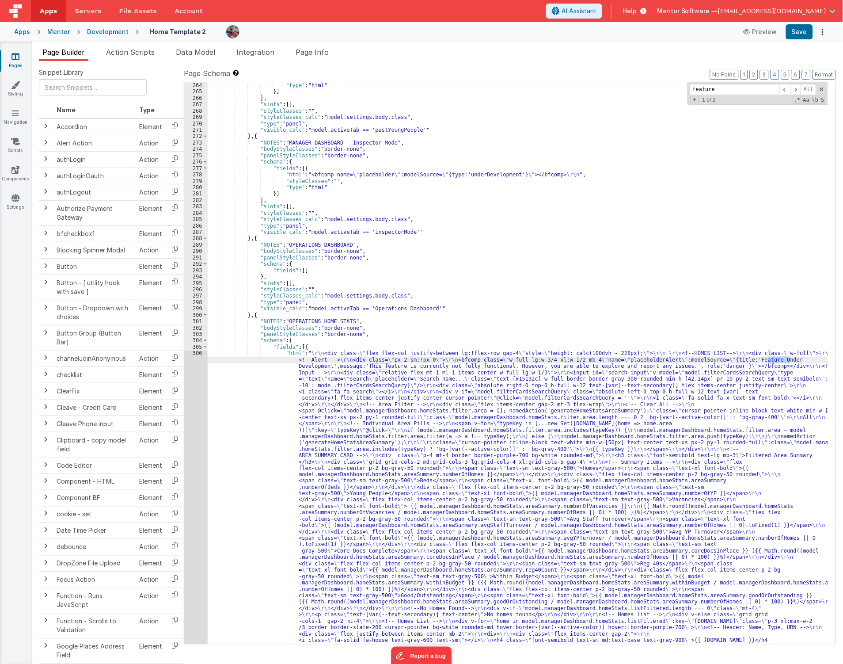
type input "feature"
click at [253, 469] on div ""type" : "html" }] } , "slots" : [ ] , "styleClasses" : "" , "styleClasses_calc…" at bounding box center [518, 596] width 621 height 1028
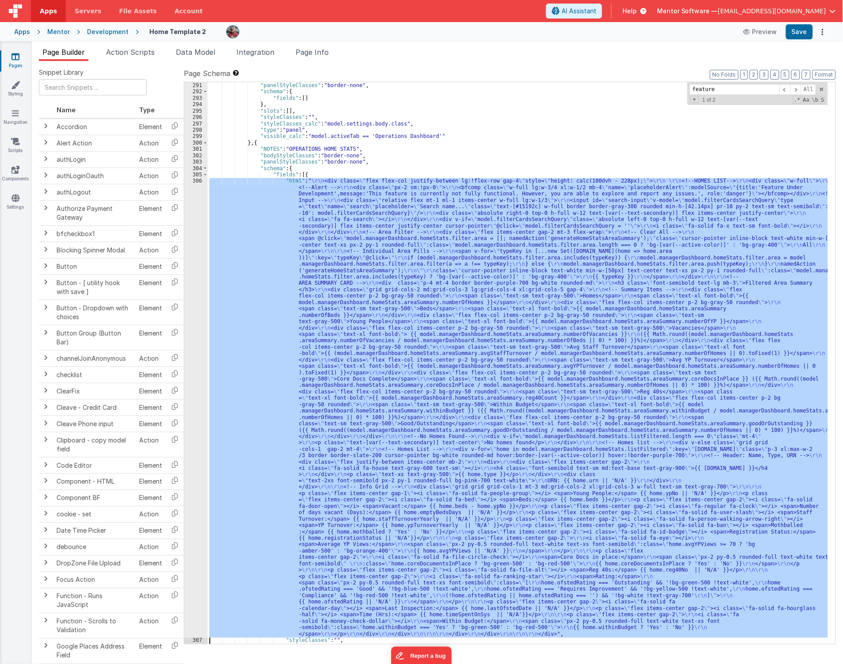
scroll to position [9926, 0]
click at [193, 472] on div "306" at bounding box center [195, 408] width 23 height 460
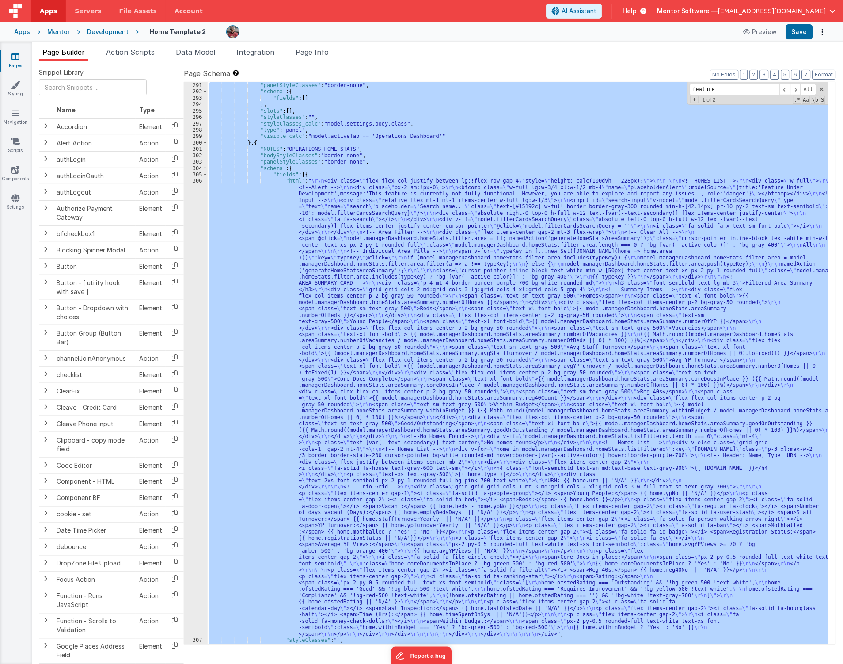
click at [193, 472] on div "306" at bounding box center [195, 408] width 23 height 460
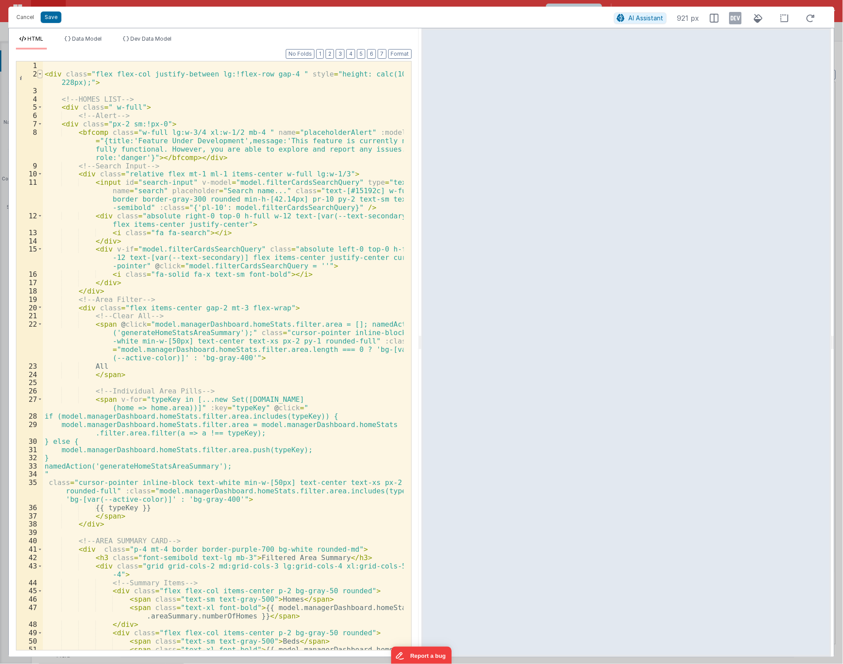
click at [40, 78] on span at bounding box center [40, 74] width 5 height 8
